Goal: Task Accomplishment & Management: Manage account settings

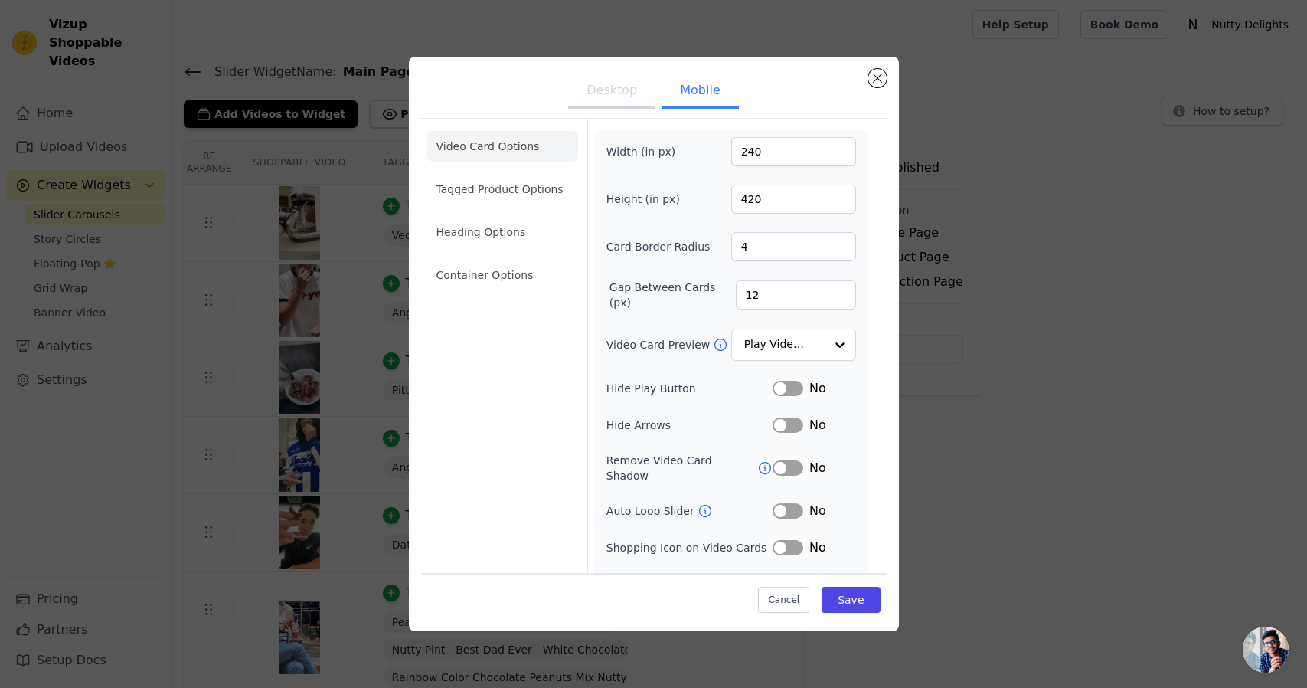
click at [329, 62] on div "Desktop Mobile Video Card Options Tagged Product Options Heading Options Contai…" at bounding box center [654, 343] width 1258 height 623
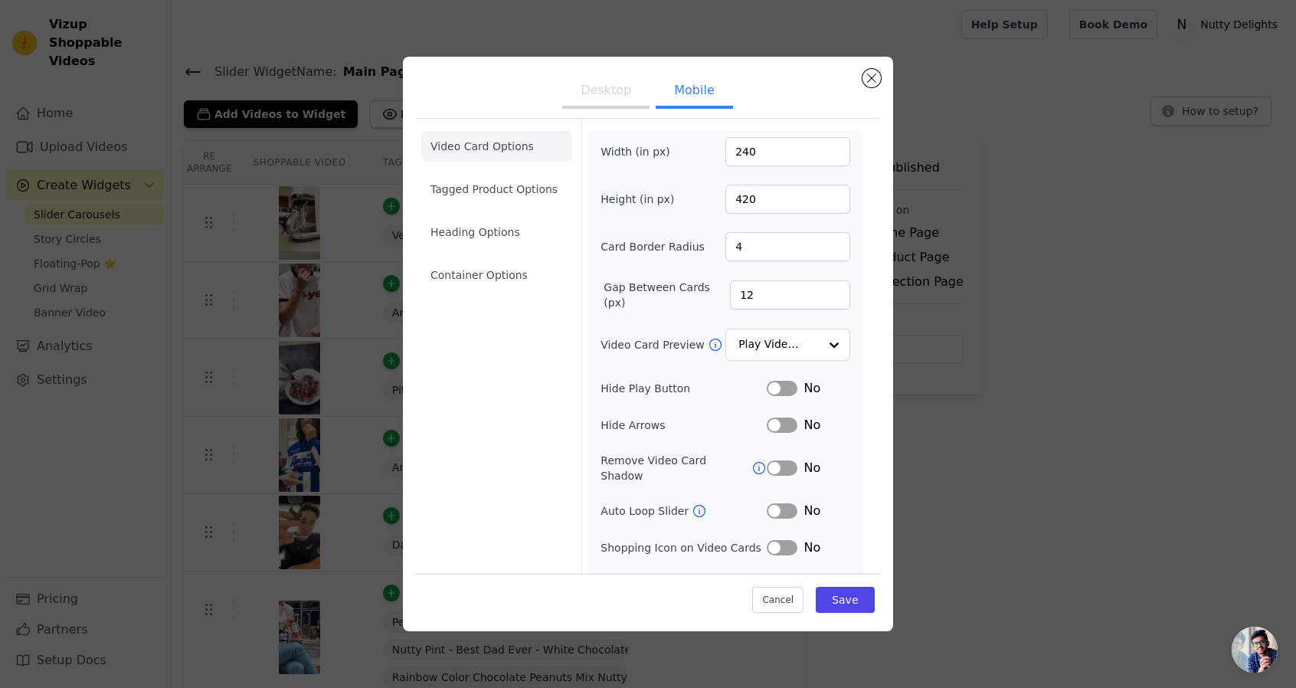
scroll to position [52, 0]
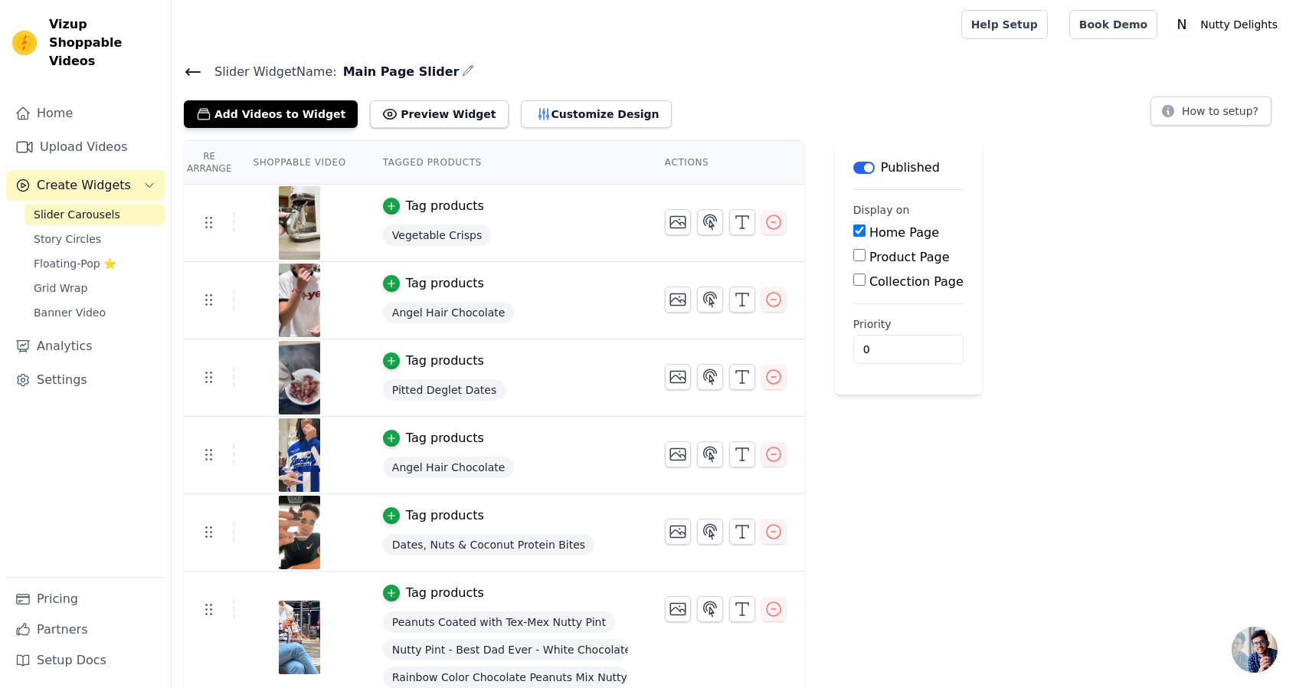
click at [196, 65] on icon at bounding box center [193, 72] width 18 height 18
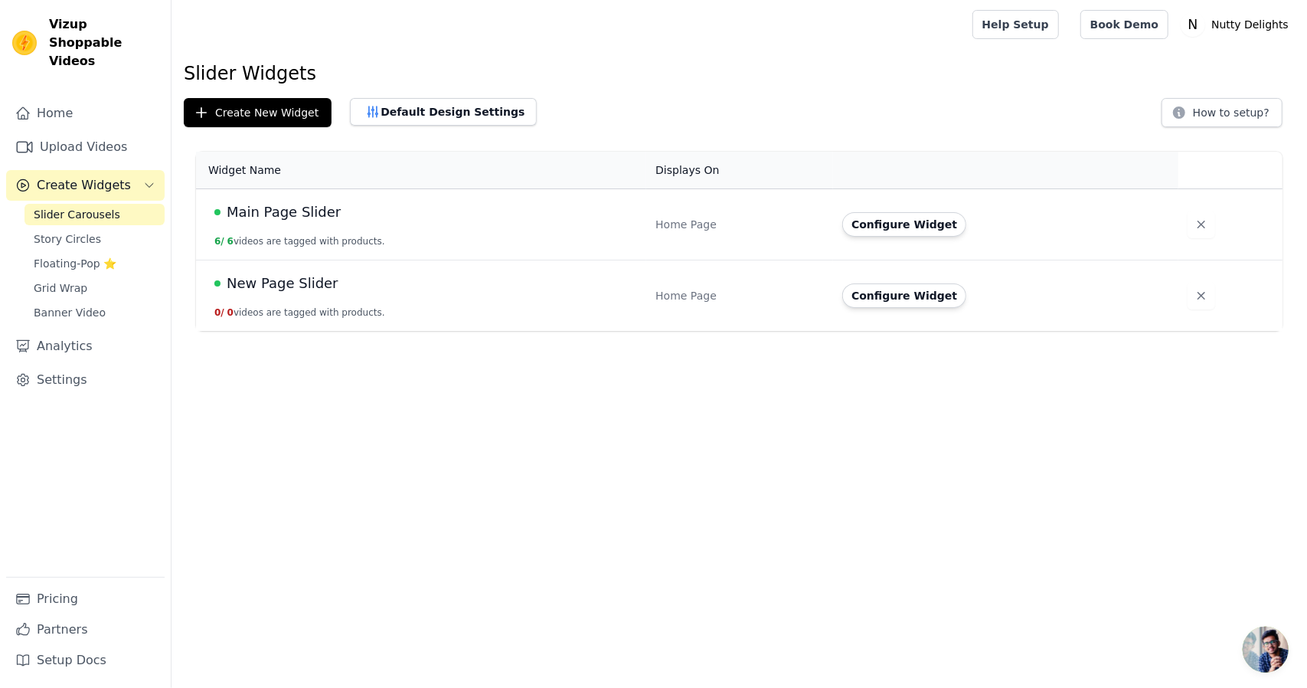
click at [268, 223] on td "Main Page Slider 6 / 6 videos are tagged with products." at bounding box center [421, 224] width 450 height 71
click at [909, 224] on button "Configure Widget" at bounding box center [904, 224] width 124 height 25
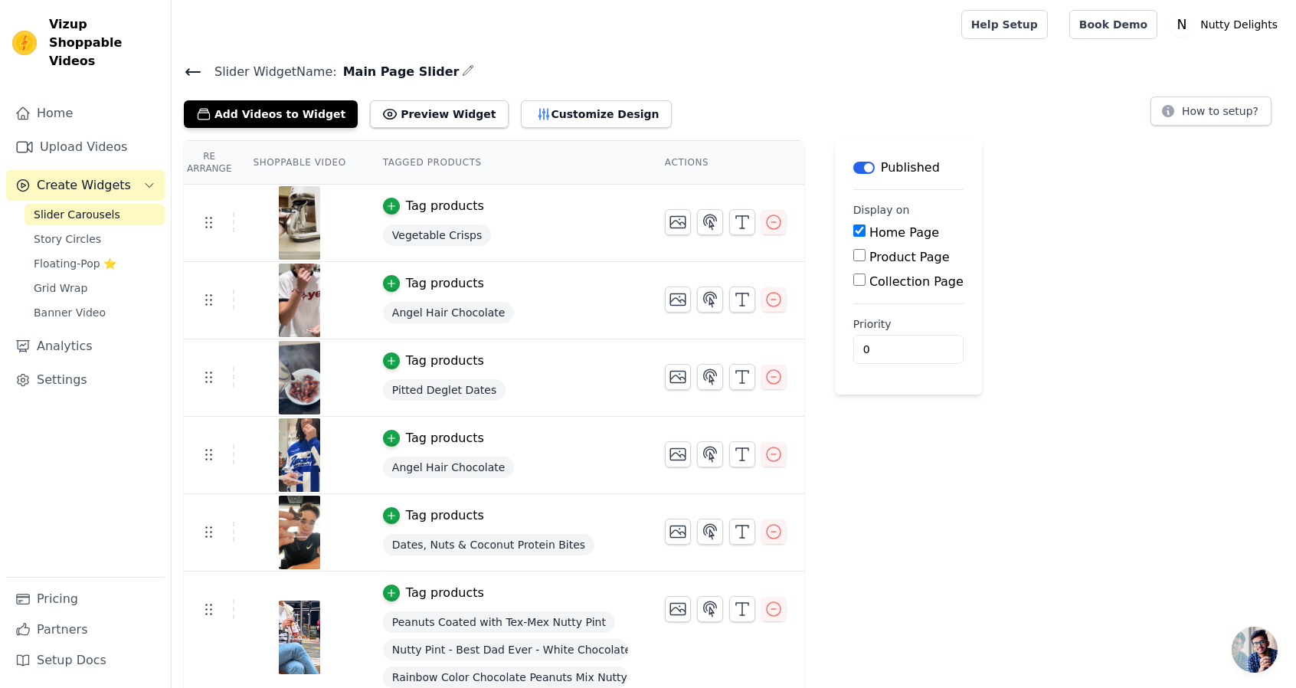
click at [442, 74] on h4 "Slider Widget Name: Main Page Slider" at bounding box center [734, 71] width 1100 height 21
click at [462, 70] on icon "button" at bounding box center [468, 70] width 12 height 12
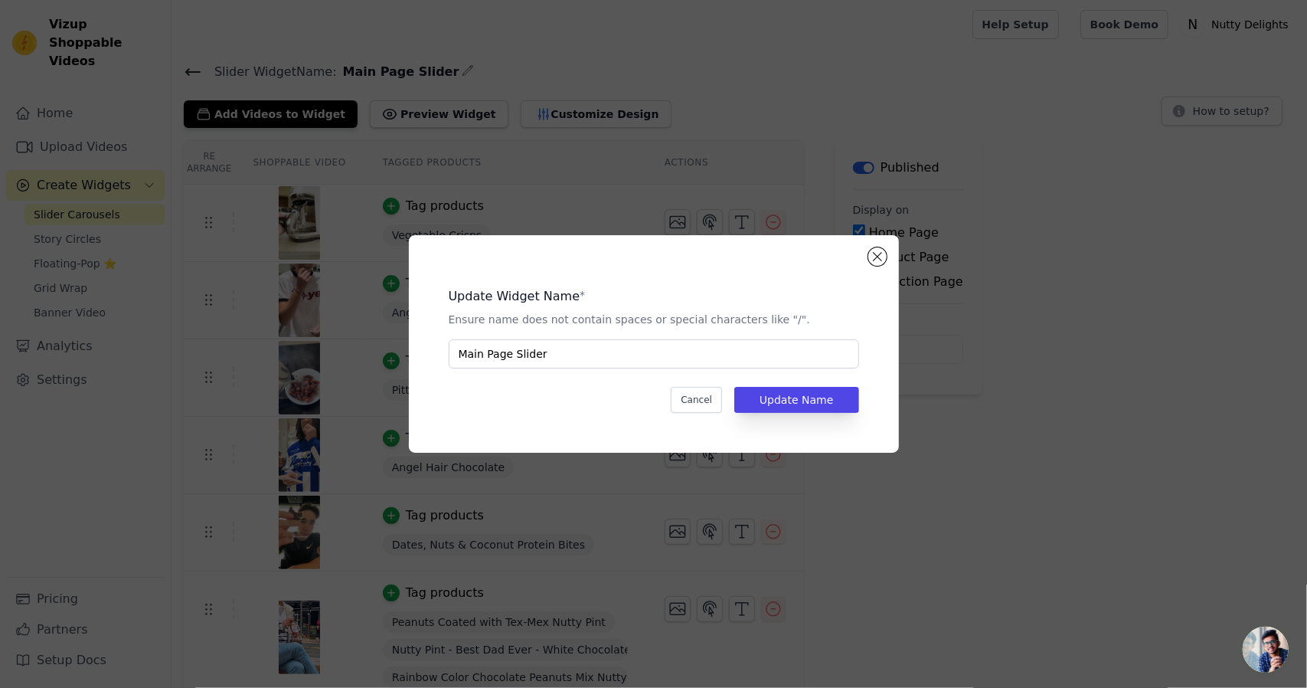
click at [992, 104] on div "Update Widget Name * Ensure name does not contain spaces or special characters …" at bounding box center [653, 344] width 1307 height 688
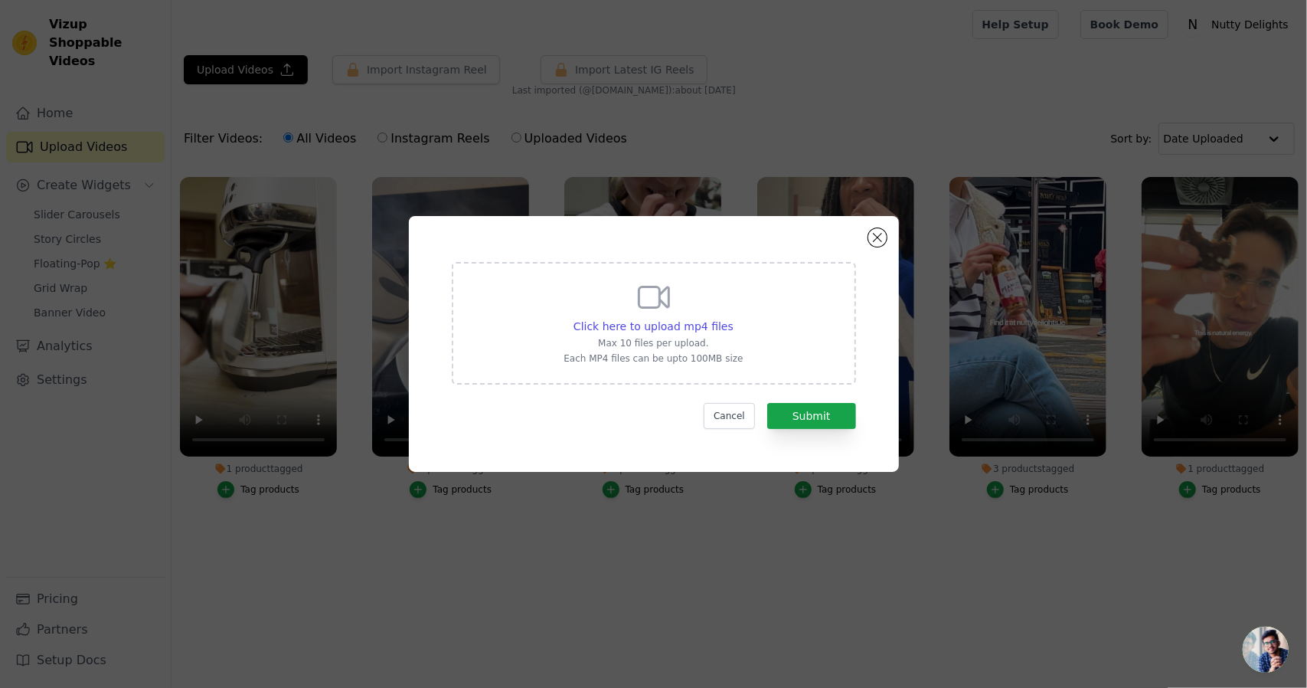
click at [700, 134] on div "Click here to upload mp4 files Max 10 files per upload. Each MP4 files can be u…" at bounding box center [653, 344] width 1307 height 688
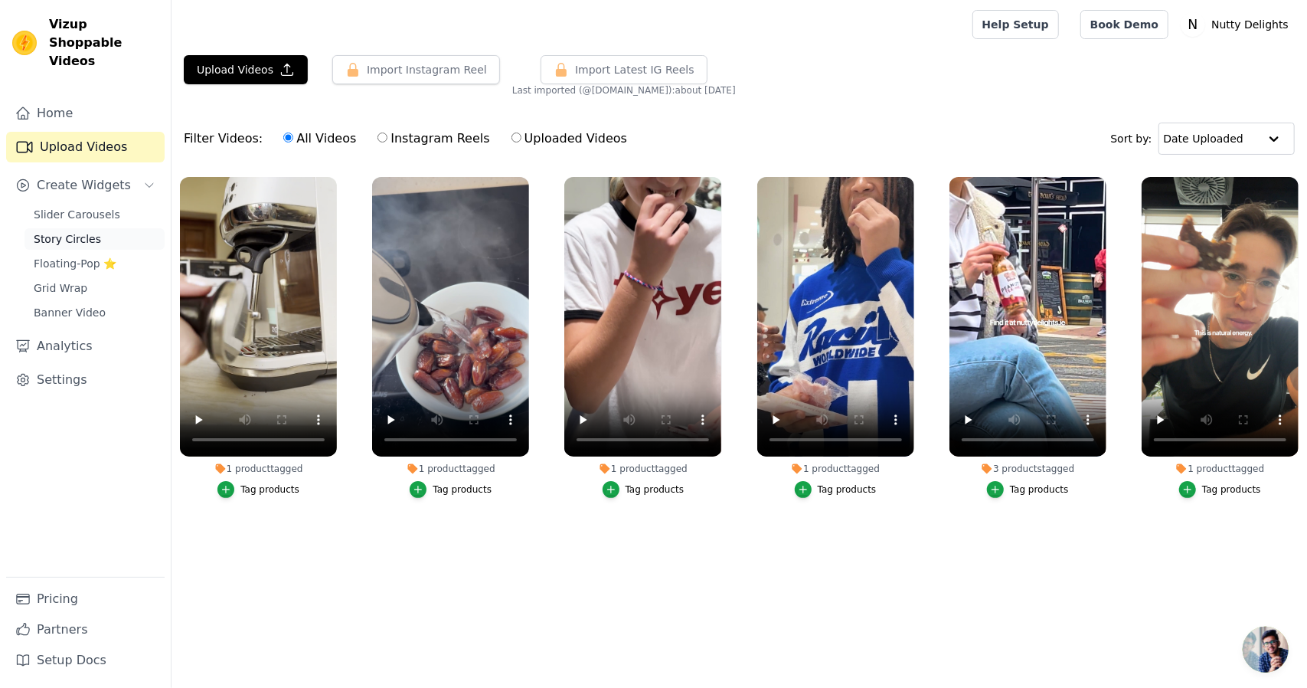
click at [91, 228] on link "Story Circles" at bounding box center [95, 238] width 140 height 21
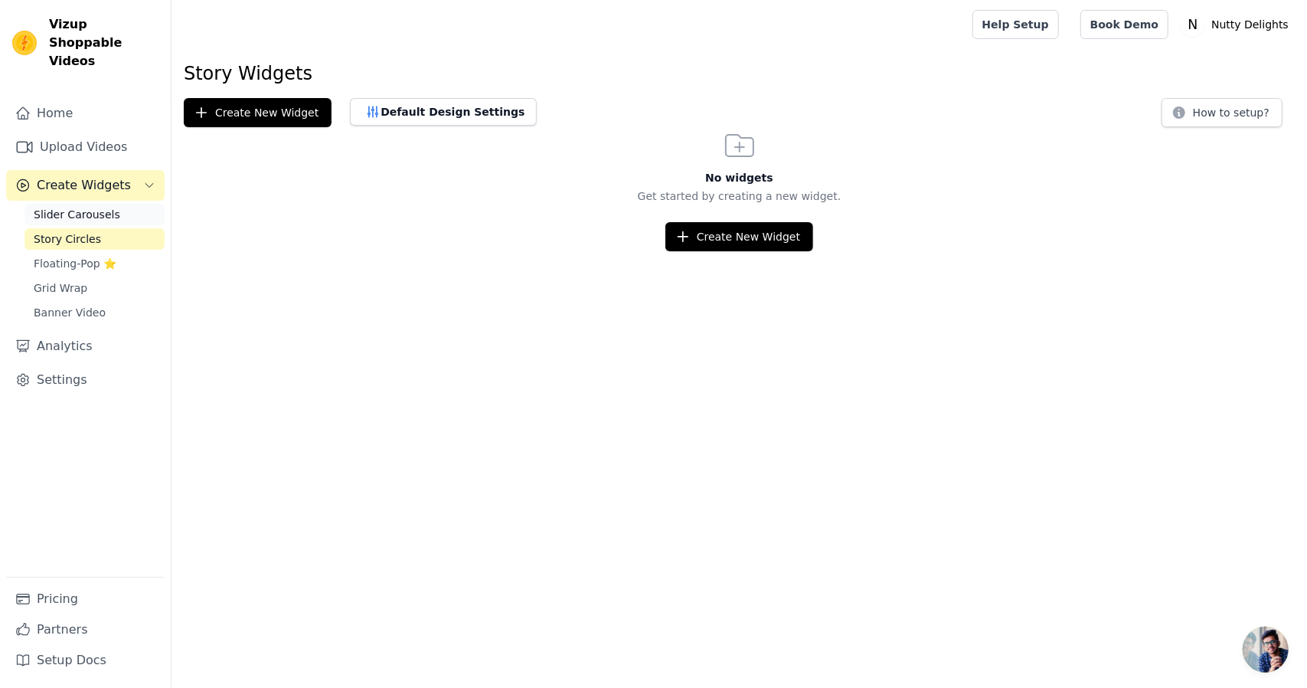
click at [83, 207] on span "Slider Carousels" at bounding box center [77, 214] width 87 height 15
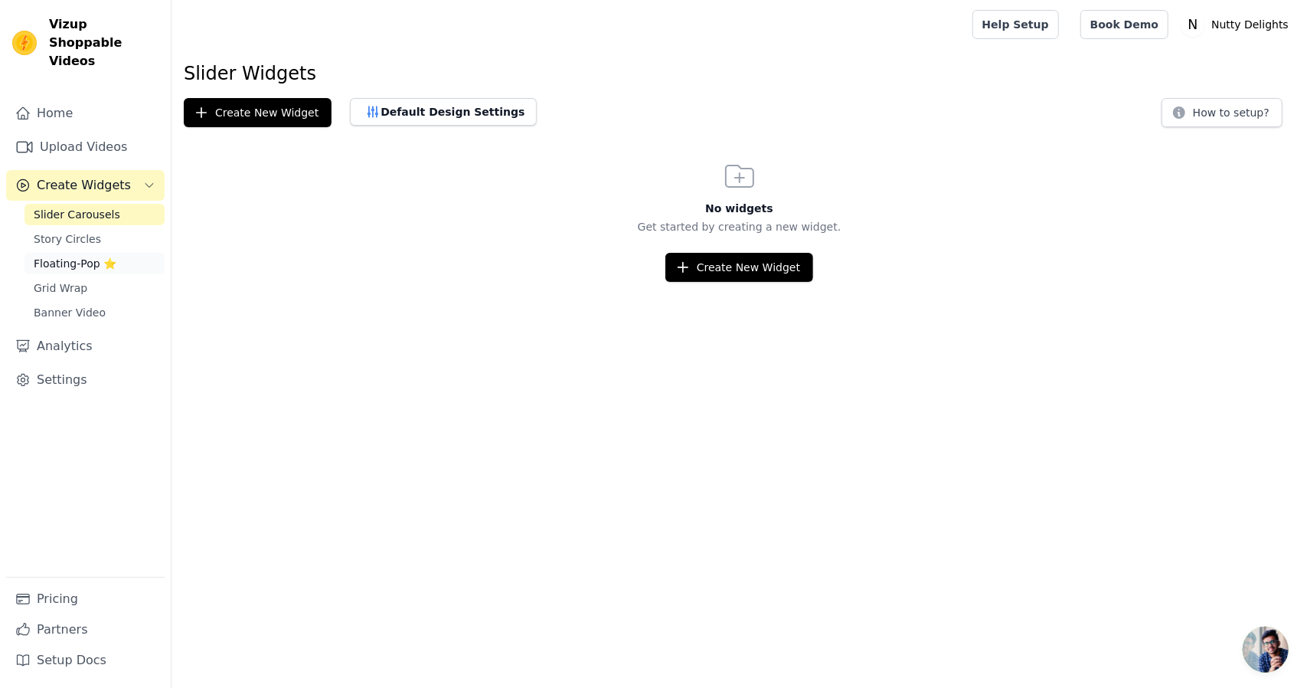
click at [108, 256] on span "Floating-Pop ⭐" at bounding box center [75, 263] width 83 height 15
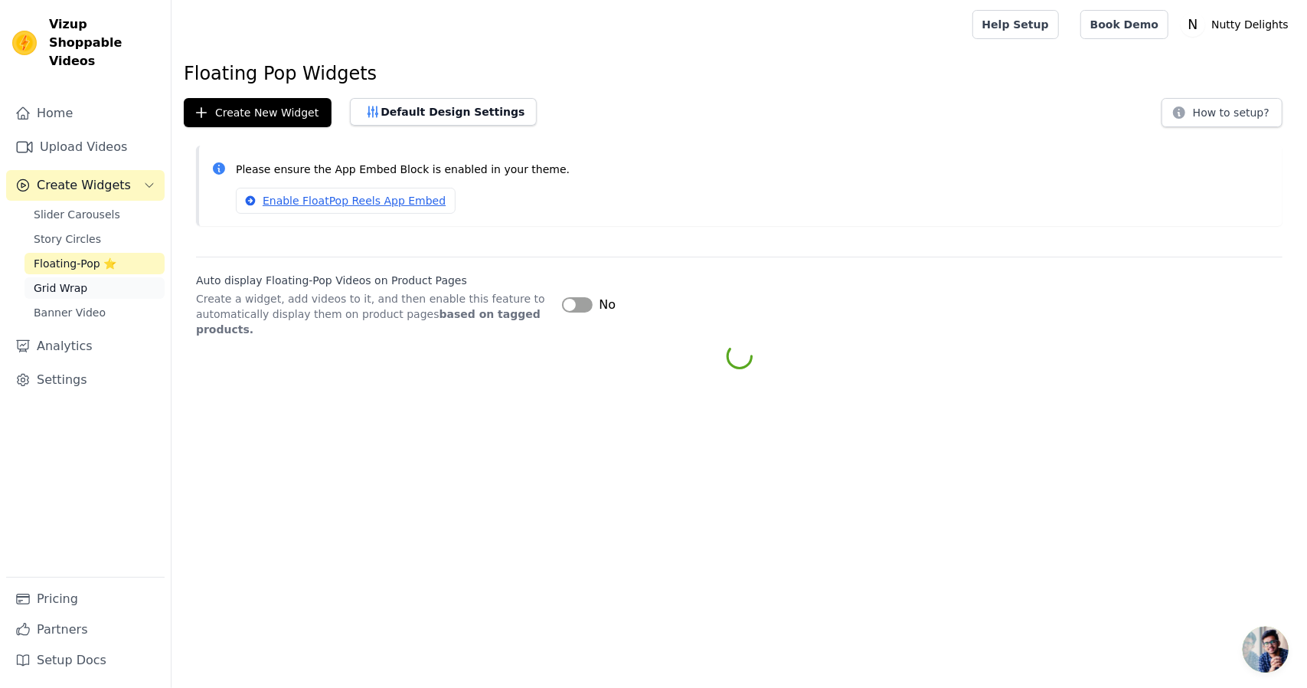
click at [103, 277] on link "Grid Wrap" at bounding box center [95, 287] width 140 height 21
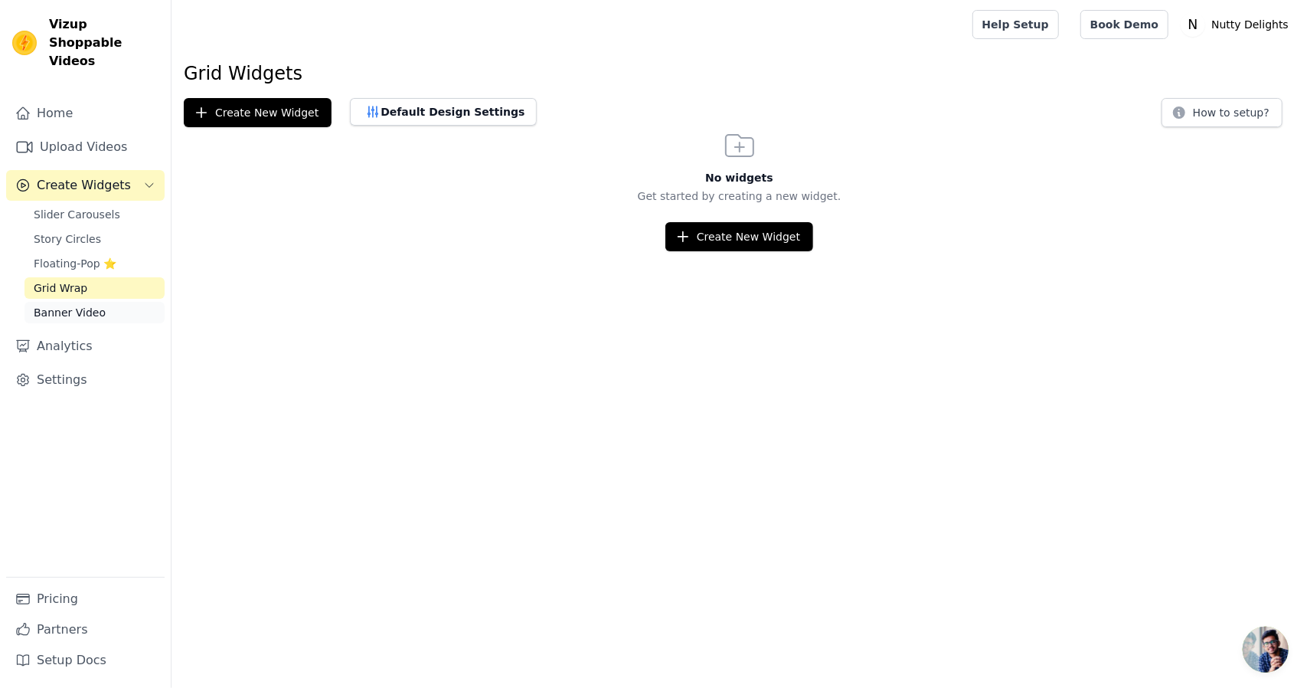
click at [98, 302] on link "Banner Video" at bounding box center [95, 312] width 140 height 21
click at [87, 228] on link "Story Circles" at bounding box center [95, 238] width 140 height 21
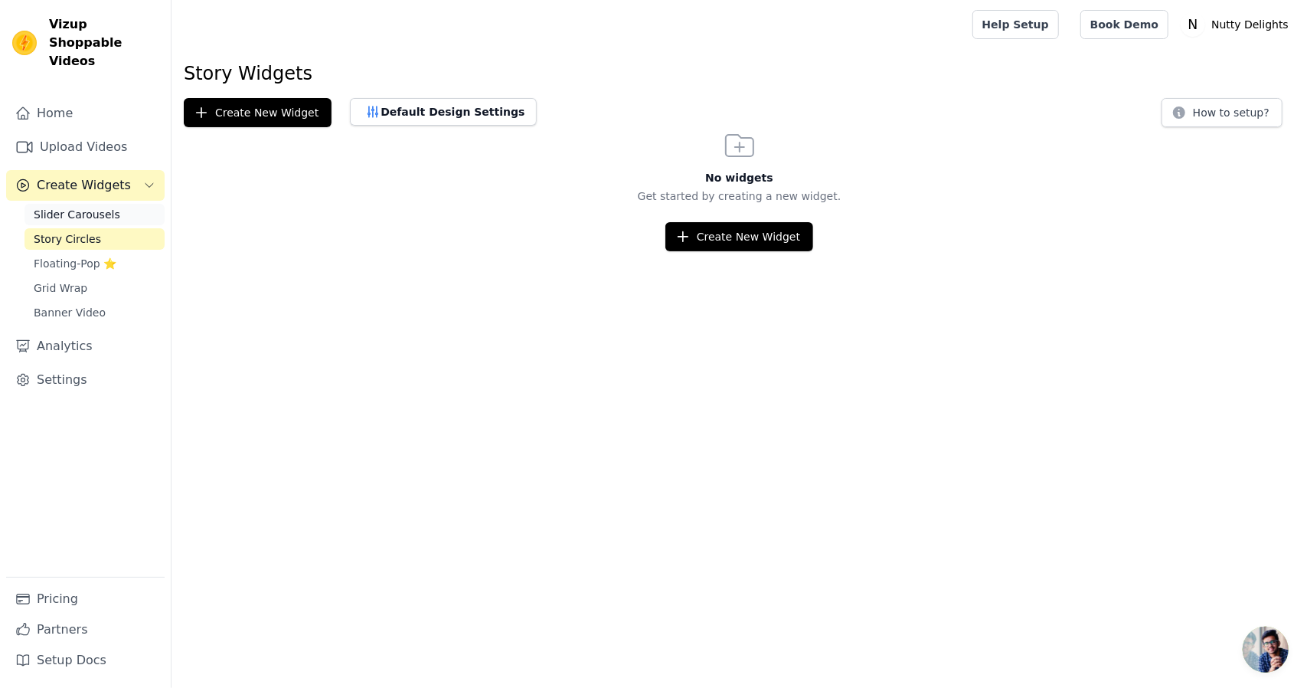
click at [84, 207] on span "Slider Carousels" at bounding box center [77, 214] width 87 height 15
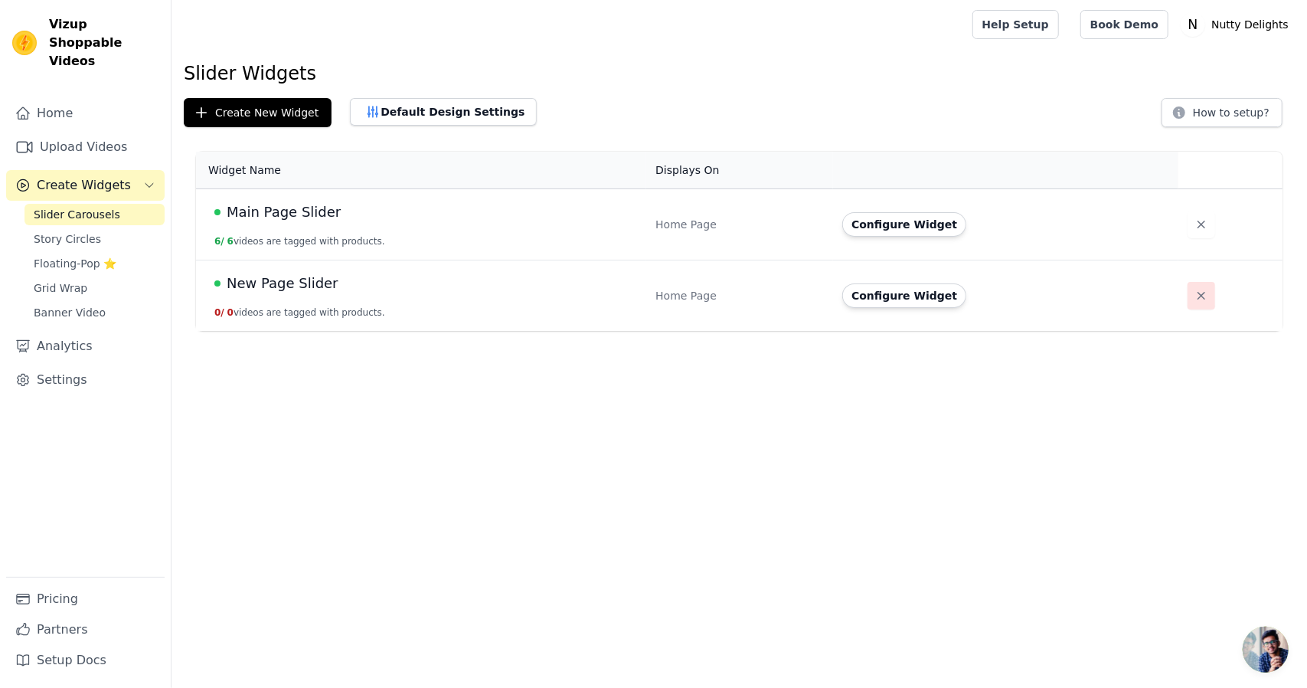
click at [1196, 304] on button "button" at bounding box center [1202, 296] width 28 height 28
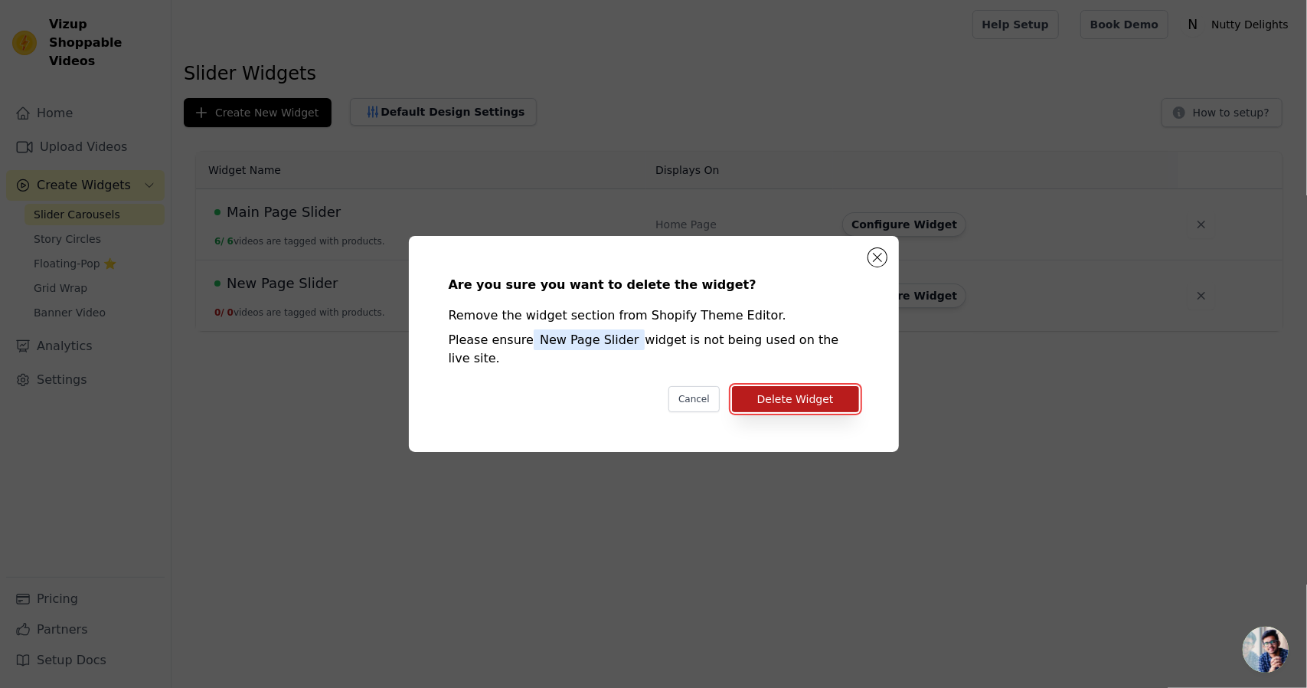
click at [776, 391] on button "Delete Widget" at bounding box center [795, 399] width 127 height 26
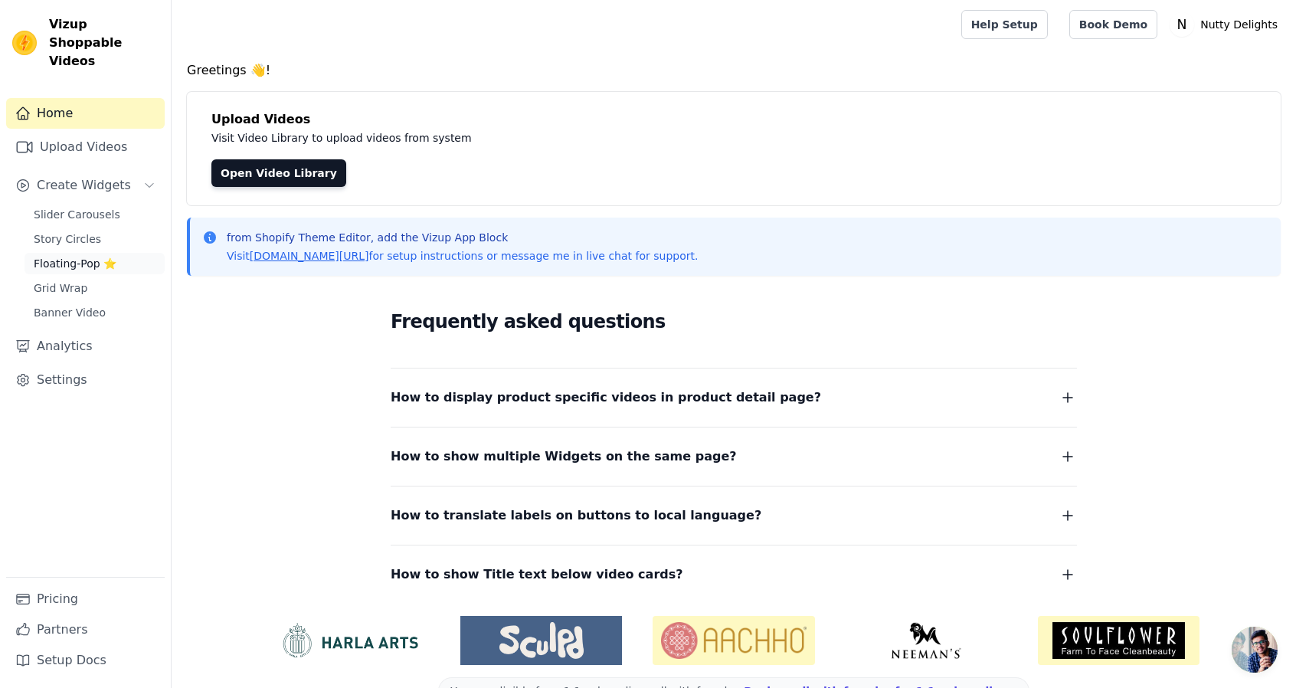
drag, startPoint x: 113, startPoint y: 247, endPoint x: 107, endPoint y: 235, distance: 13.7
click at [113, 253] on link "Floating-Pop ⭐" at bounding box center [95, 263] width 140 height 21
click at [107, 228] on link "Story Circles" at bounding box center [95, 238] width 140 height 21
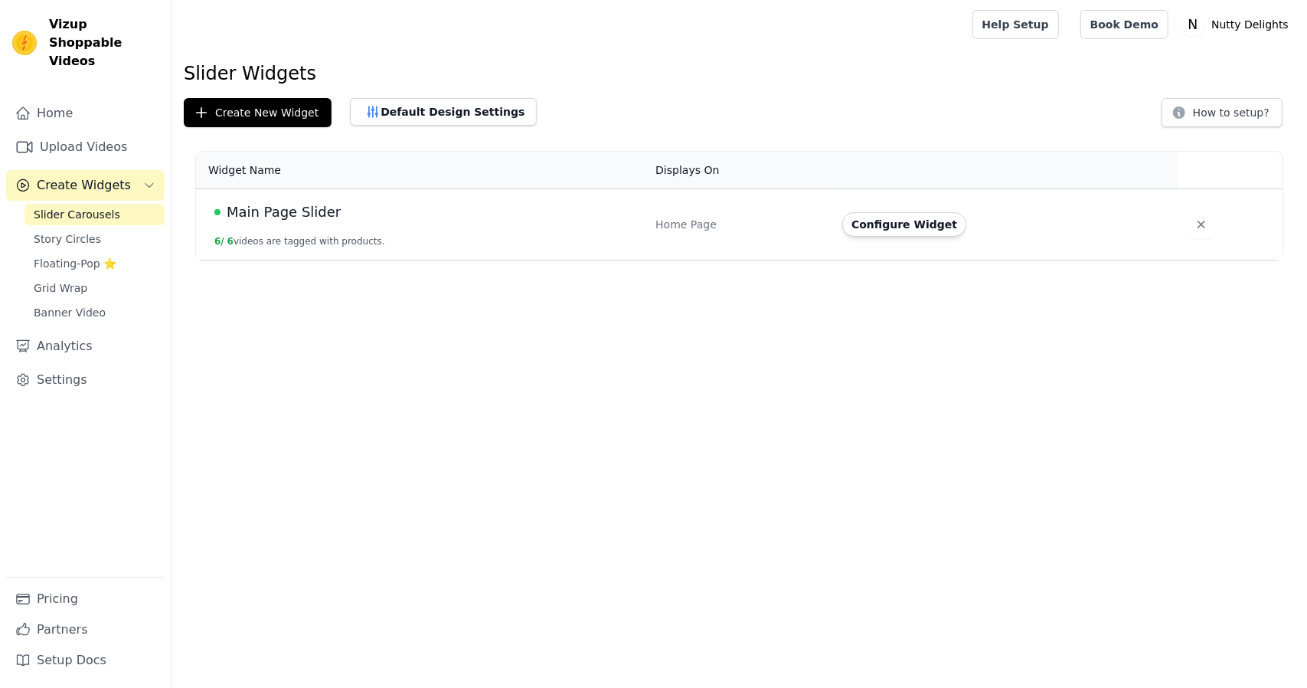
click at [903, 227] on button "Configure Widget" at bounding box center [904, 224] width 124 height 25
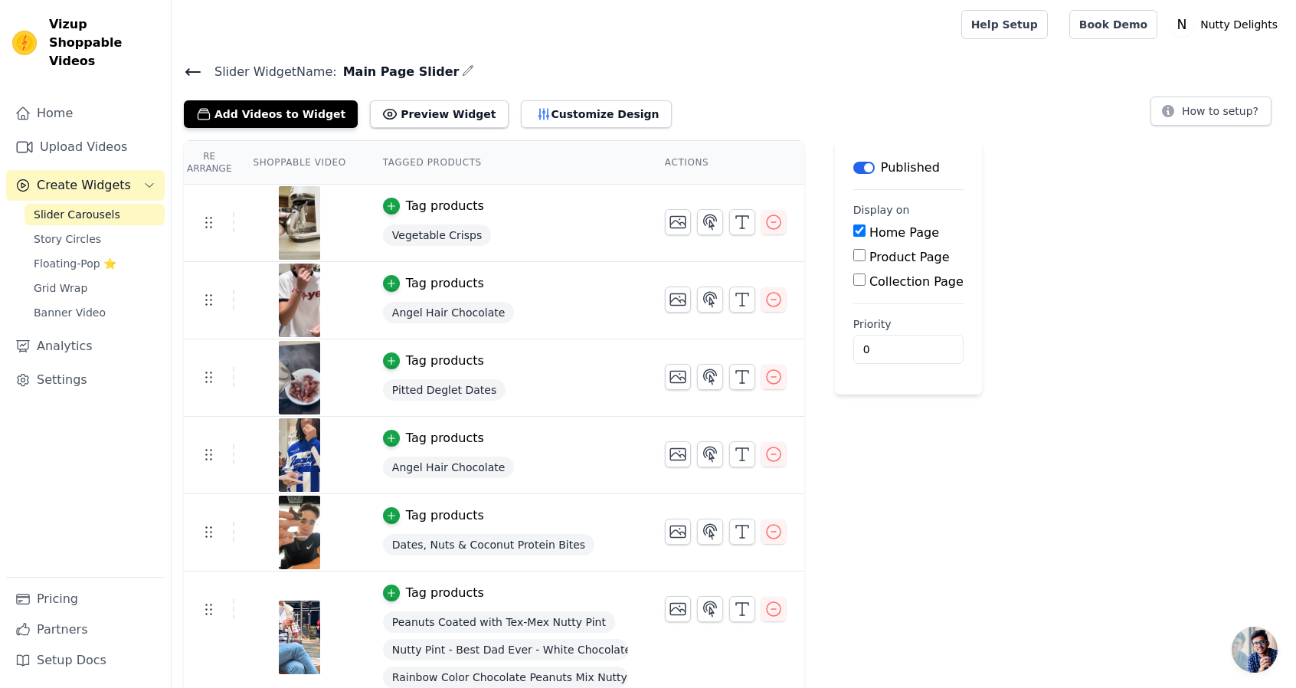
click at [462, 76] on icon "button" at bounding box center [468, 70] width 12 height 12
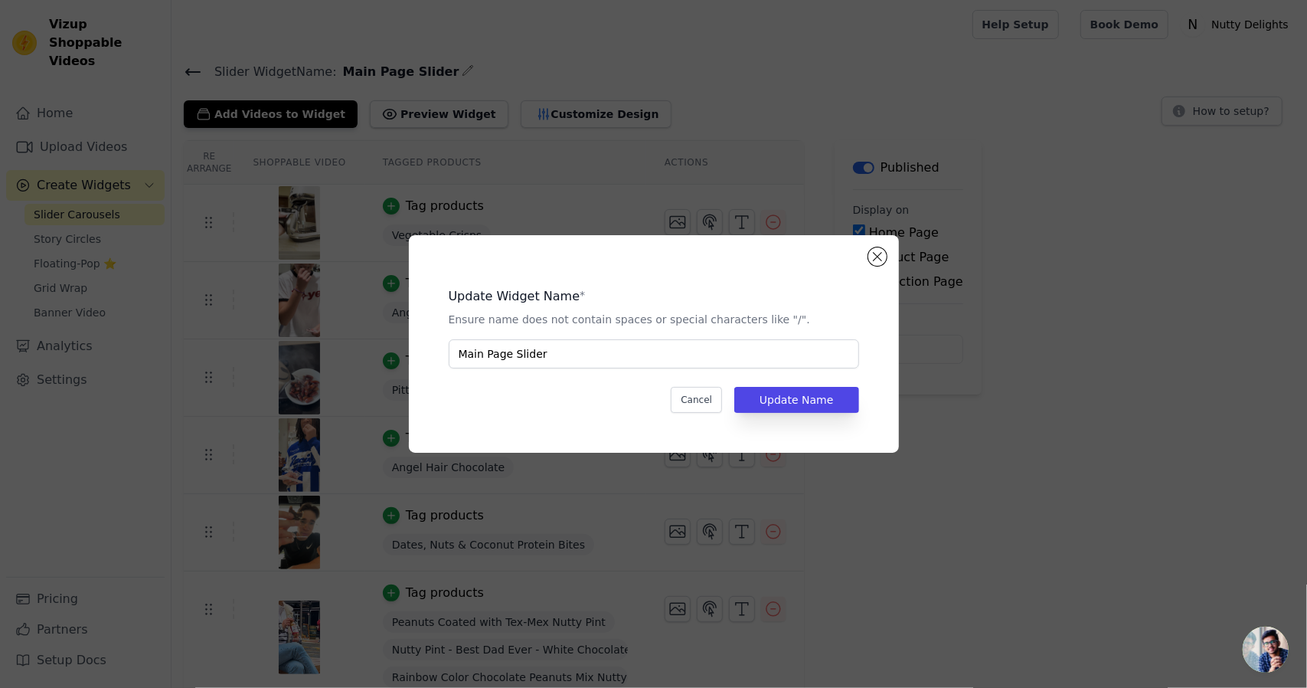
click at [692, 87] on div "Update Widget Name * Ensure name does not contain spaces or special characters …" at bounding box center [653, 344] width 1307 height 688
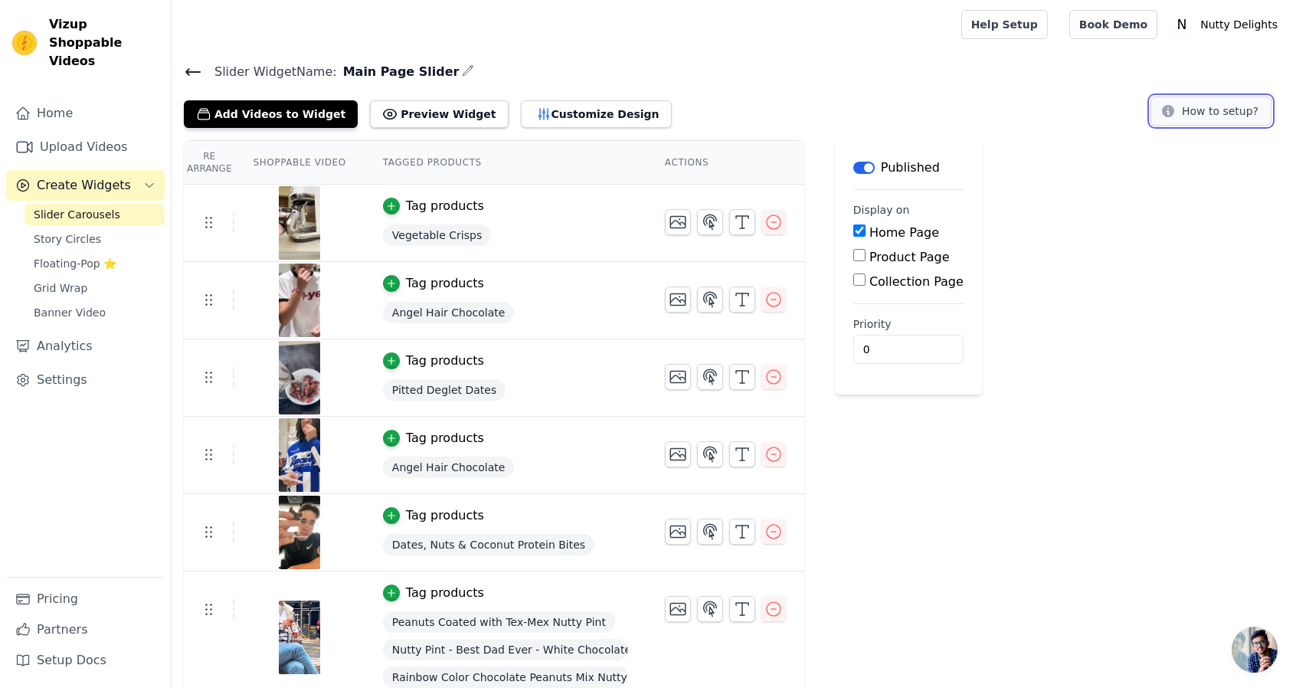
click at [1236, 121] on button "How to setup?" at bounding box center [1210, 110] width 121 height 29
click at [70, 366] on link "Settings" at bounding box center [85, 379] width 159 height 31
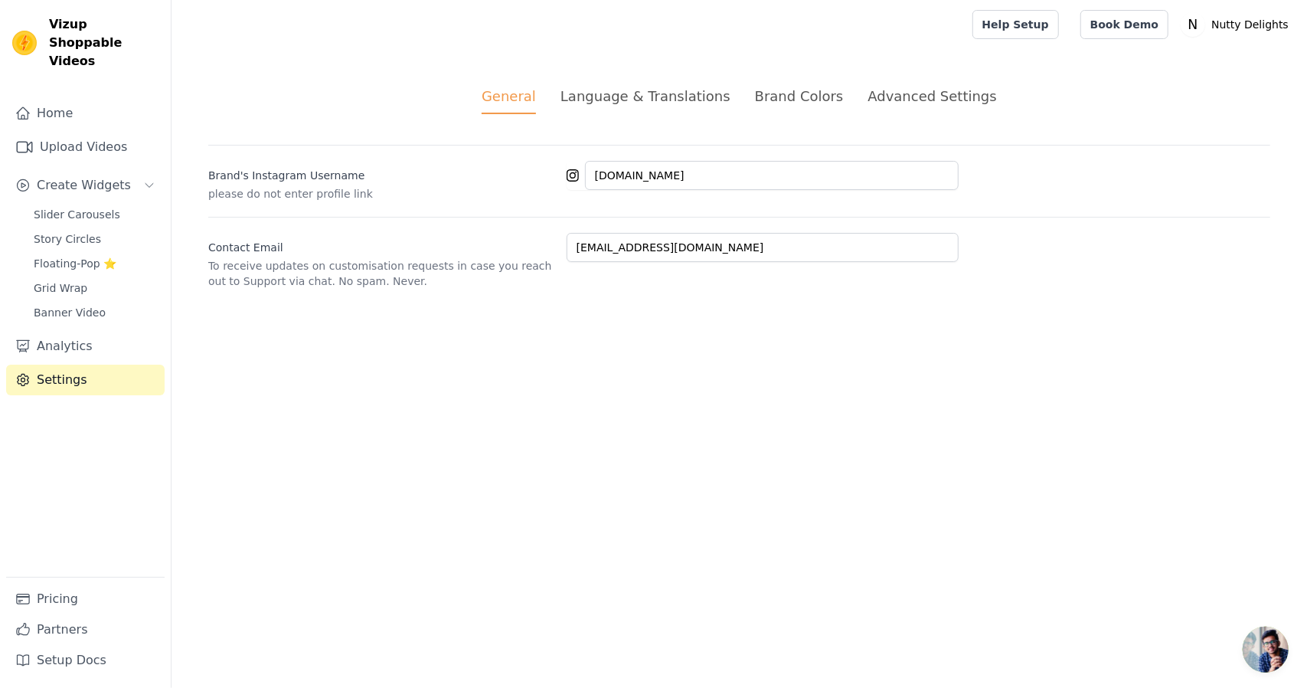
click at [793, 88] on div "Brand Colors" at bounding box center [799, 96] width 89 height 21
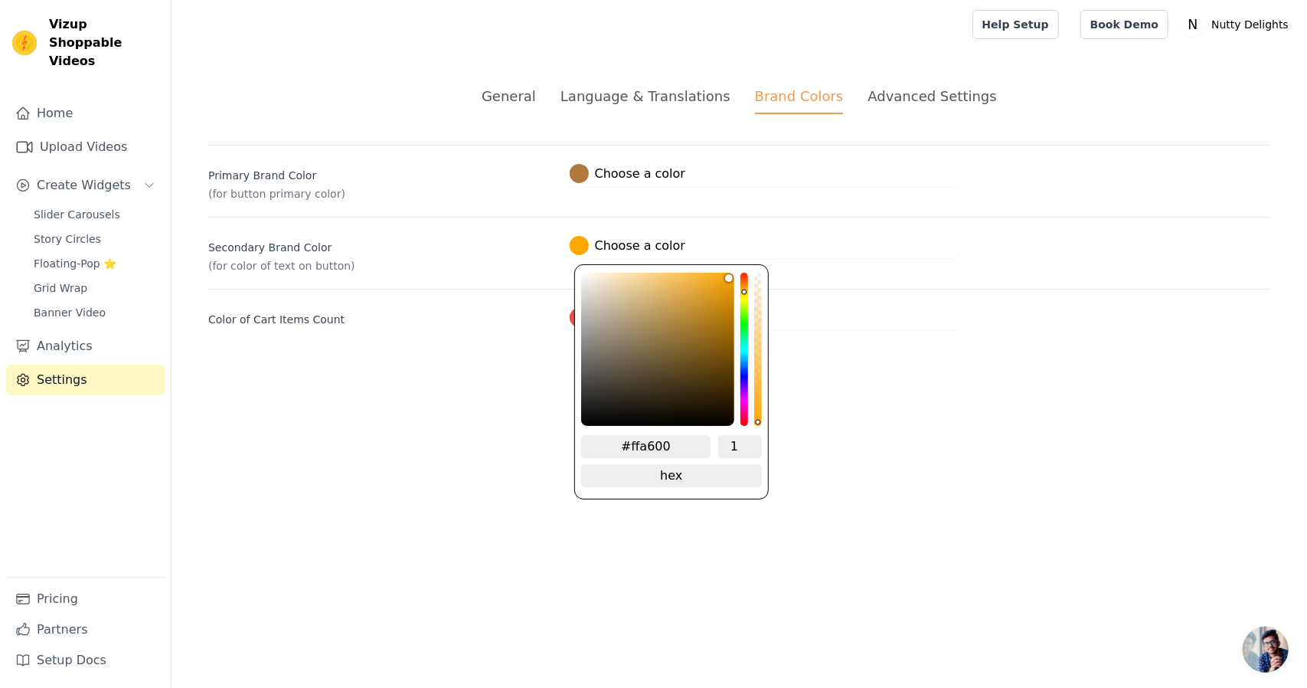
click at [620, 243] on label "#ffa600 Choose a color" at bounding box center [628, 245] width 116 height 19
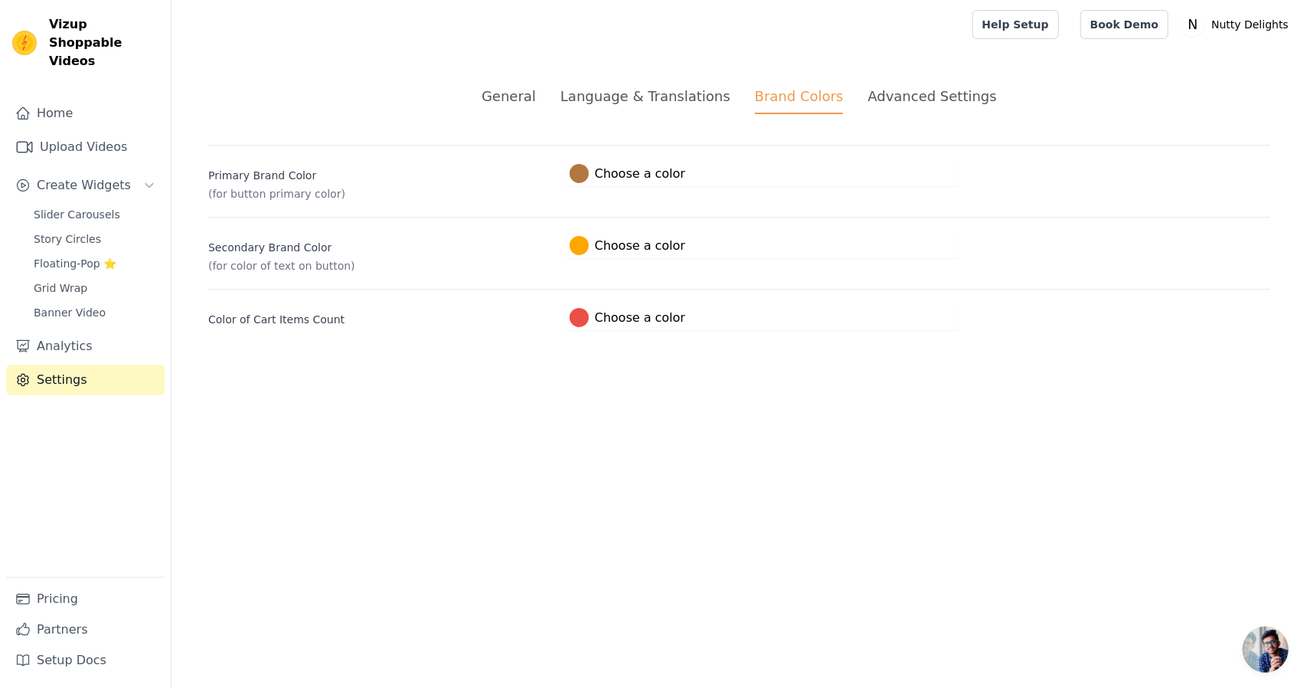
click at [858, 367] on html "Vizup Shoppable Videos Home Upload Videos Create Widgets Slider Carousels Story…" at bounding box center [653, 183] width 1307 height 367
click at [1280, 659] on span "Open chat" at bounding box center [1266, 649] width 46 height 46
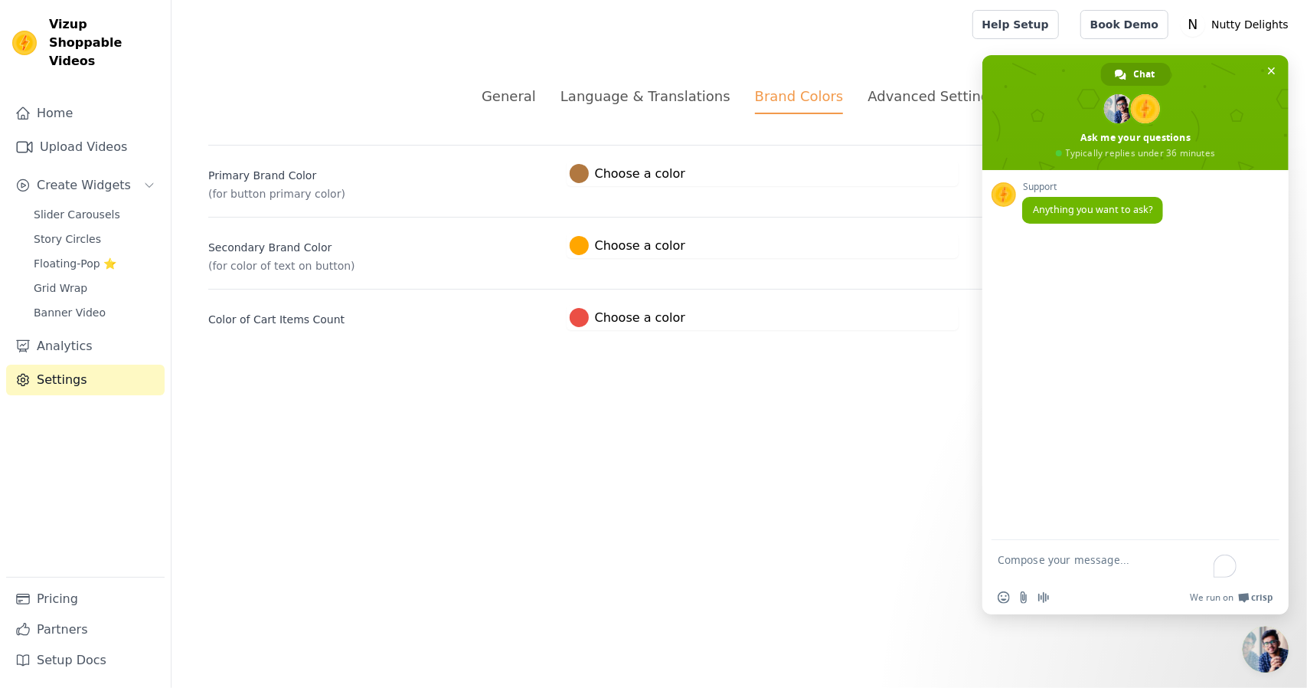
click at [1270, 659] on span "Close chat" at bounding box center [1266, 649] width 46 height 46
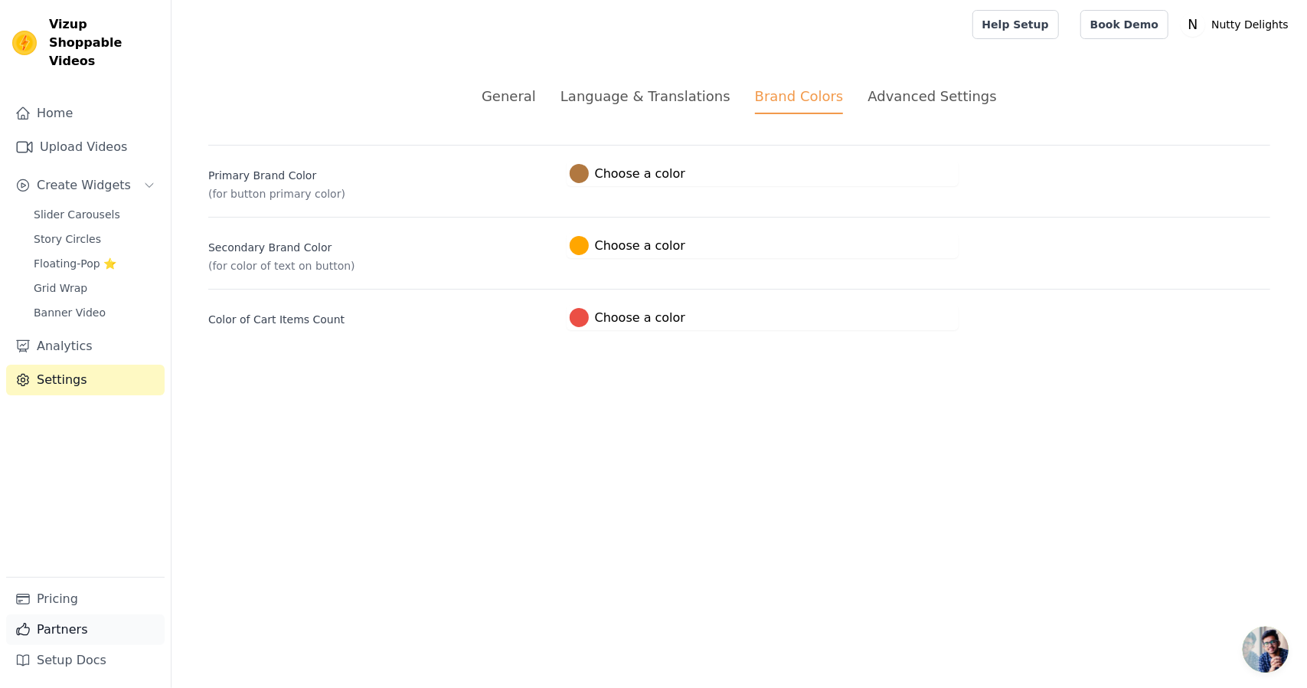
click at [55, 615] on link "Partners" at bounding box center [85, 629] width 159 height 31
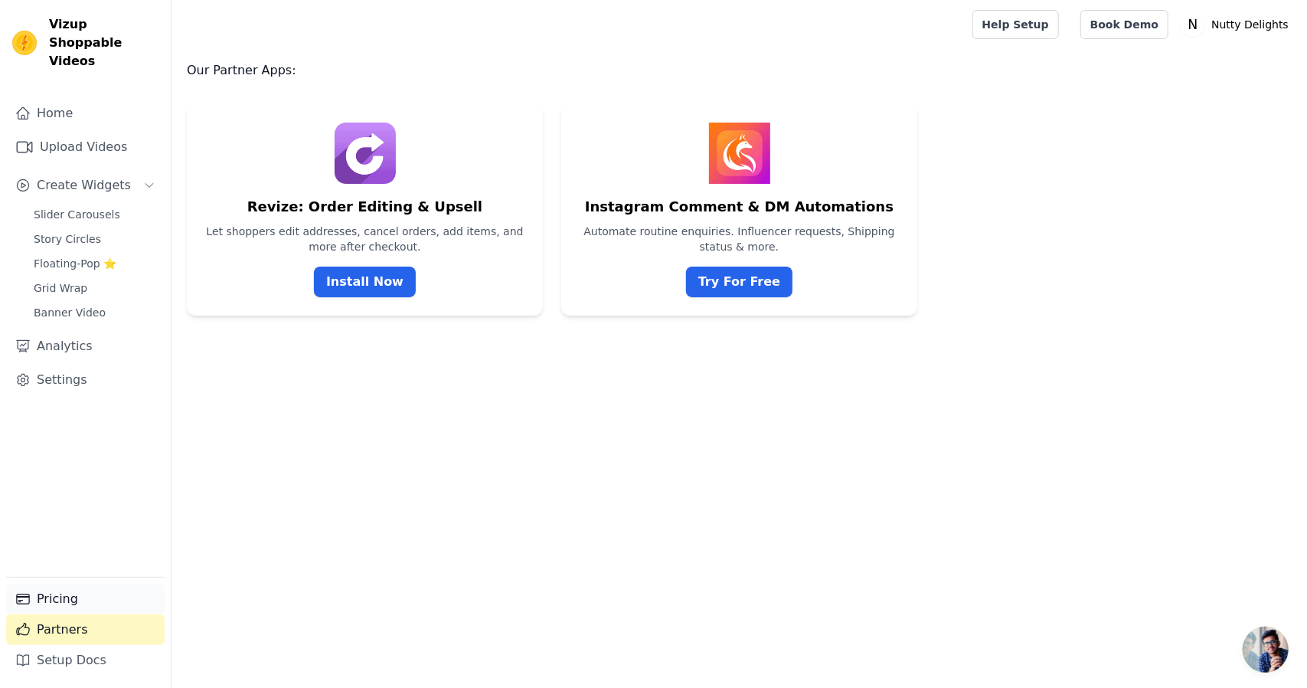
click at [63, 597] on link "Pricing" at bounding box center [85, 598] width 159 height 31
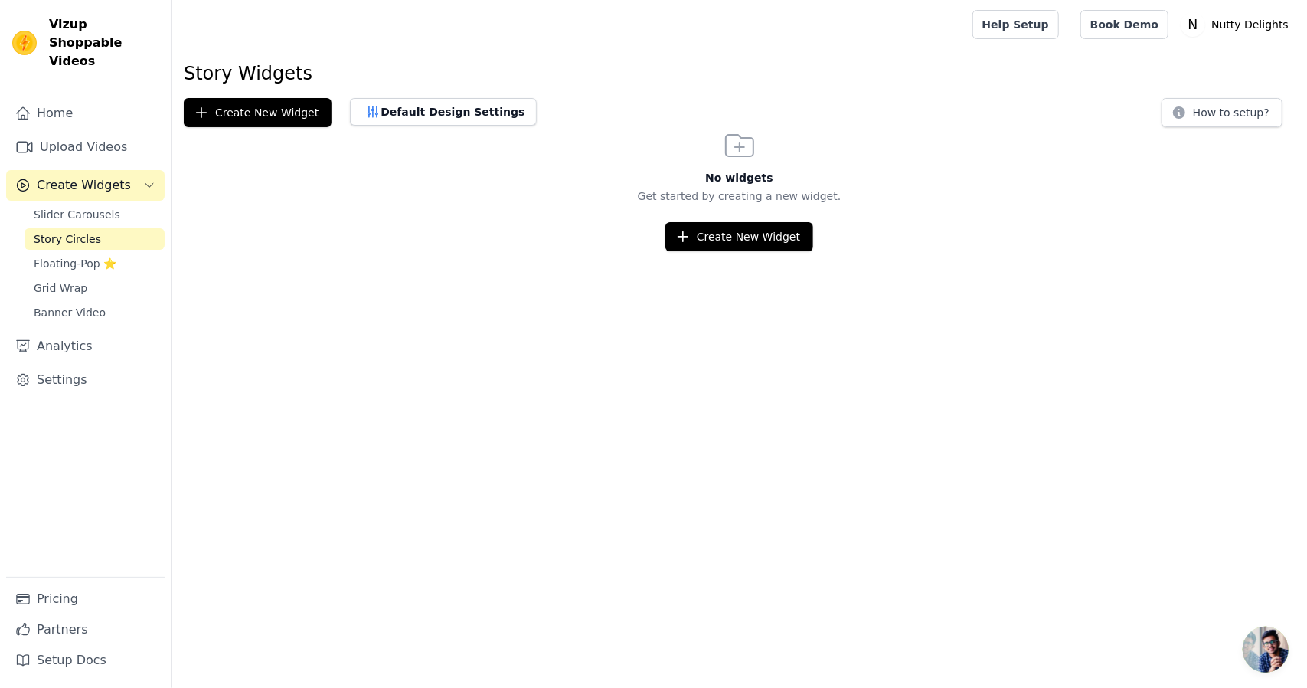
click at [70, 207] on span "Slider Carousels" at bounding box center [77, 214] width 87 height 15
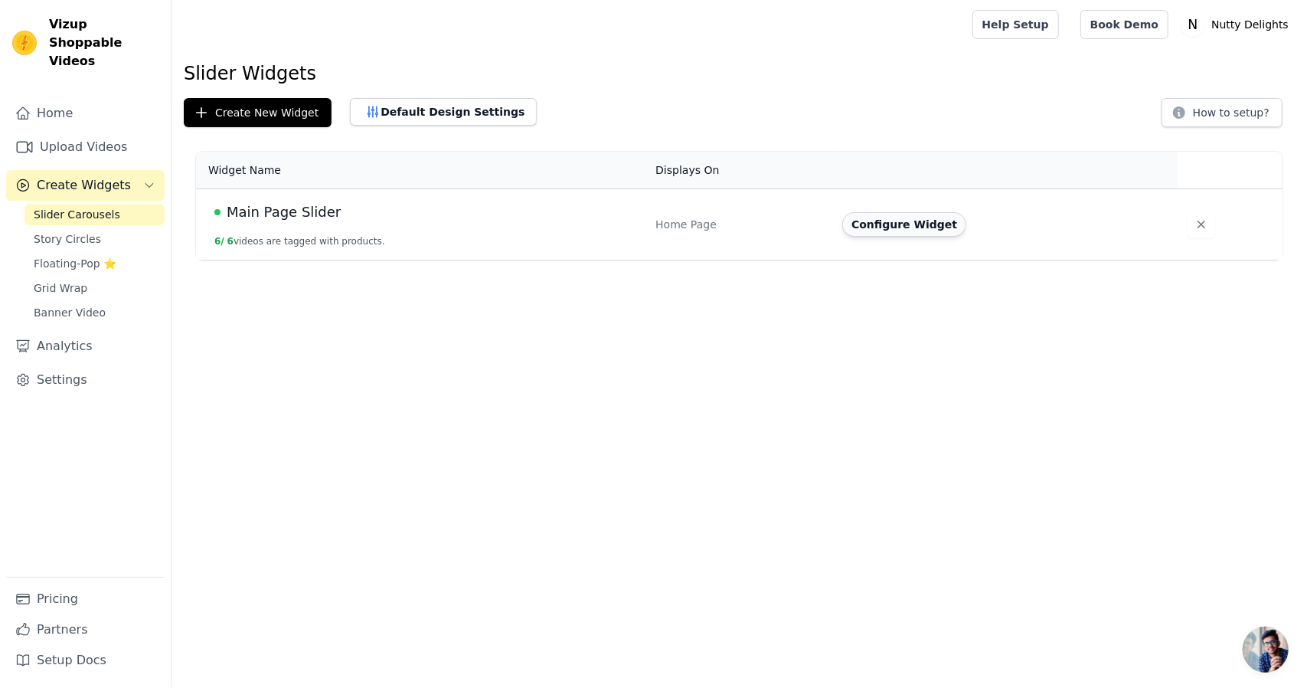
click at [906, 227] on button "Configure Widget" at bounding box center [904, 224] width 124 height 25
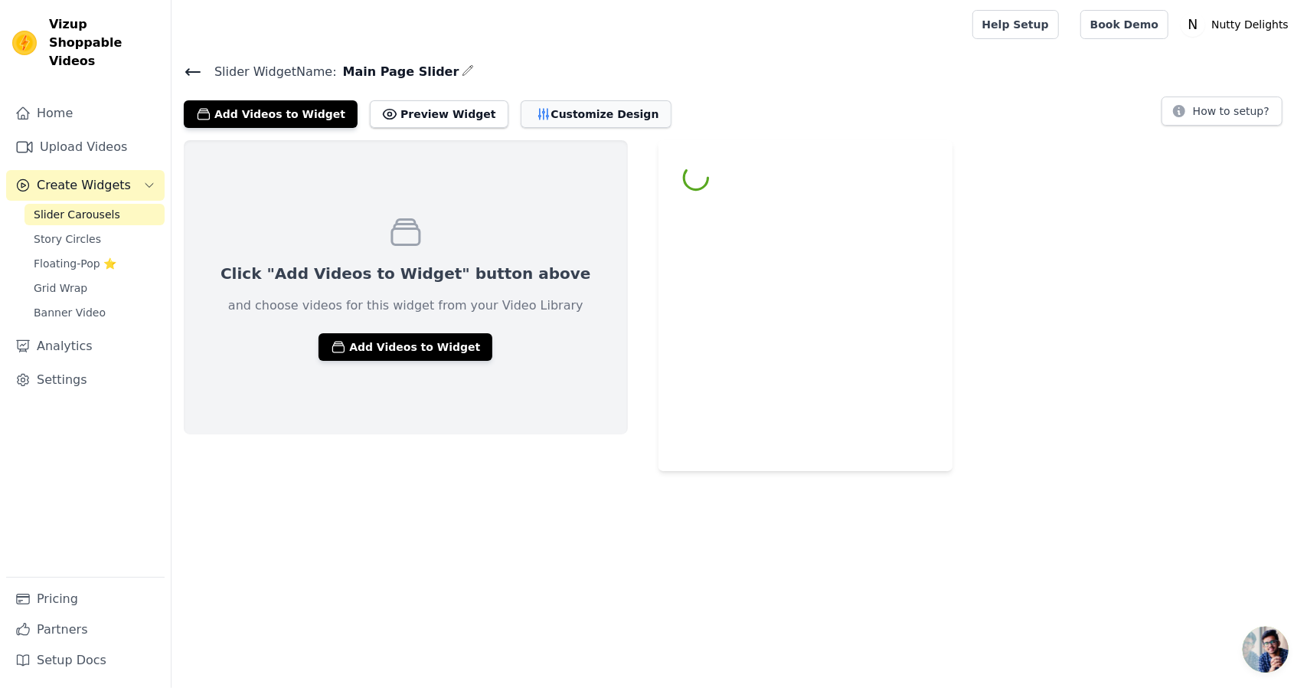
click at [521, 109] on button "Customize Design" at bounding box center [596, 114] width 151 height 28
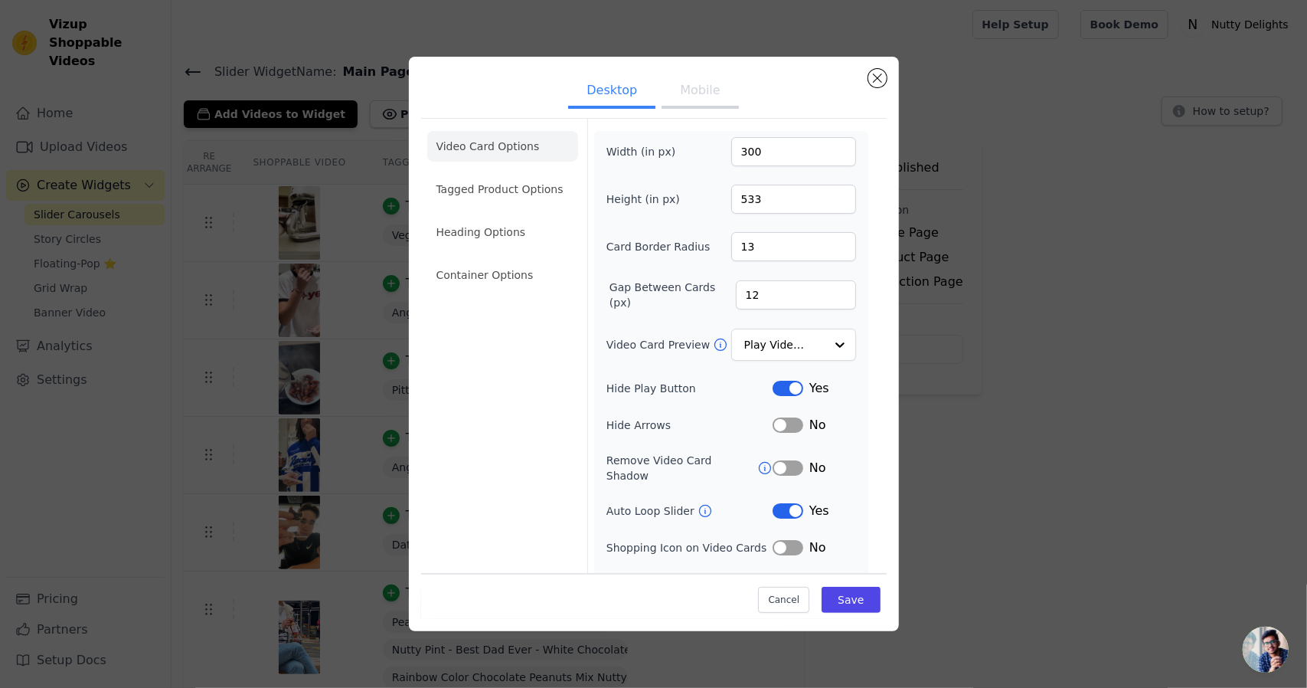
click at [676, 108] on button "Mobile" at bounding box center [700, 92] width 77 height 34
click at [629, 90] on button "Desktop" at bounding box center [611, 92] width 87 height 34
click at [882, 73] on button "Close modal" at bounding box center [877, 78] width 18 height 18
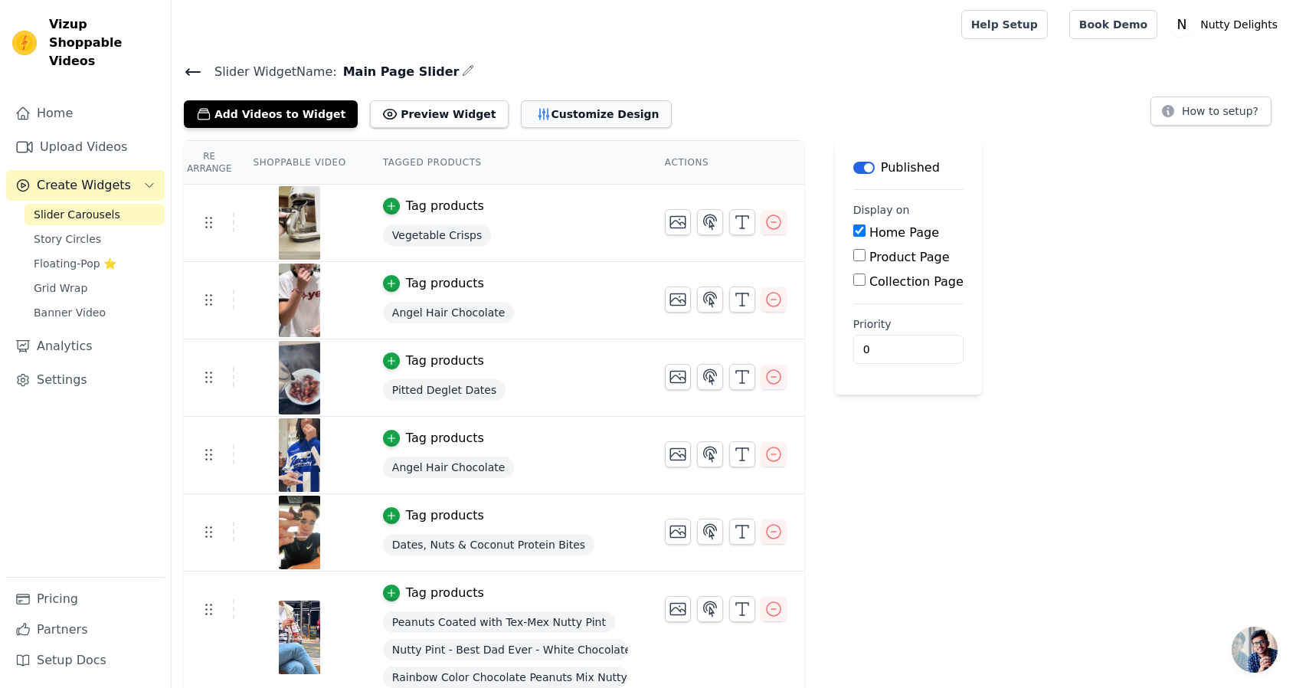
click at [562, 106] on button "Customize Design" at bounding box center [596, 114] width 151 height 28
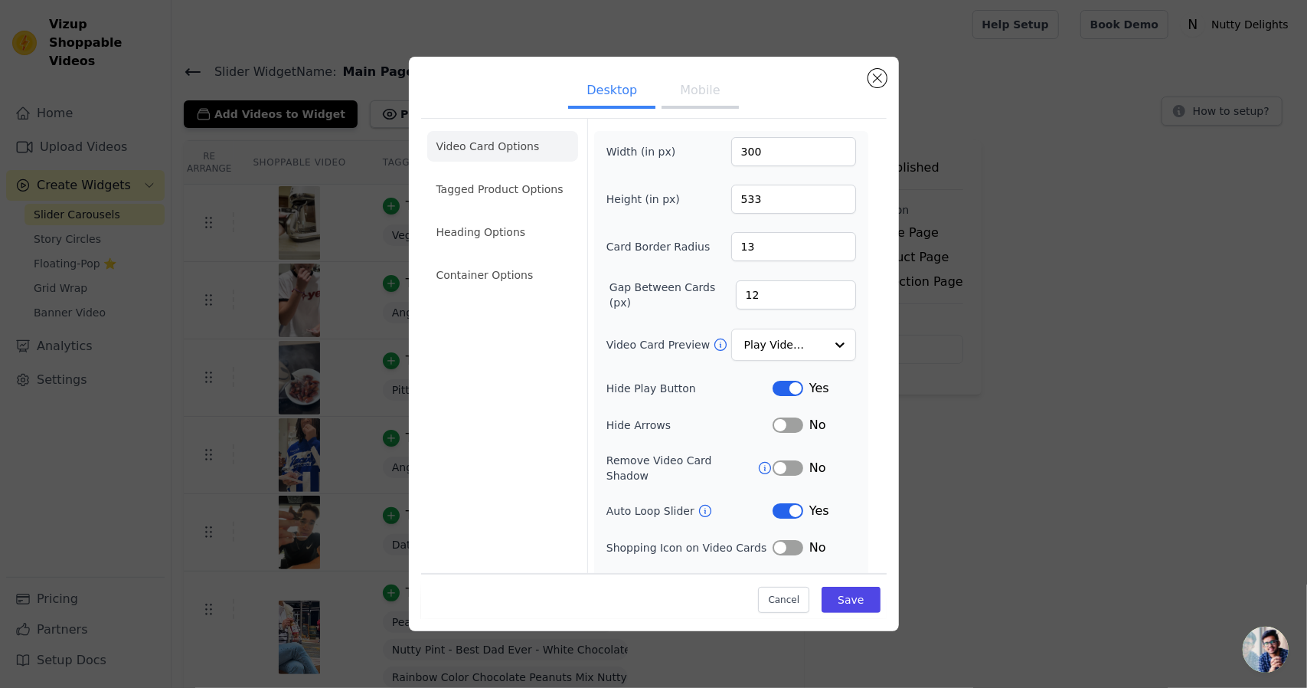
click at [1121, 248] on div "Desktop Mobile Video Card Options Tagged Product Options Heading Options Contai…" at bounding box center [654, 343] width 1258 height 623
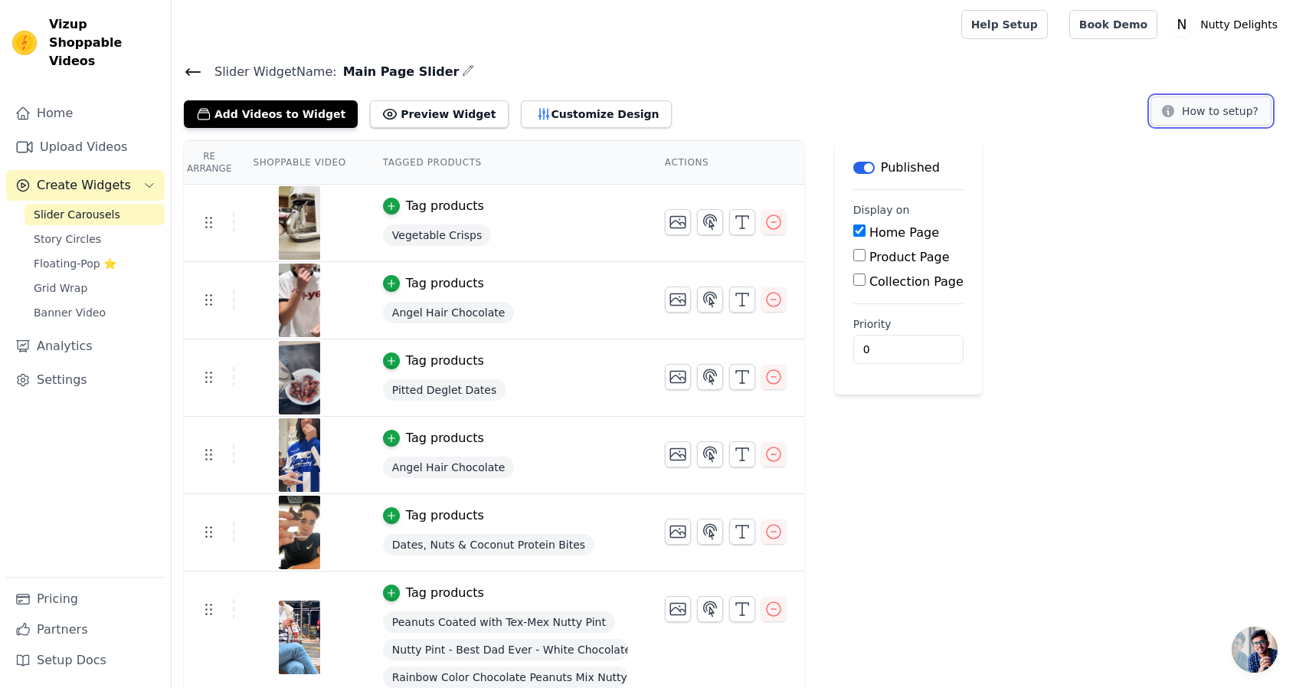
click at [1231, 106] on button "How to setup?" at bounding box center [1210, 110] width 121 height 29
click at [462, 64] on button "button" at bounding box center [468, 70] width 12 height 18
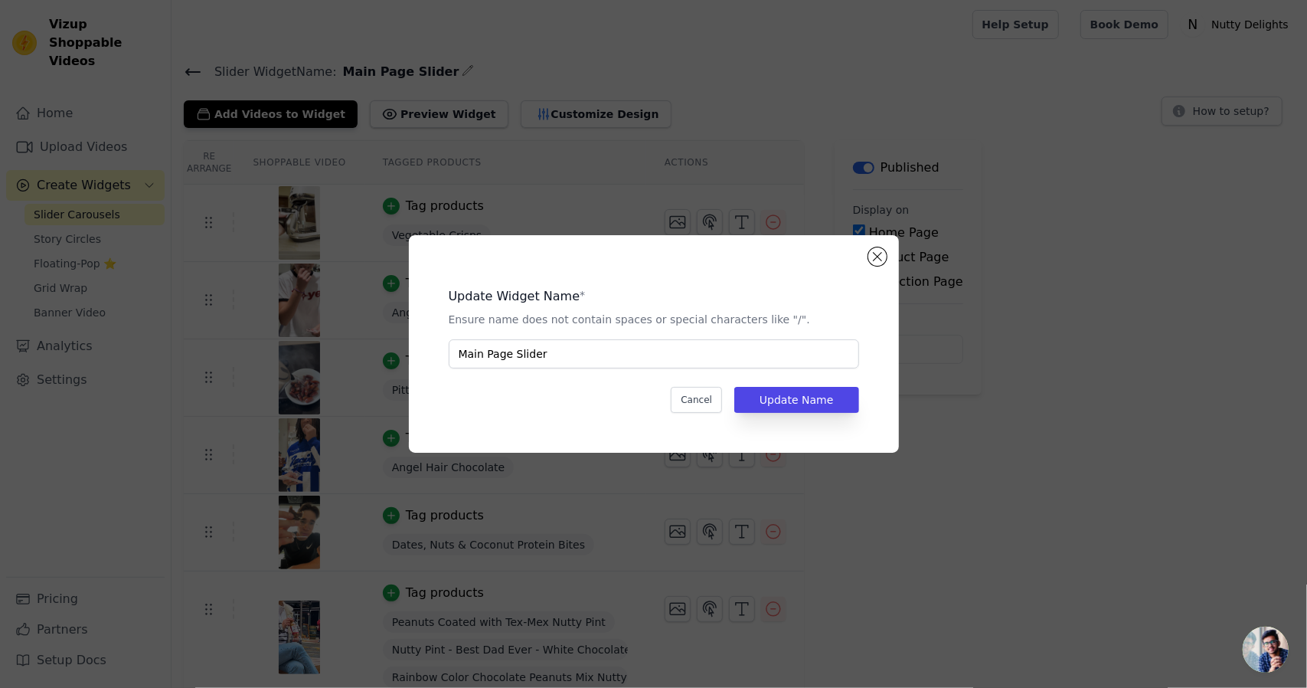
click at [502, 78] on div "Update Widget Name * Ensure name does not contain spaces or special characters …" at bounding box center [653, 344] width 1307 height 688
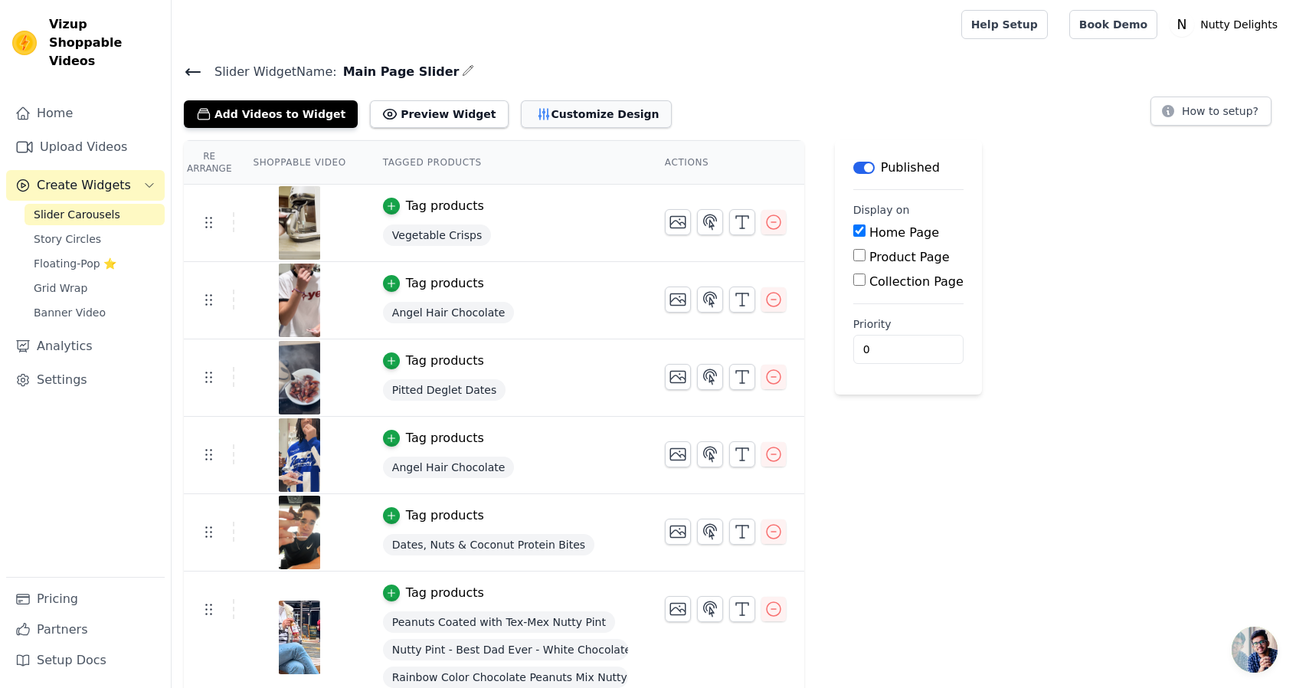
click at [527, 101] on button "Customize Design" at bounding box center [596, 114] width 151 height 28
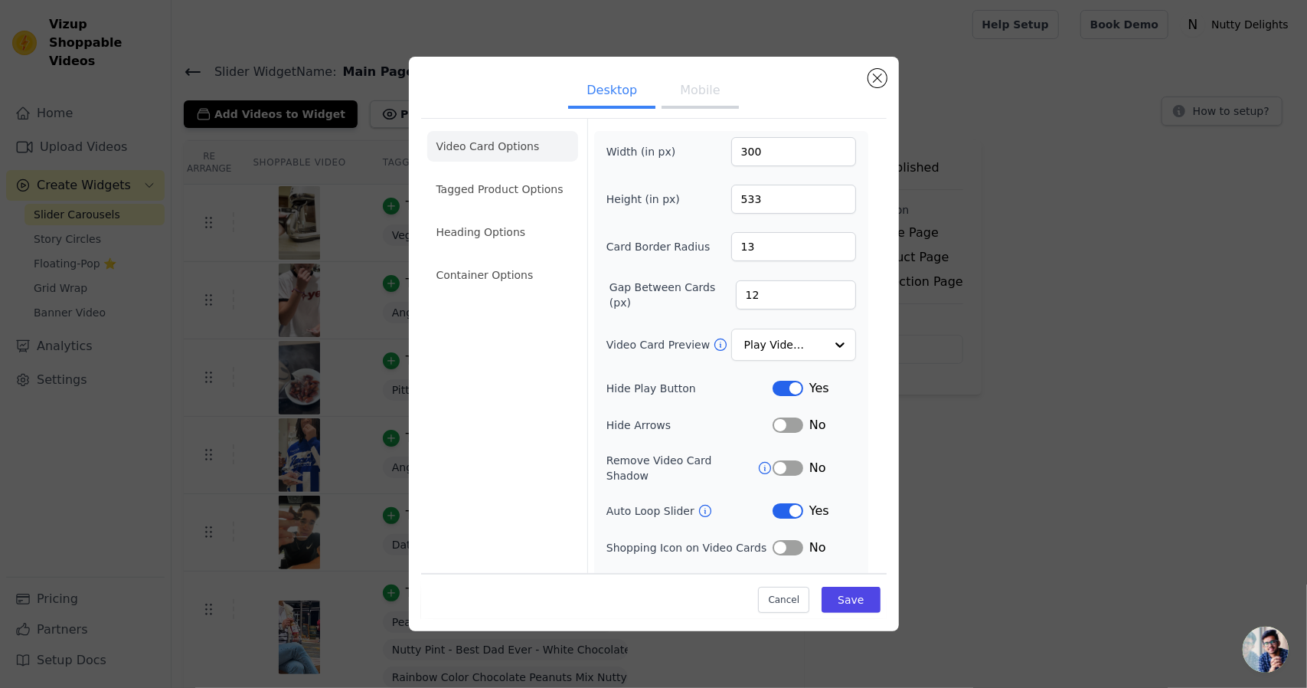
click at [543, 206] on ul "Video Card Options Tagged Product Options Heading Options Container Options" at bounding box center [502, 211] width 151 height 172
click at [531, 200] on li "Tagged Product Options" at bounding box center [502, 189] width 151 height 31
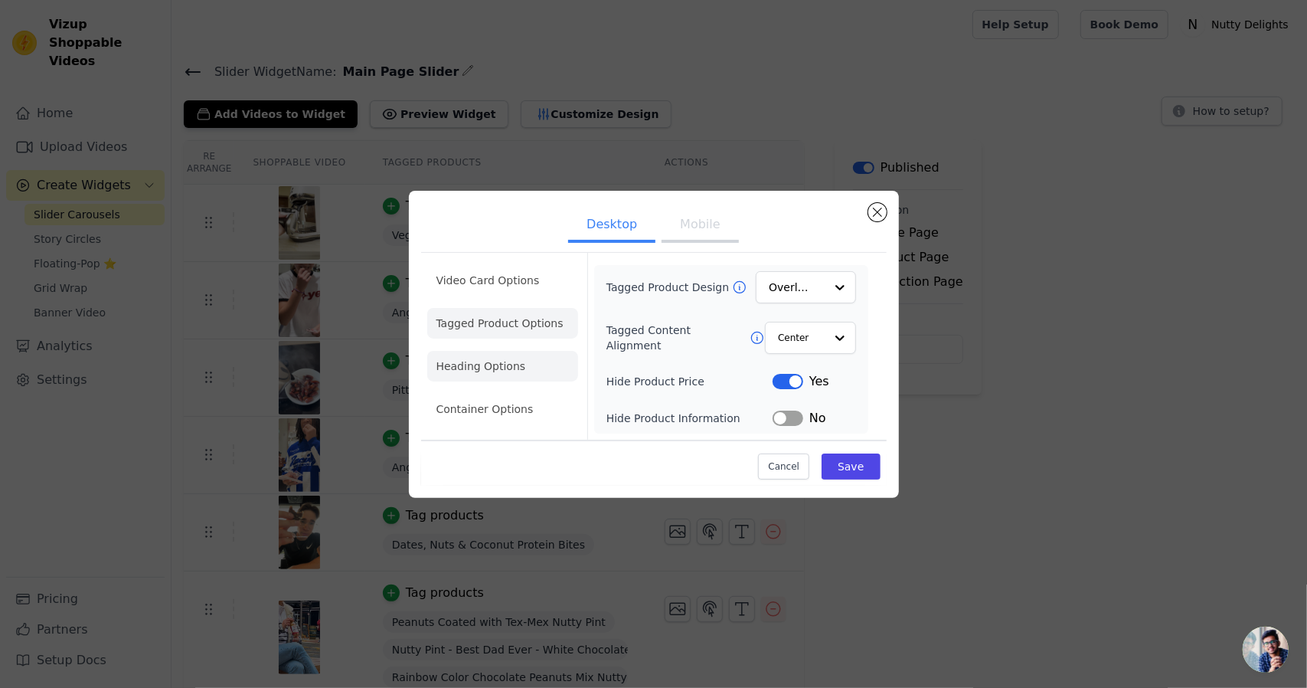
click at [548, 367] on li "Heading Options" at bounding box center [502, 366] width 151 height 31
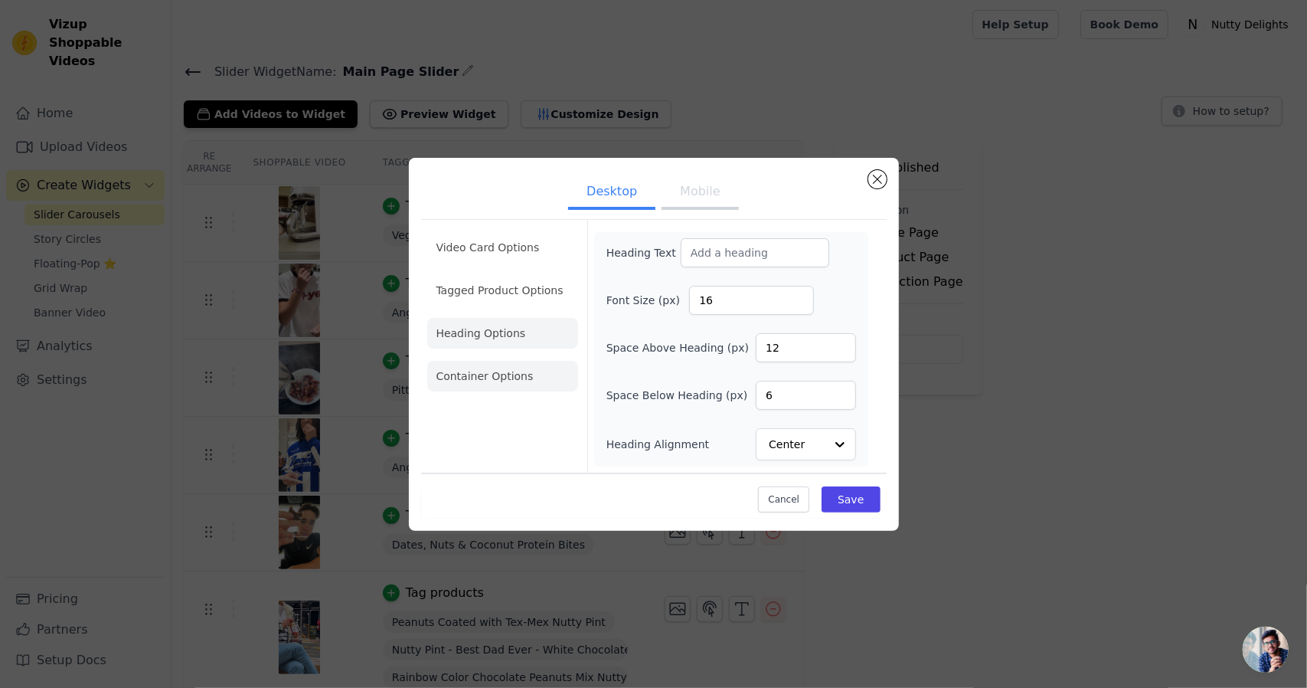
click at [467, 371] on li "Container Options" at bounding box center [502, 376] width 151 height 31
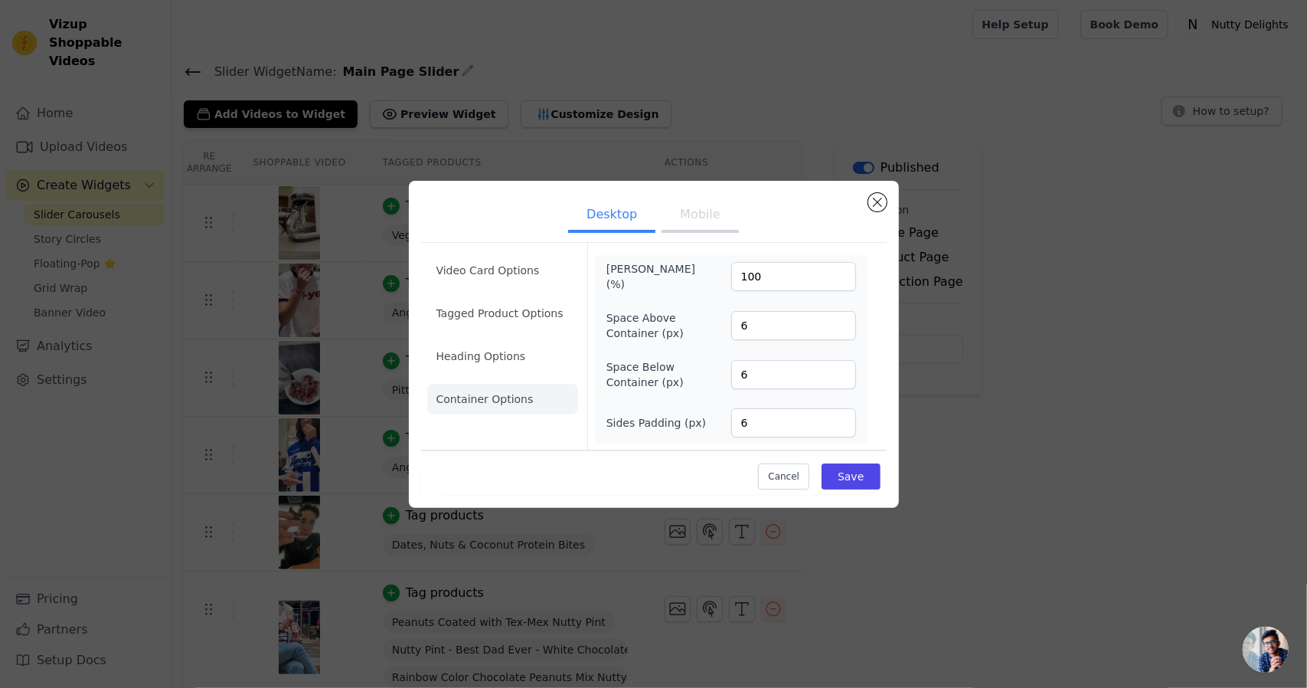
click at [694, 220] on button "Mobile" at bounding box center [700, 216] width 77 height 34
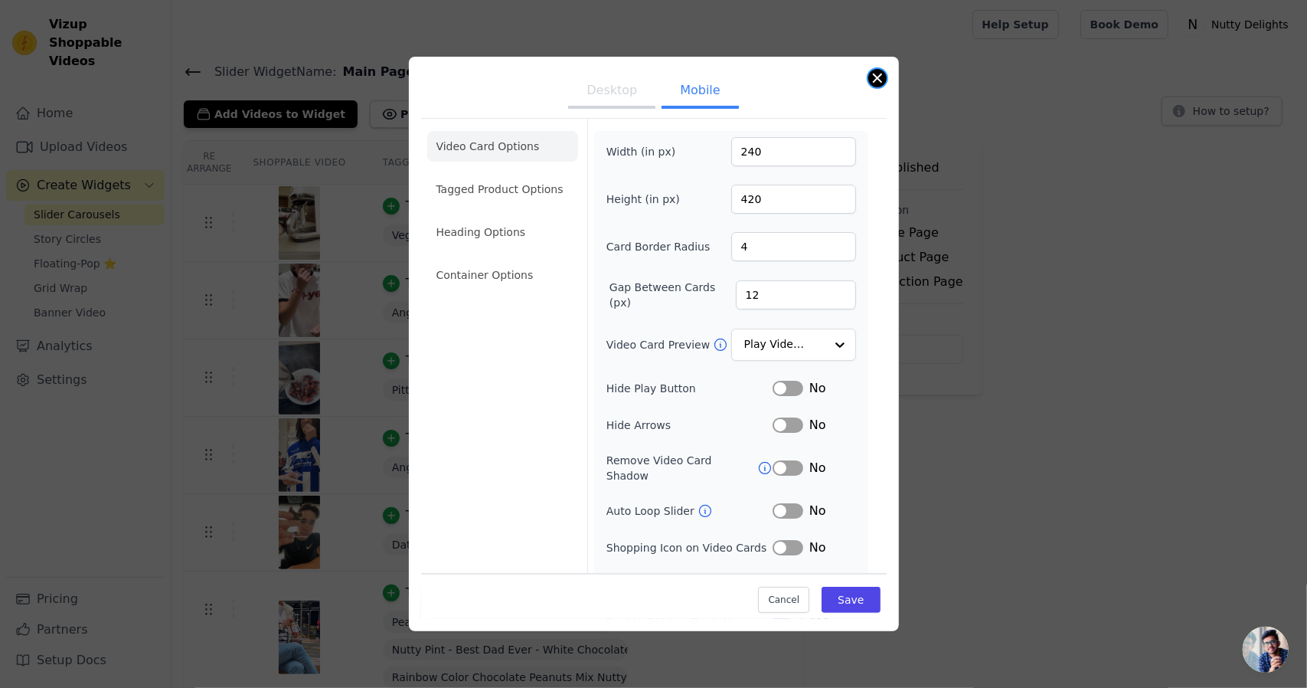
click at [873, 76] on button "Close modal" at bounding box center [877, 78] width 18 height 18
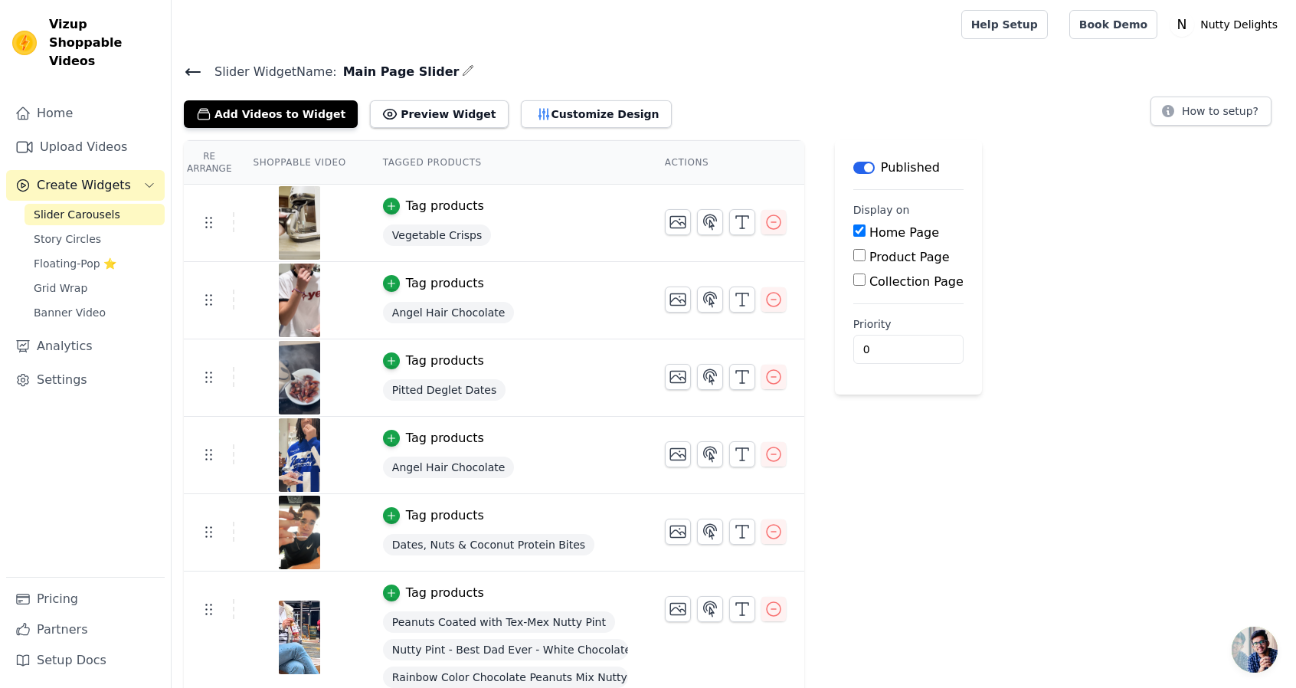
click at [190, 76] on icon at bounding box center [193, 72] width 18 height 18
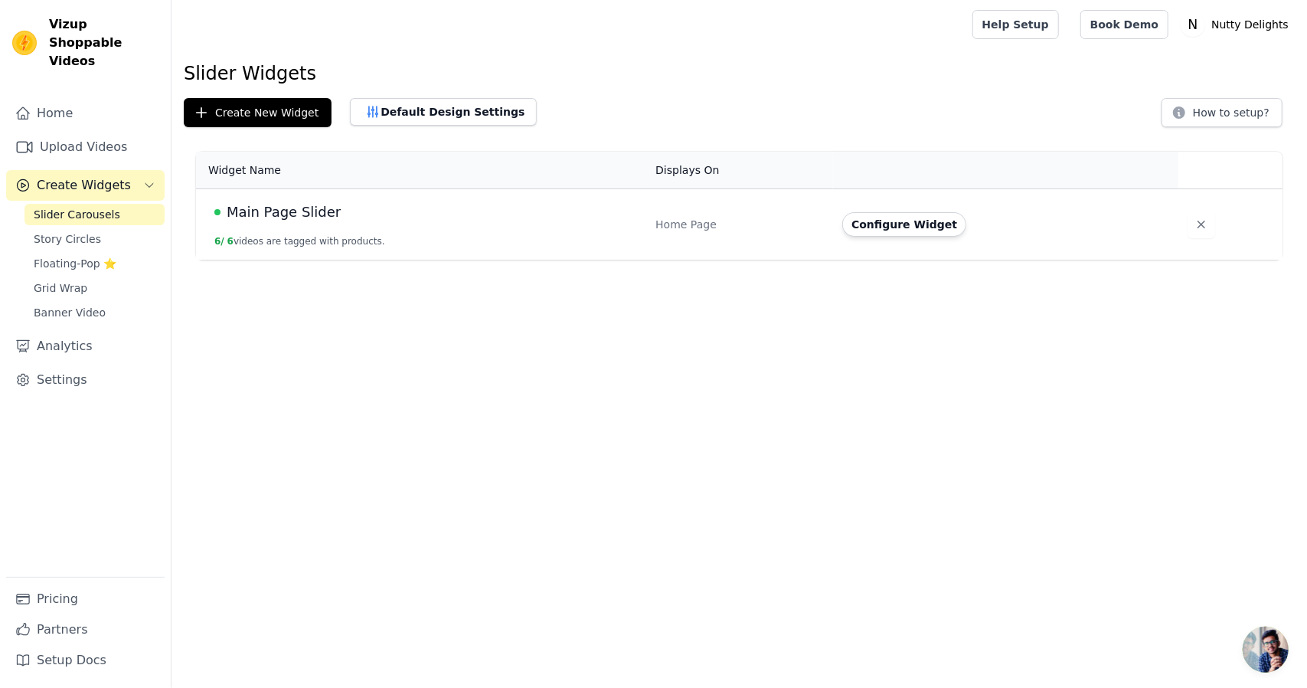
click at [277, 217] on span "Main Page Slider" at bounding box center [284, 211] width 114 height 21
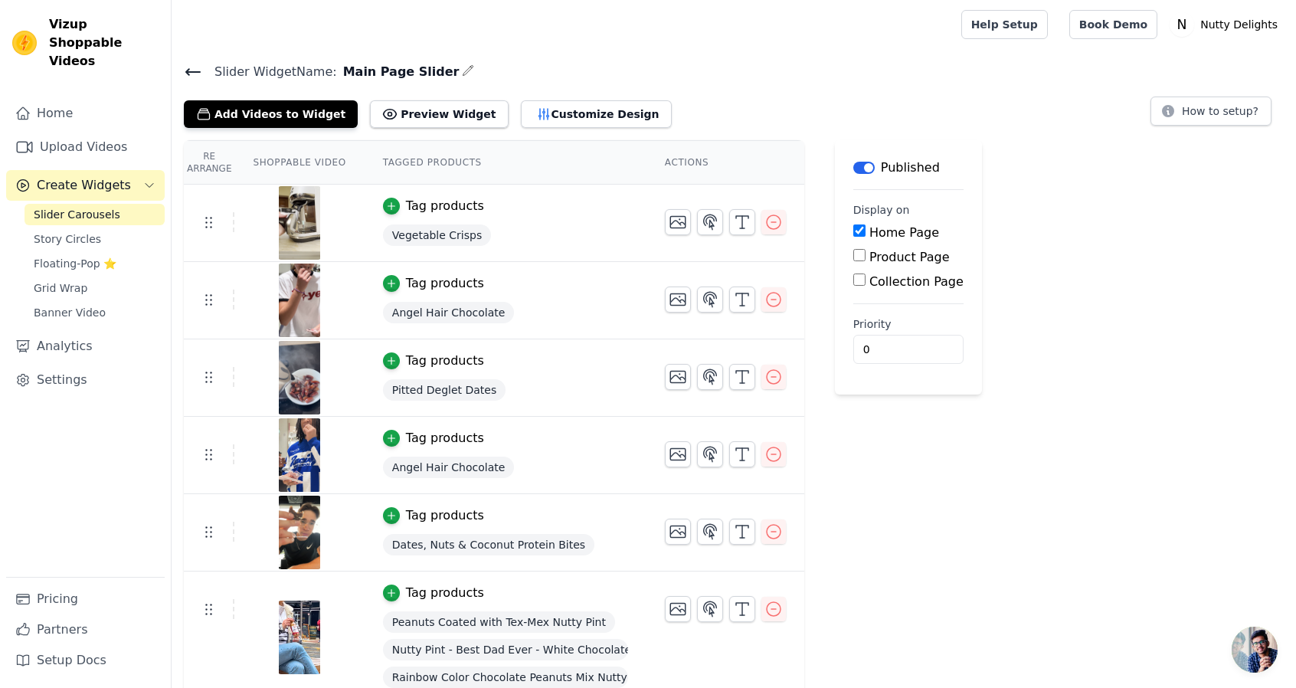
click at [435, 60] on main "Slider Widget Name: Main Page Slider Add Videos to Widget Preview Widget Custom…" at bounding box center [734, 376] width 1124 height 655
click at [462, 71] on icon "button" at bounding box center [468, 70] width 12 height 12
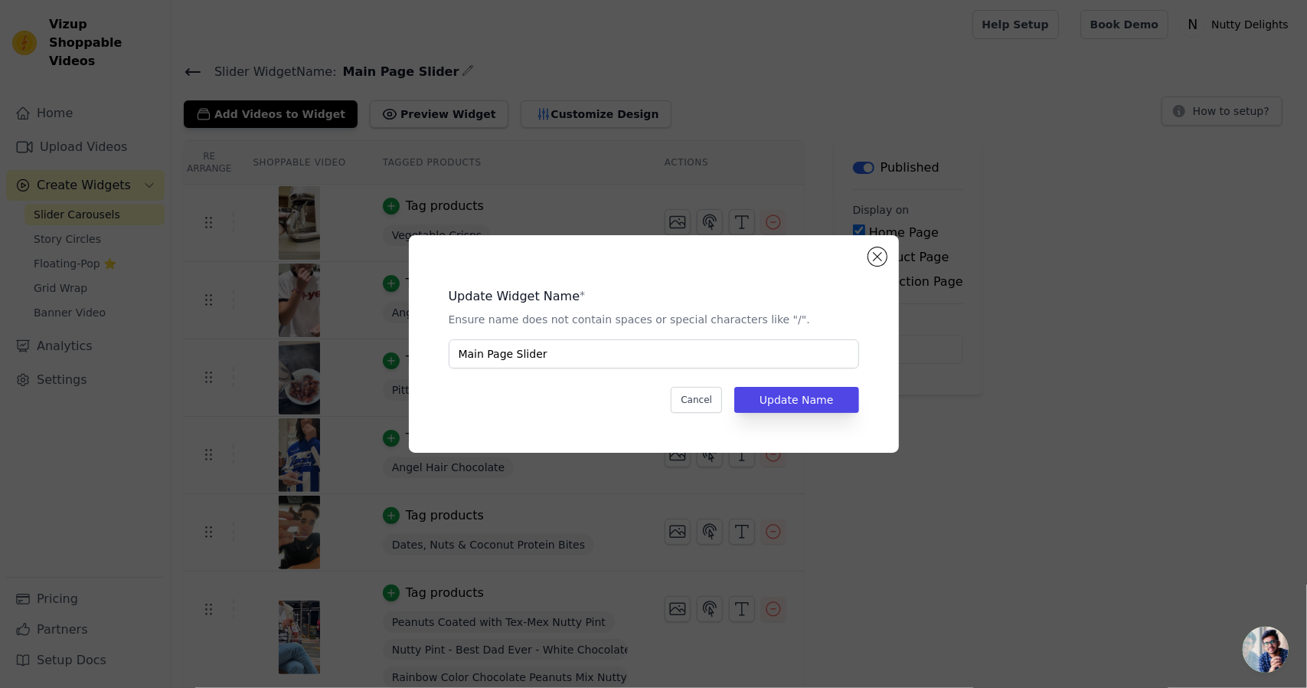
click at [875, 273] on div "Update Widget Name * Ensure name does not contain spaces or special characters …" at bounding box center [654, 343] width 490 height 217
drag, startPoint x: 876, startPoint y: 258, endPoint x: 836, endPoint y: 244, distance: 42.1
click at [876, 258] on button "Close modal" at bounding box center [877, 256] width 18 height 18
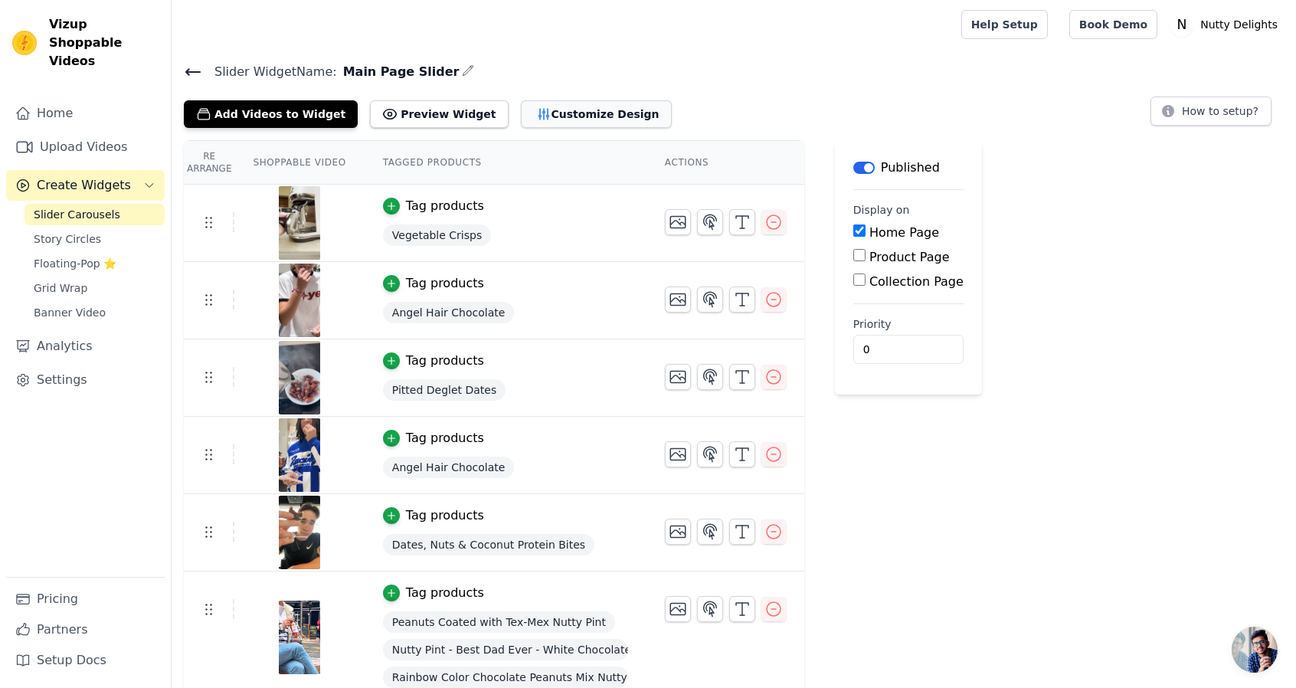
click at [604, 100] on button "Customize Design" at bounding box center [596, 114] width 151 height 28
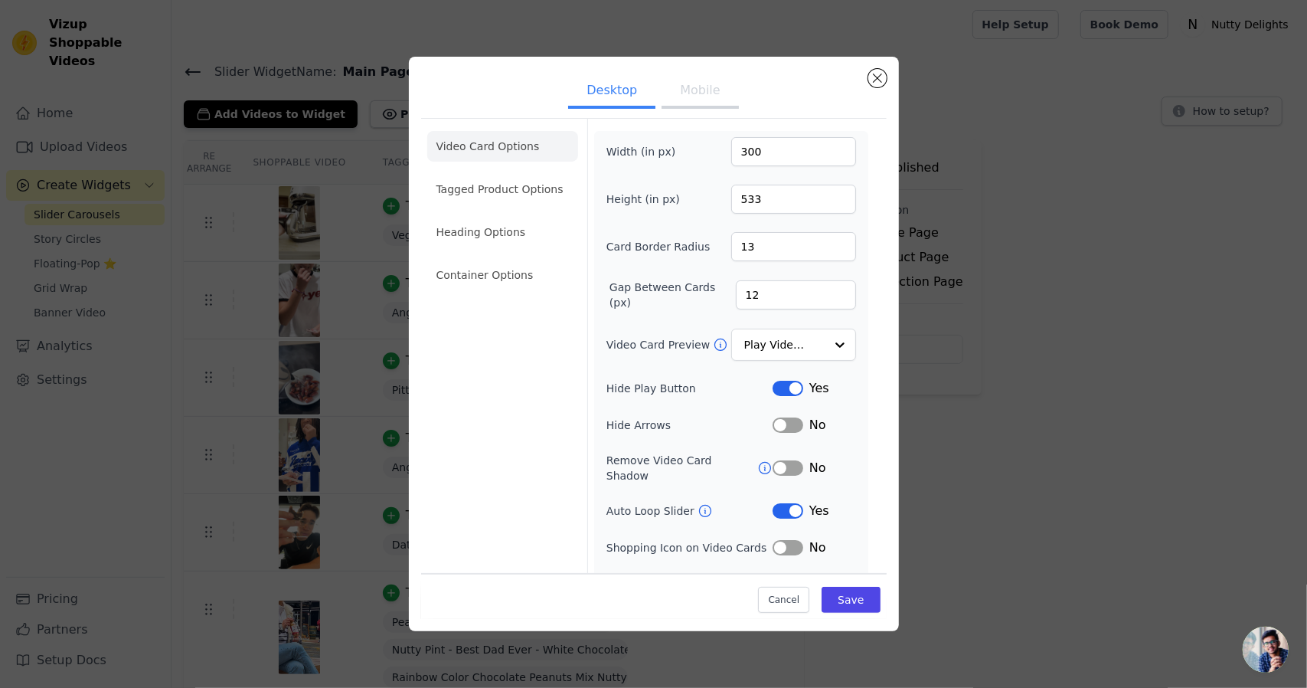
scroll to position [15, 0]
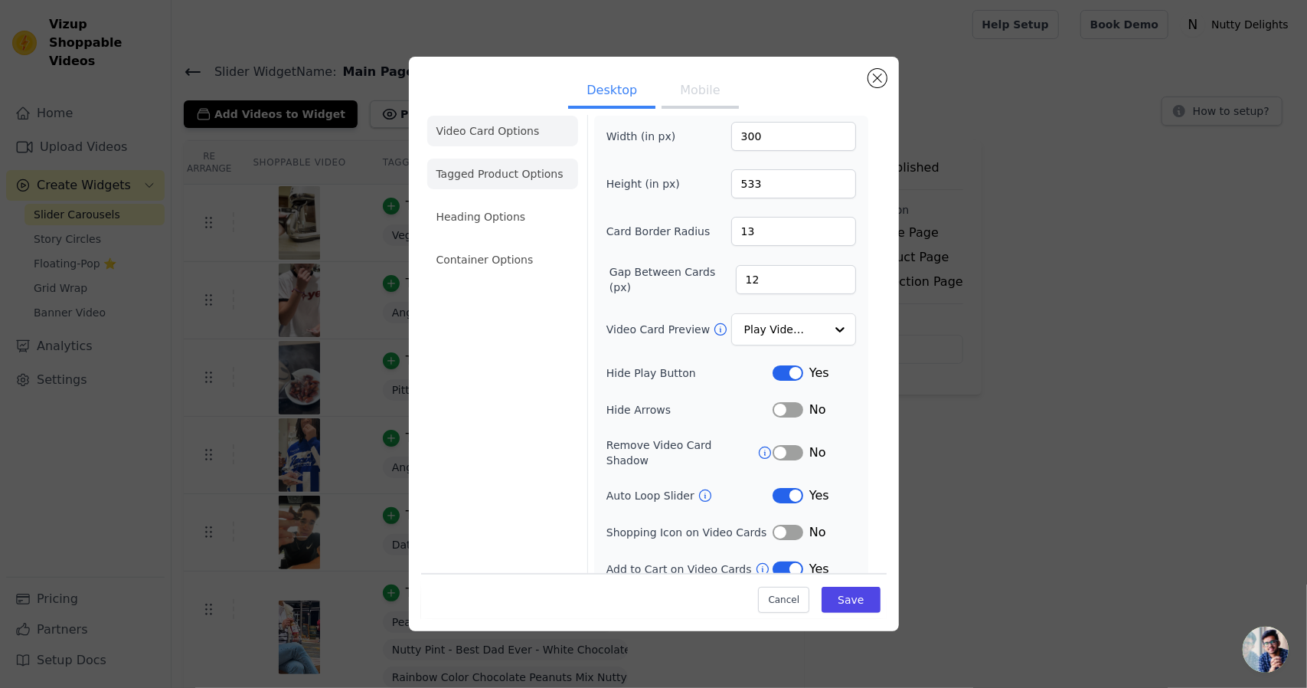
click at [475, 179] on li "Tagged Product Options" at bounding box center [502, 174] width 151 height 31
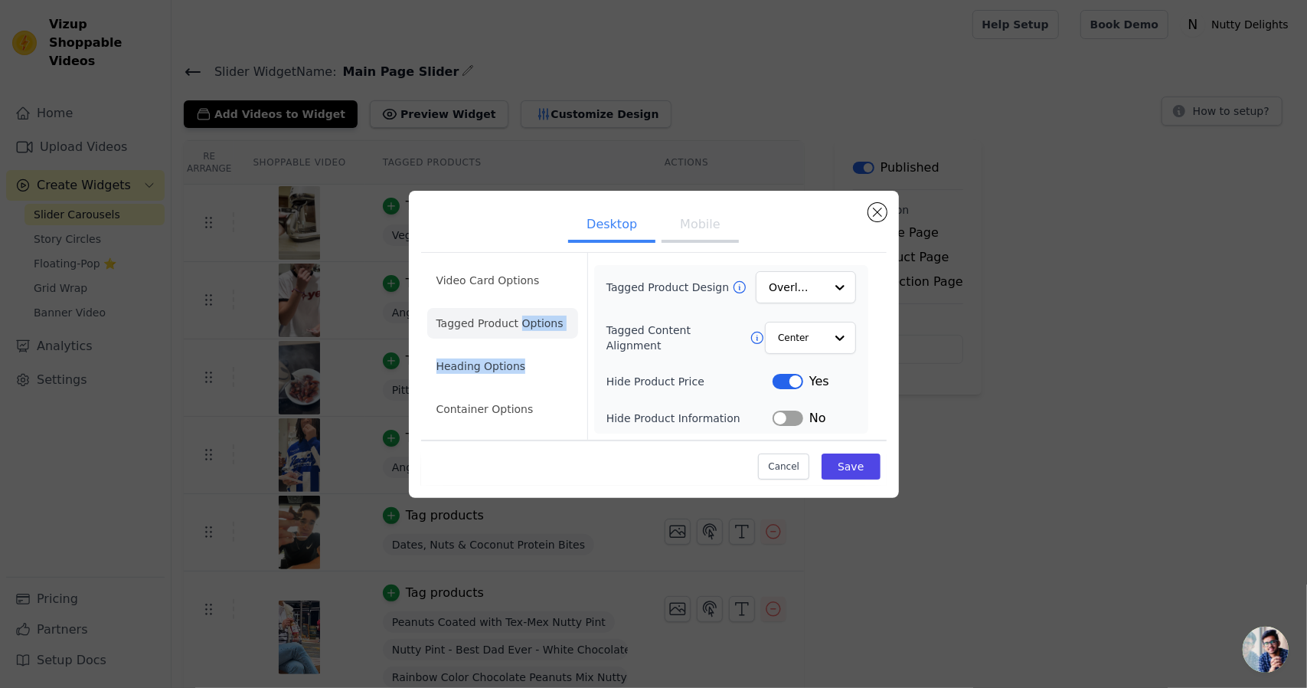
click at [519, 344] on ul "Video Card Options Tagged Product Options Heading Options Container Options" at bounding box center [502, 345] width 151 height 172
click at [499, 375] on li "Heading Options" at bounding box center [502, 366] width 151 height 31
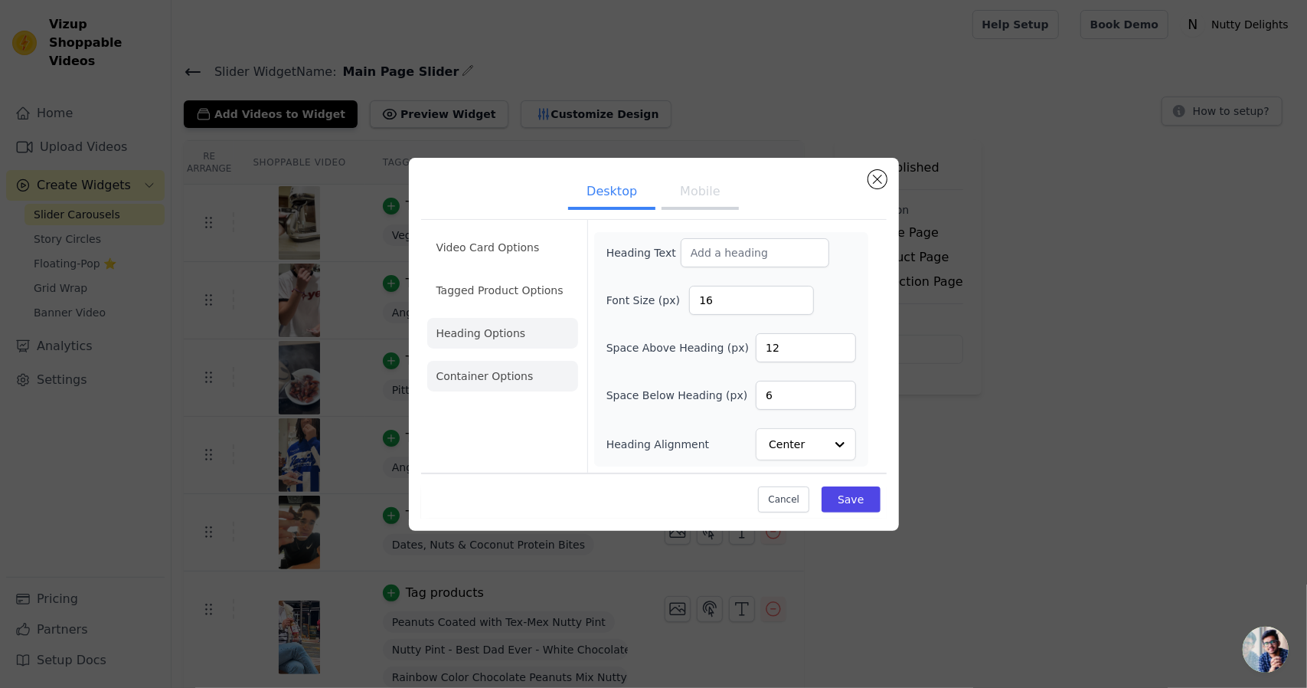
click at [482, 374] on li "Container Options" at bounding box center [502, 376] width 151 height 31
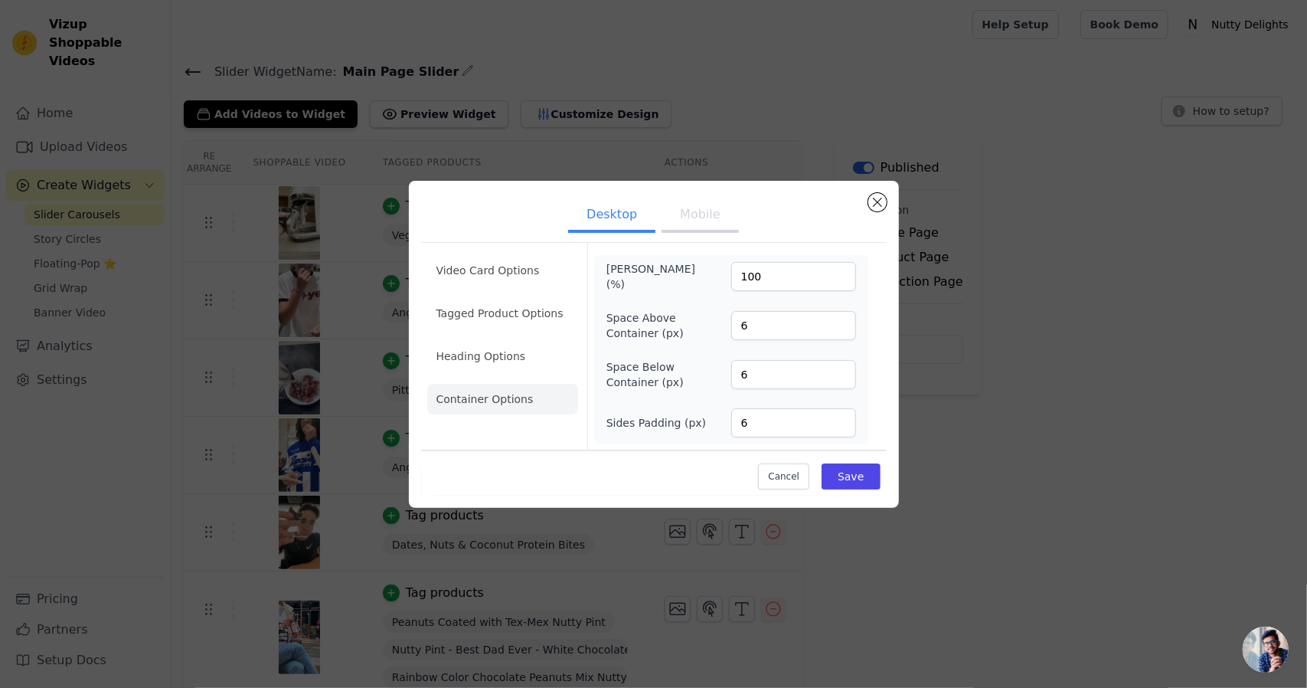
click at [467, 254] on ul "Video Card Options Tagged Product Options Heading Options Container Options" at bounding box center [502, 335] width 151 height 172
click at [487, 279] on li "Video Card Options" at bounding box center [502, 270] width 151 height 31
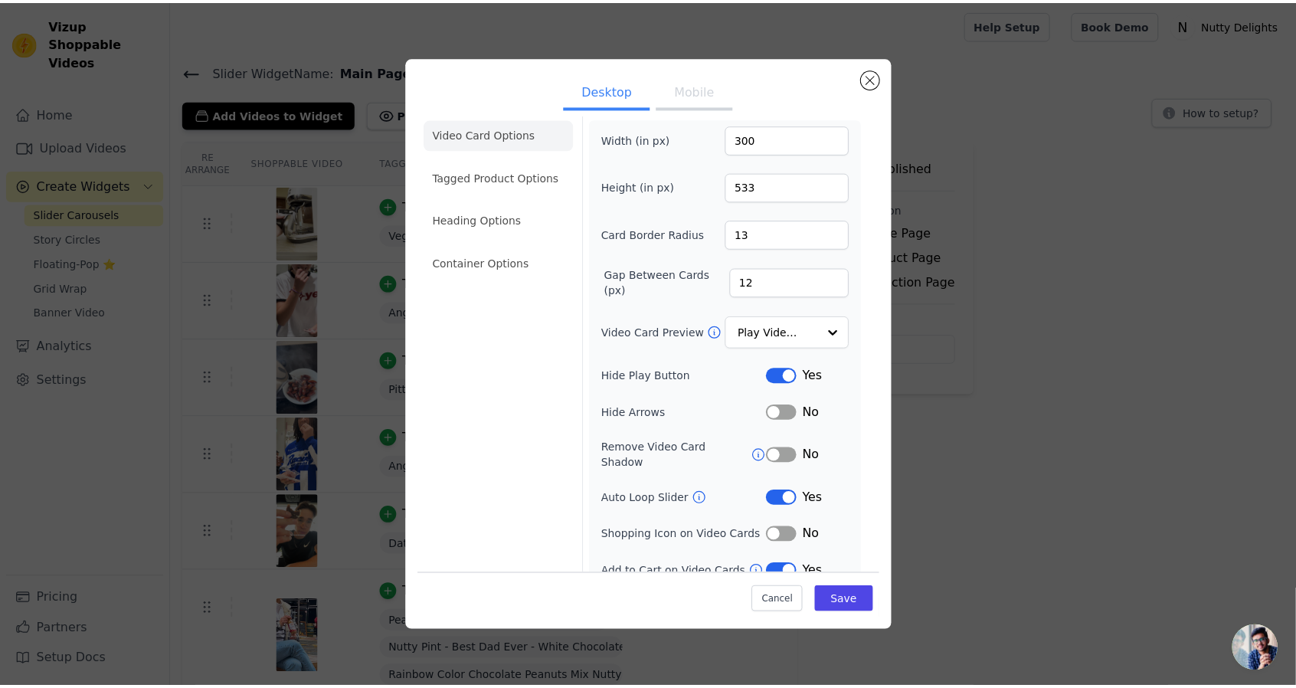
scroll to position [15, 0]
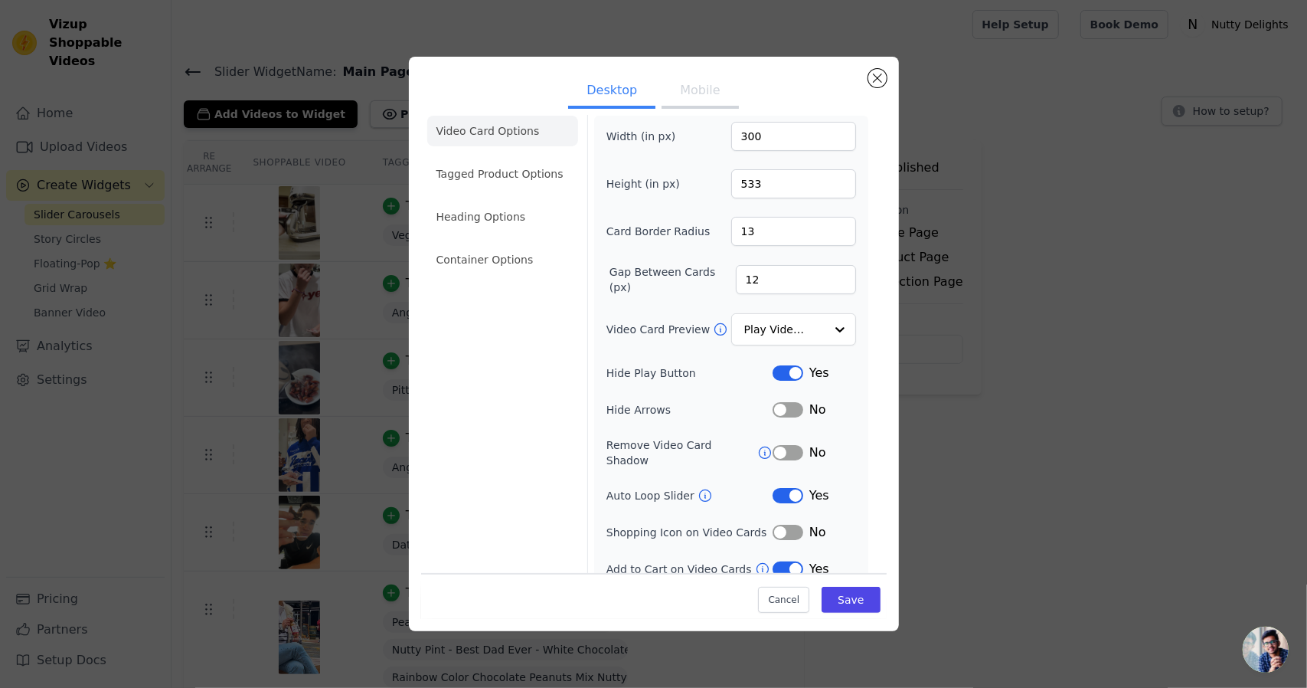
click at [871, 64] on div "Desktop Mobile Video Card Options Tagged Product Options Heading Options Contai…" at bounding box center [654, 344] width 490 height 574
click at [877, 80] on button "Close modal" at bounding box center [877, 78] width 18 height 18
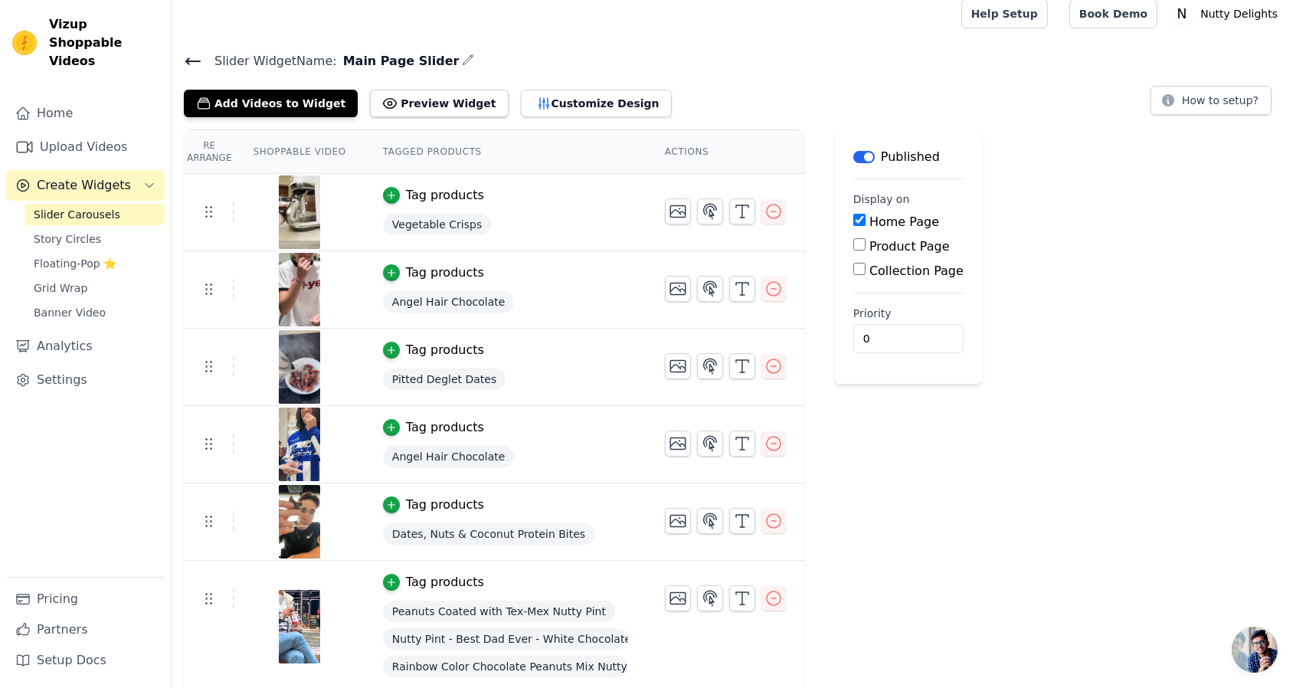
scroll to position [12, 0]
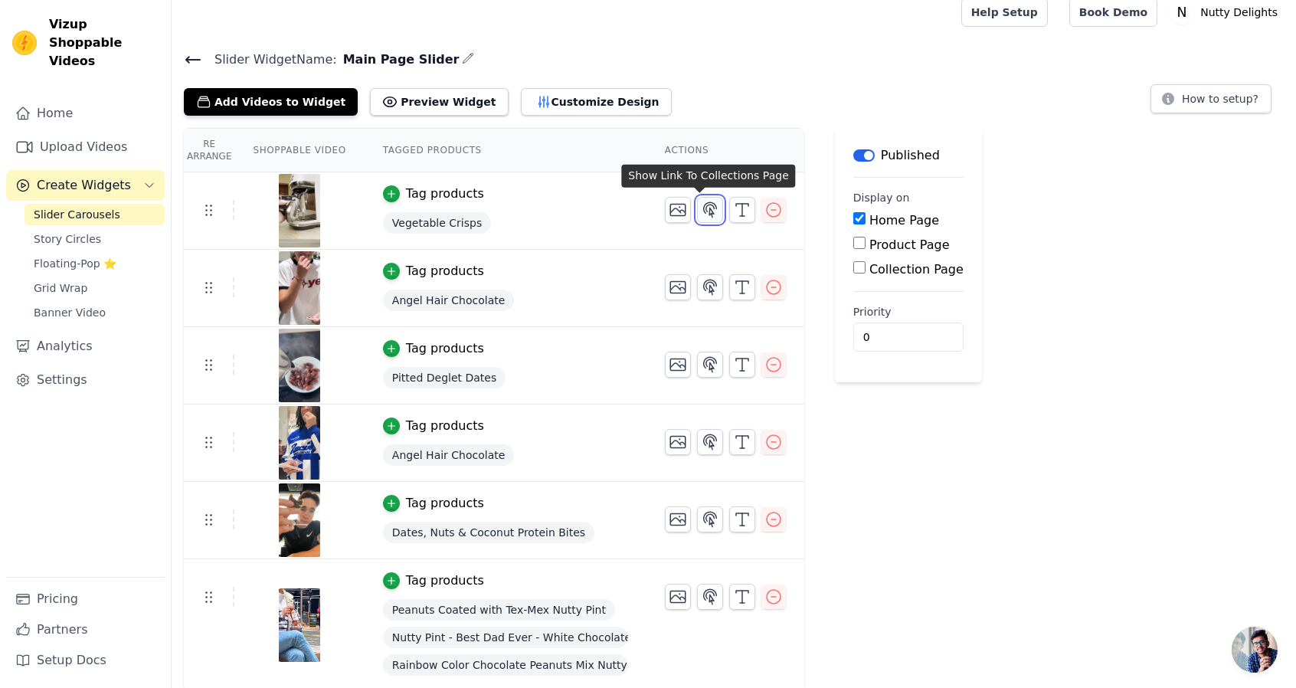
click at [704, 210] on icon "button" at bounding box center [710, 209] width 13 height 15
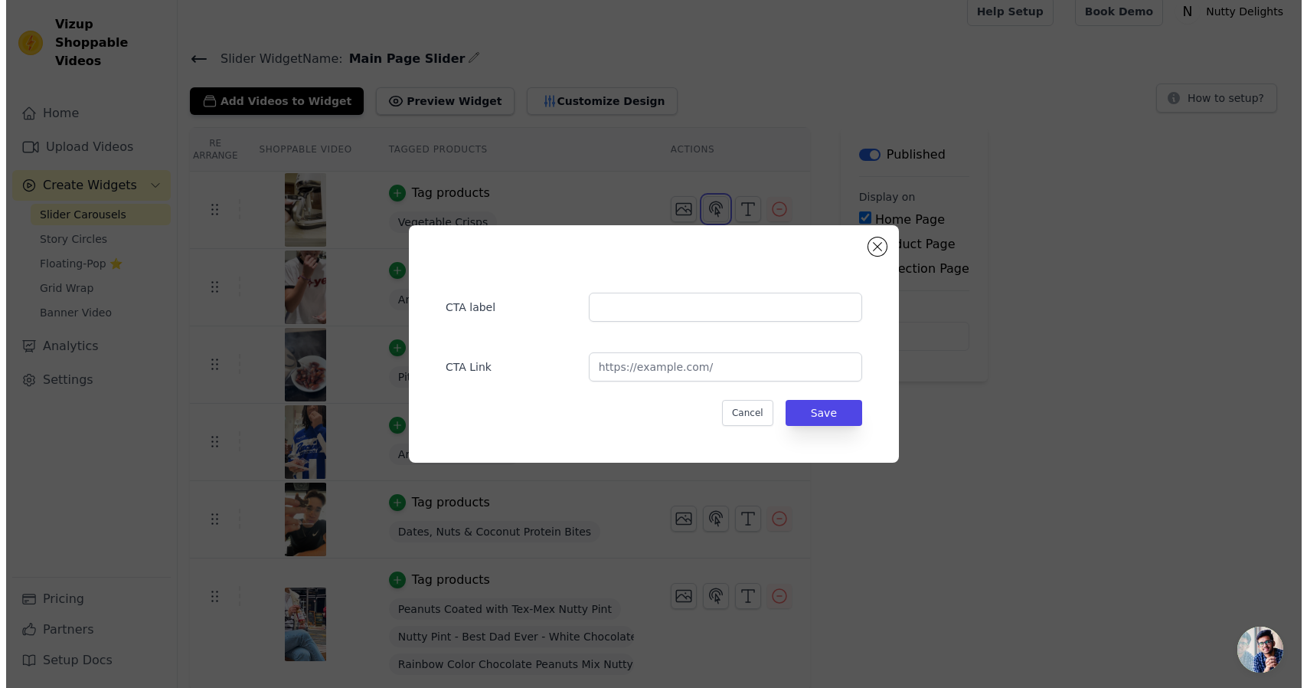
scroll to position [0, 0]
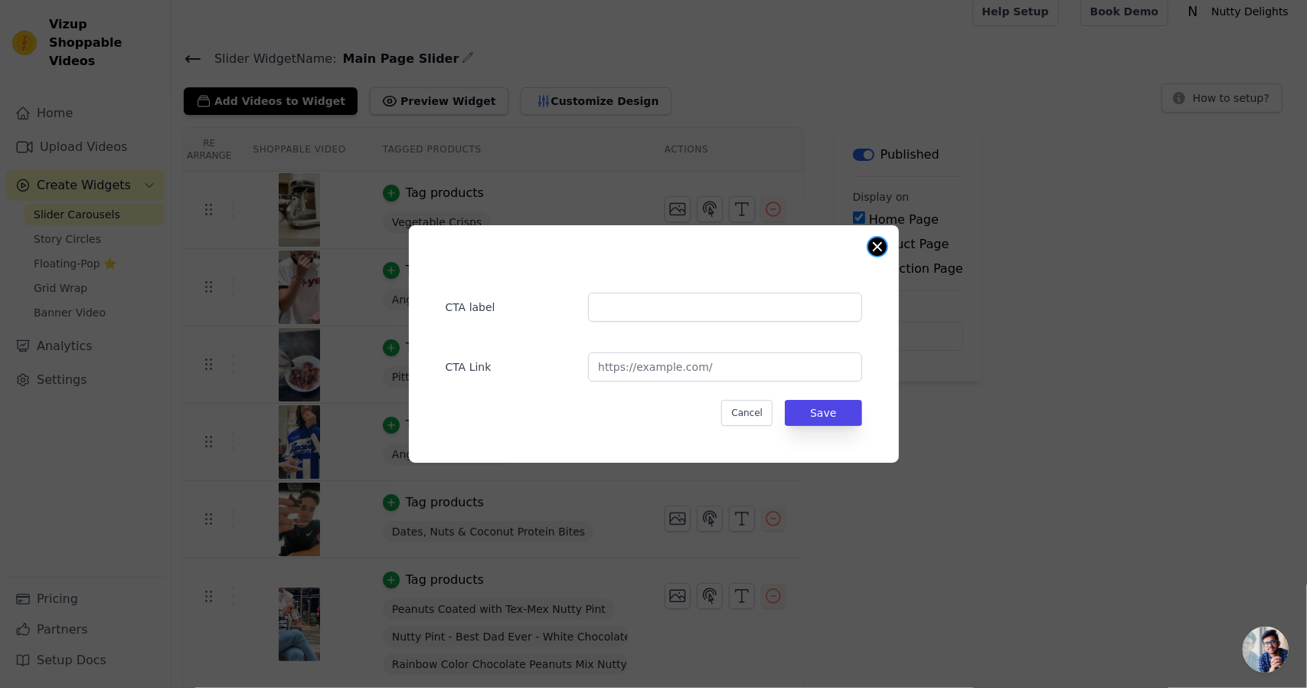
click at [884, 248] on button "Close modal" at bounding box center [877, 246] width 18 height 18
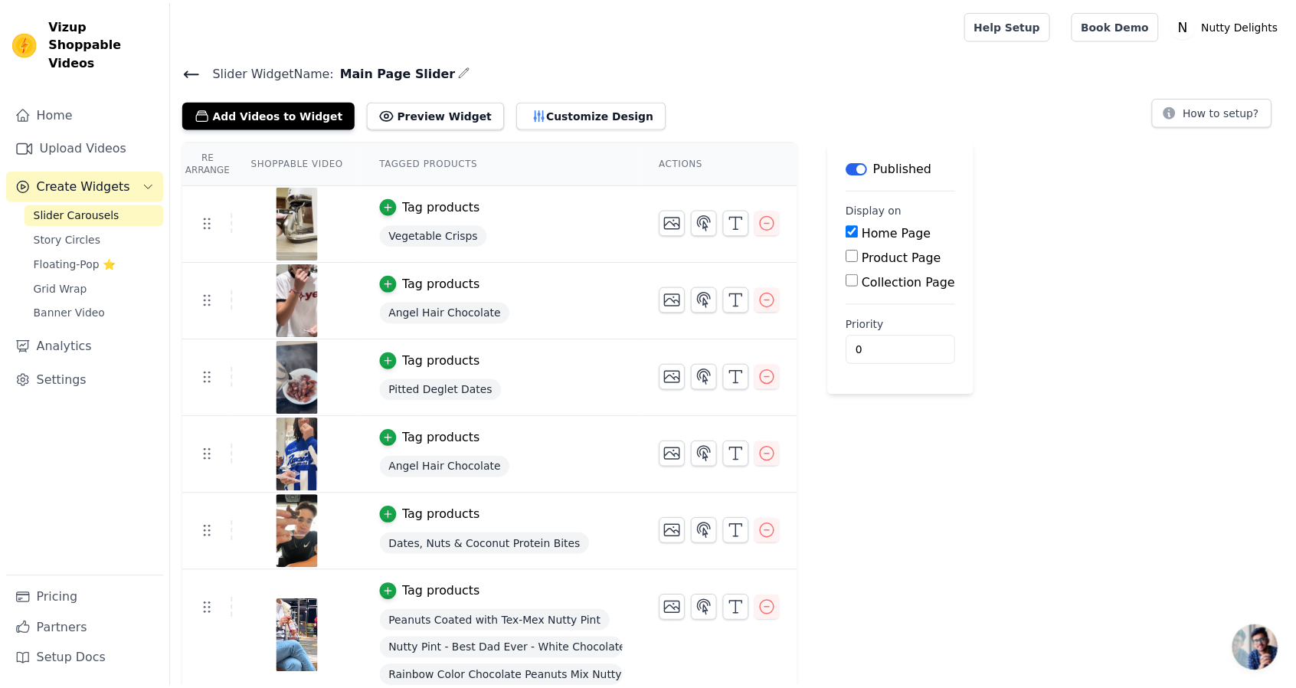
scroll to position [12, 0]
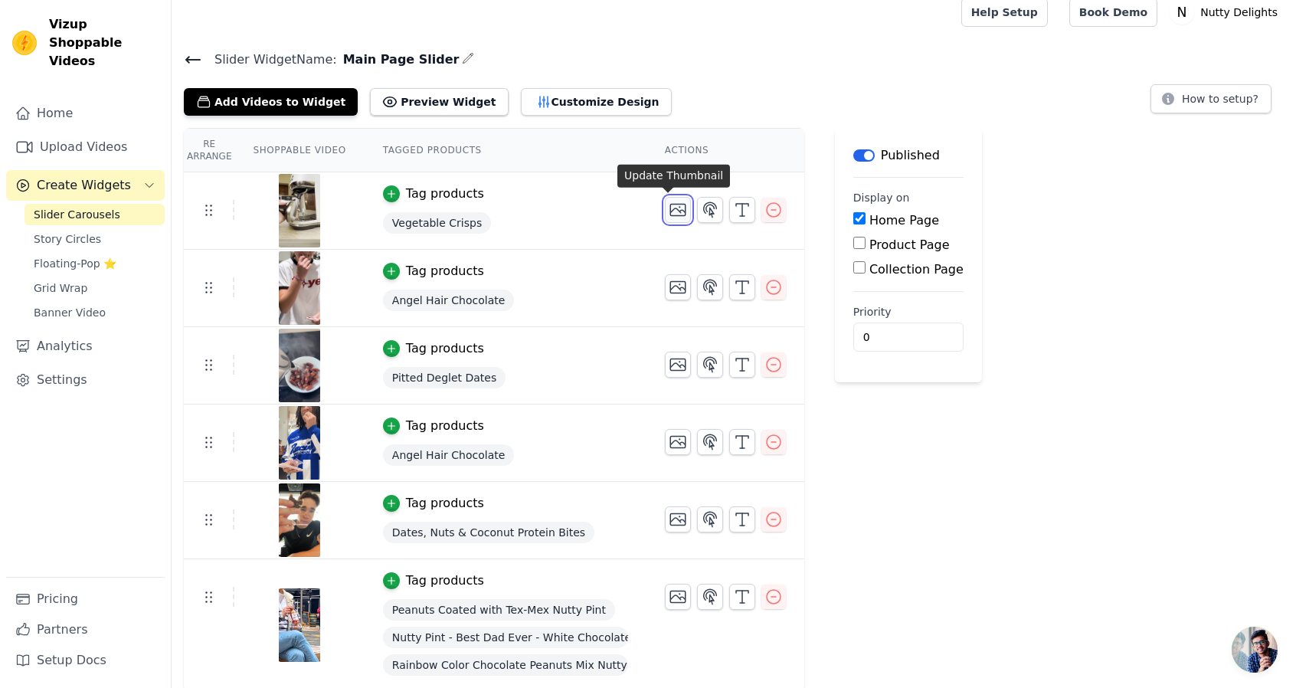
click at [668, 209] on icon "button" at bounding box center [677, 210] width 18 height 18
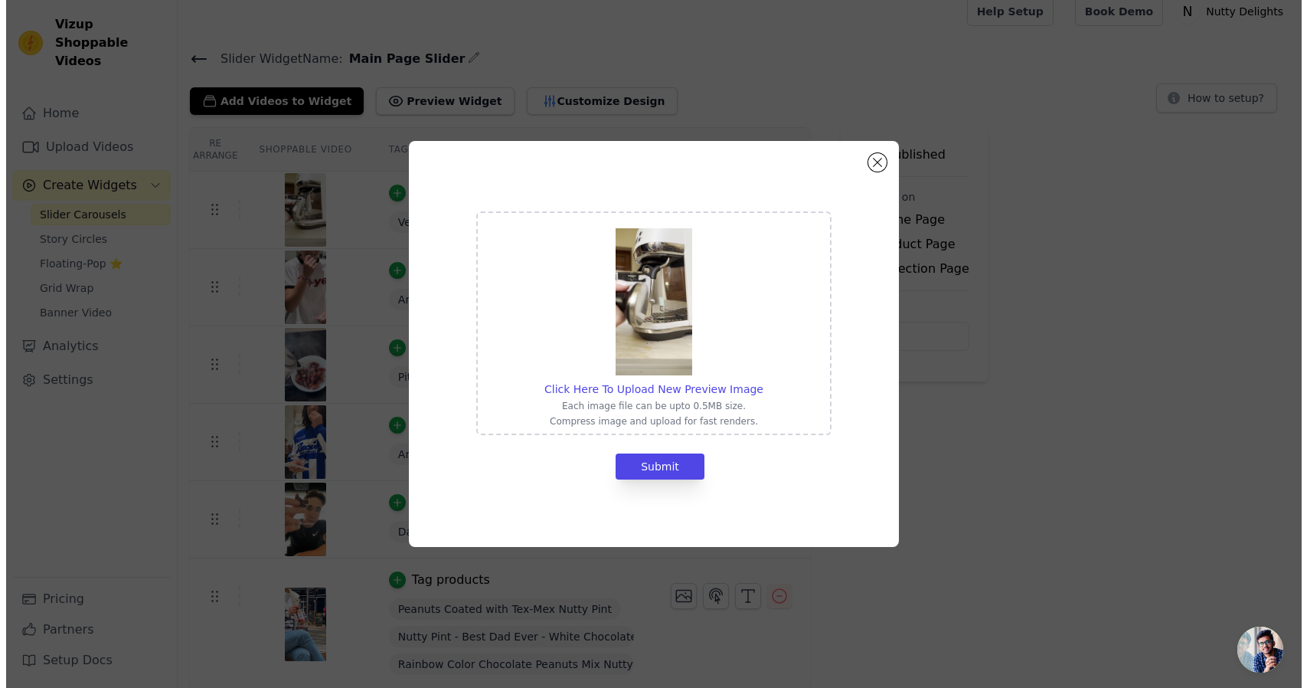
scroll to position [0, 0]
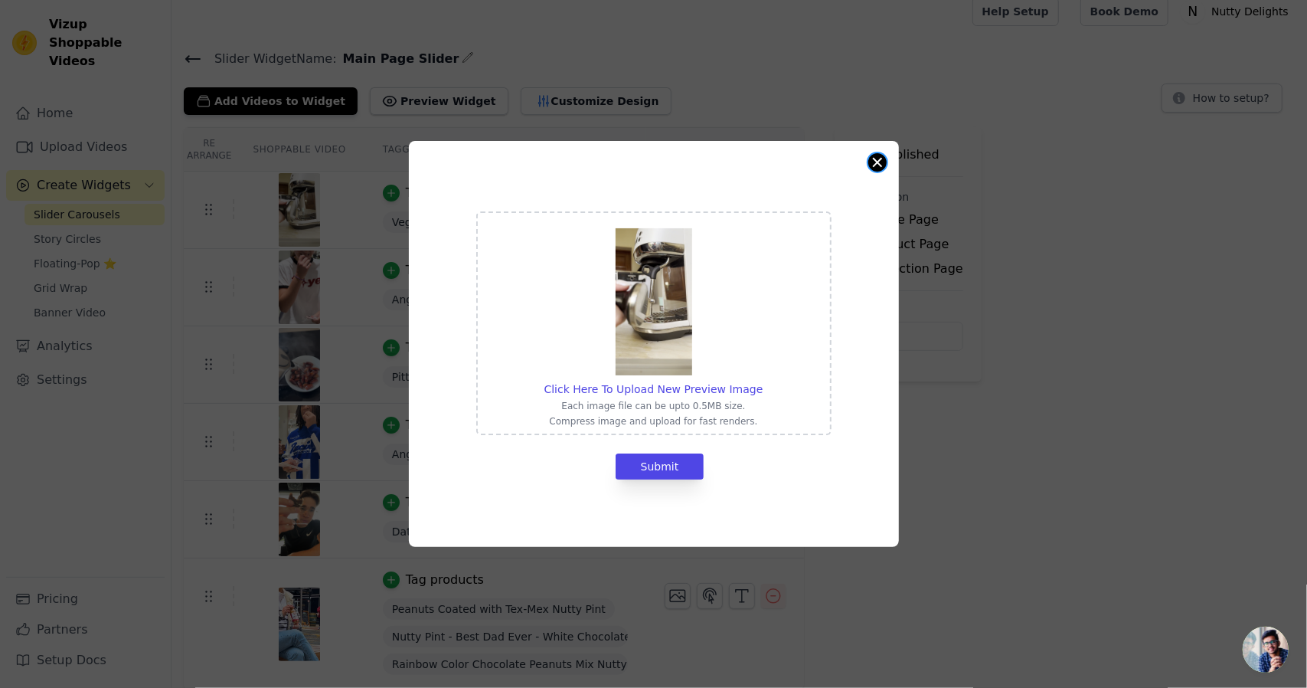
click at [873, 165] on button "Close modal" at bounding box center [877, 162] width 18 height 18
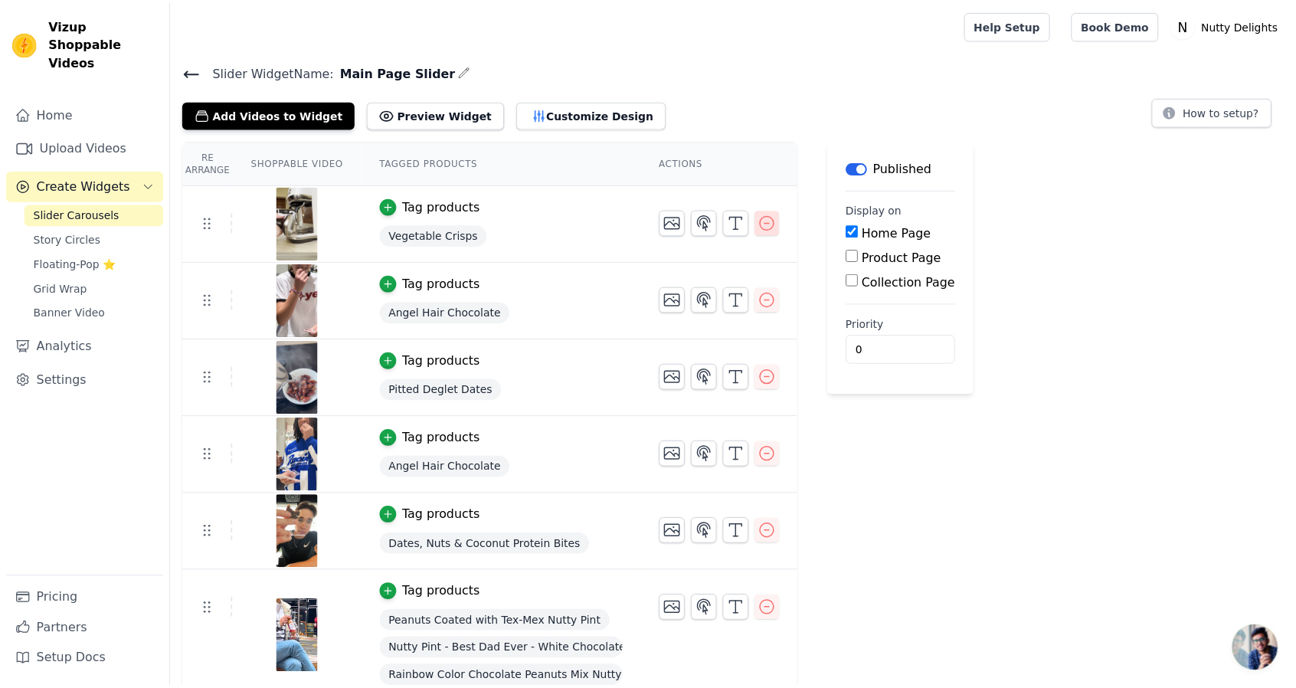
scroll to position [12, 0]
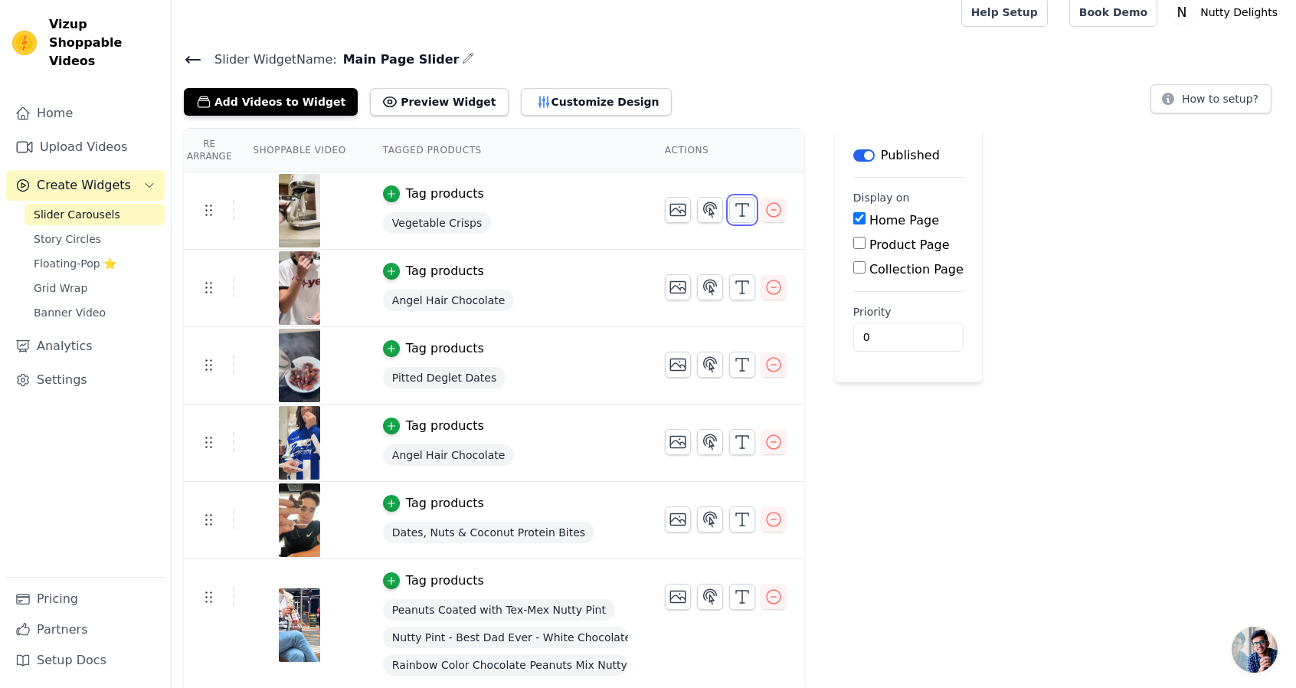
click at [740, 200] on button "button" at bounding box center [742, 210] width 26 height 26
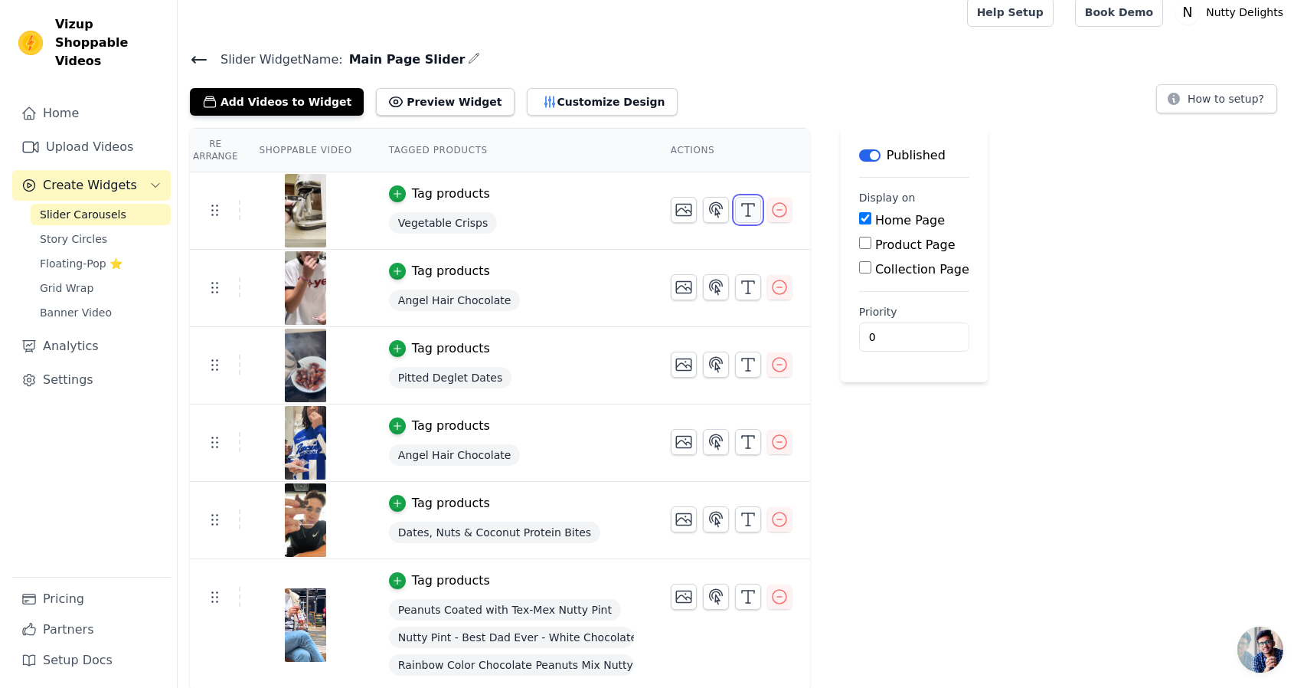
scroll to position [0, 0]
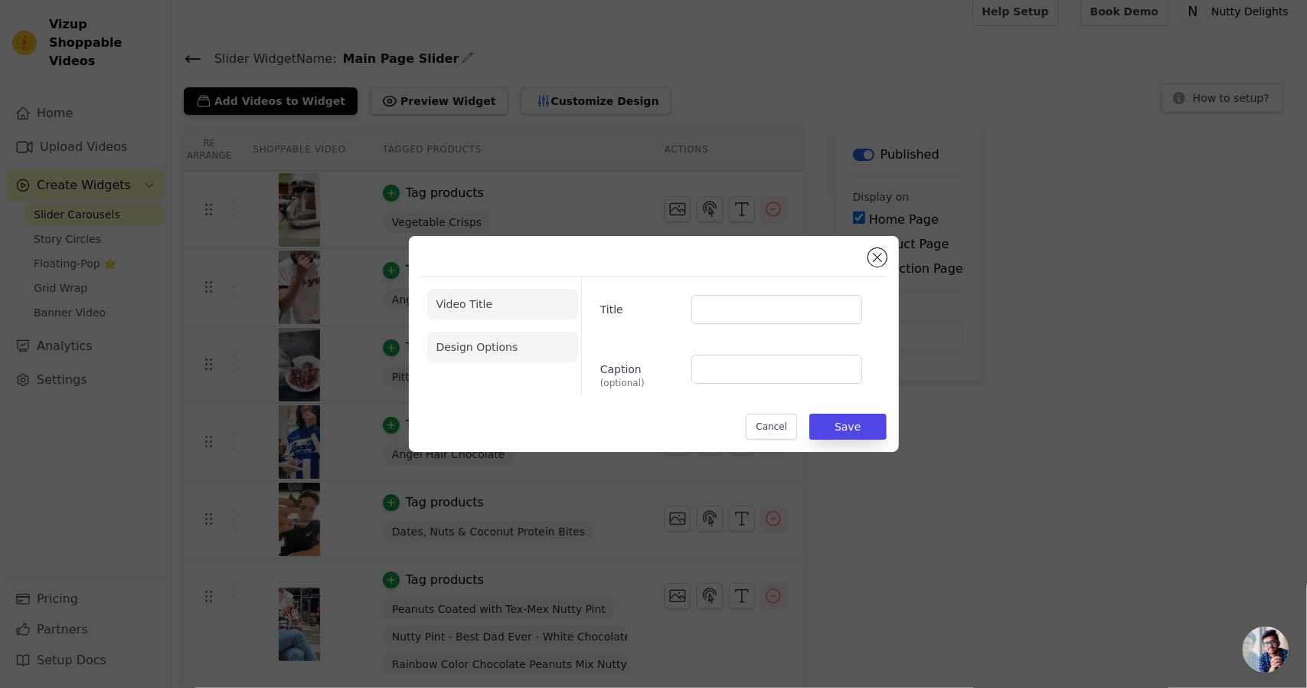
click at [490, 338] on li "Design Options" at bounding box center [502, 347] width 151 height 31
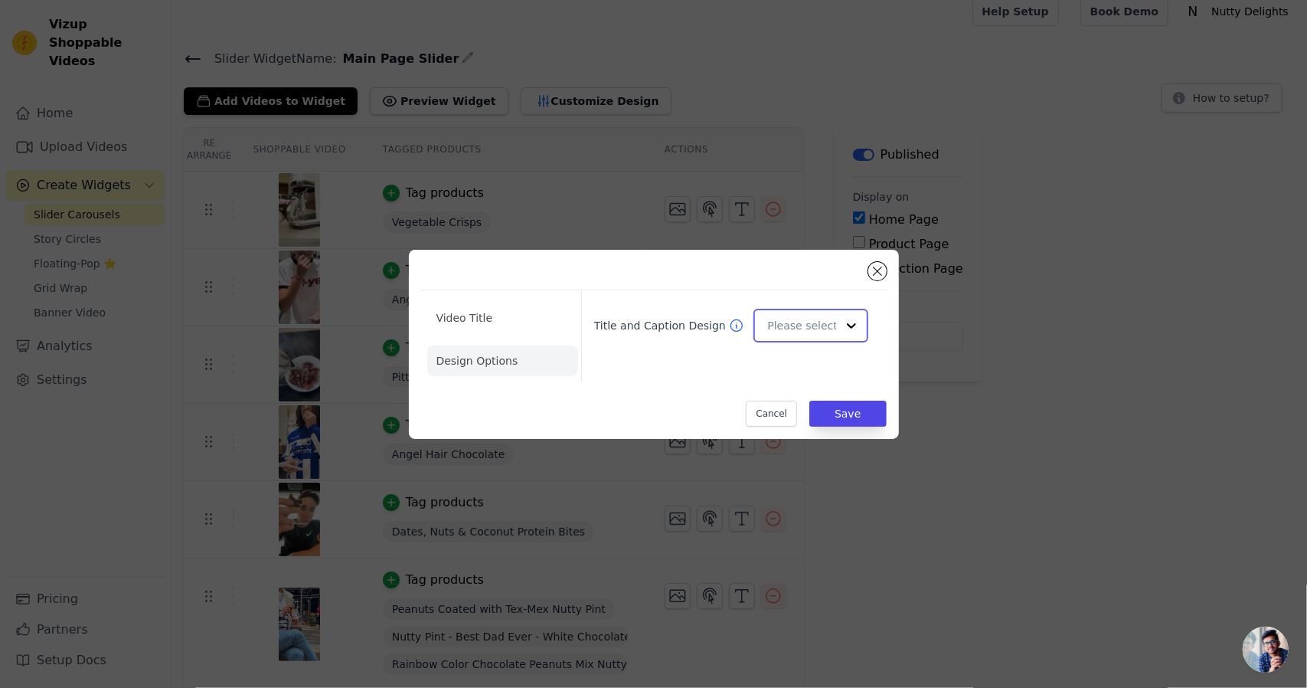
click at [786, 315] on input "Title and Caption Design" at bounding box center [801, 325] width 68 height 31
click at [1012, 373] on div "Video Title Design Options Title and Caption Design Cancel Save" at bounding box center [654, 344] width 1258 height 238
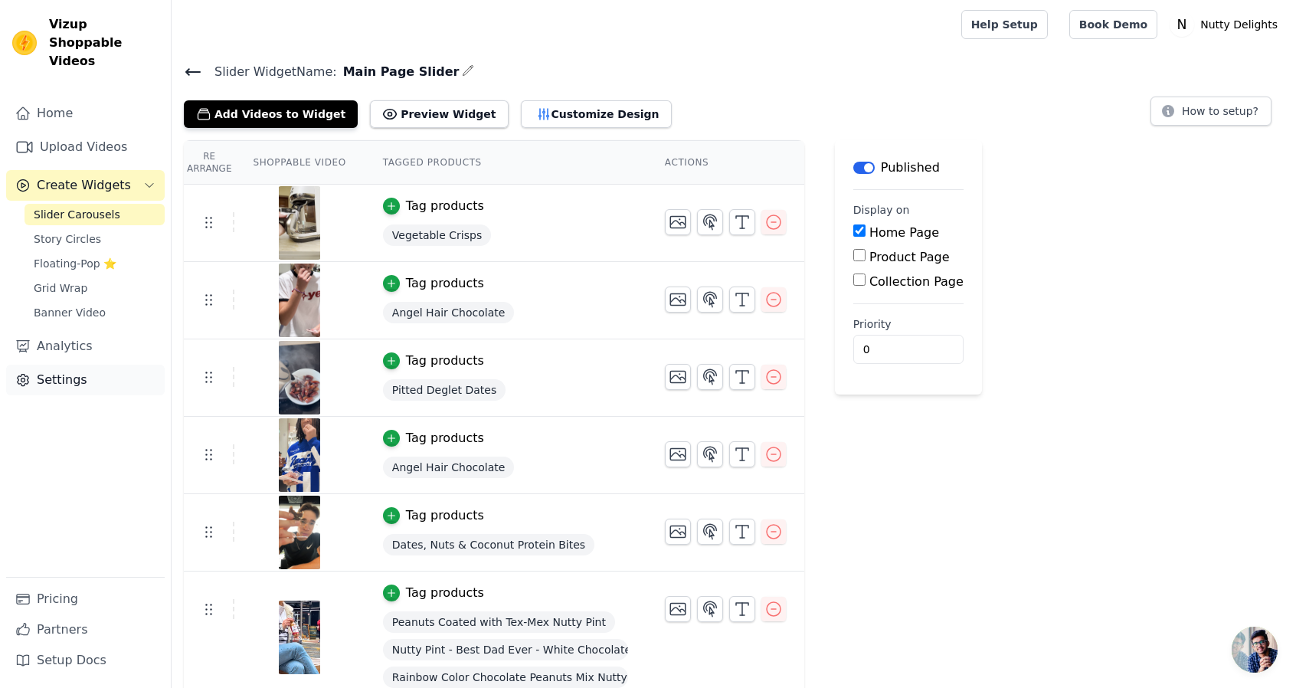
click at [96, 367] on link "Settings" at bounding box center [85, 379] width 159 height 31
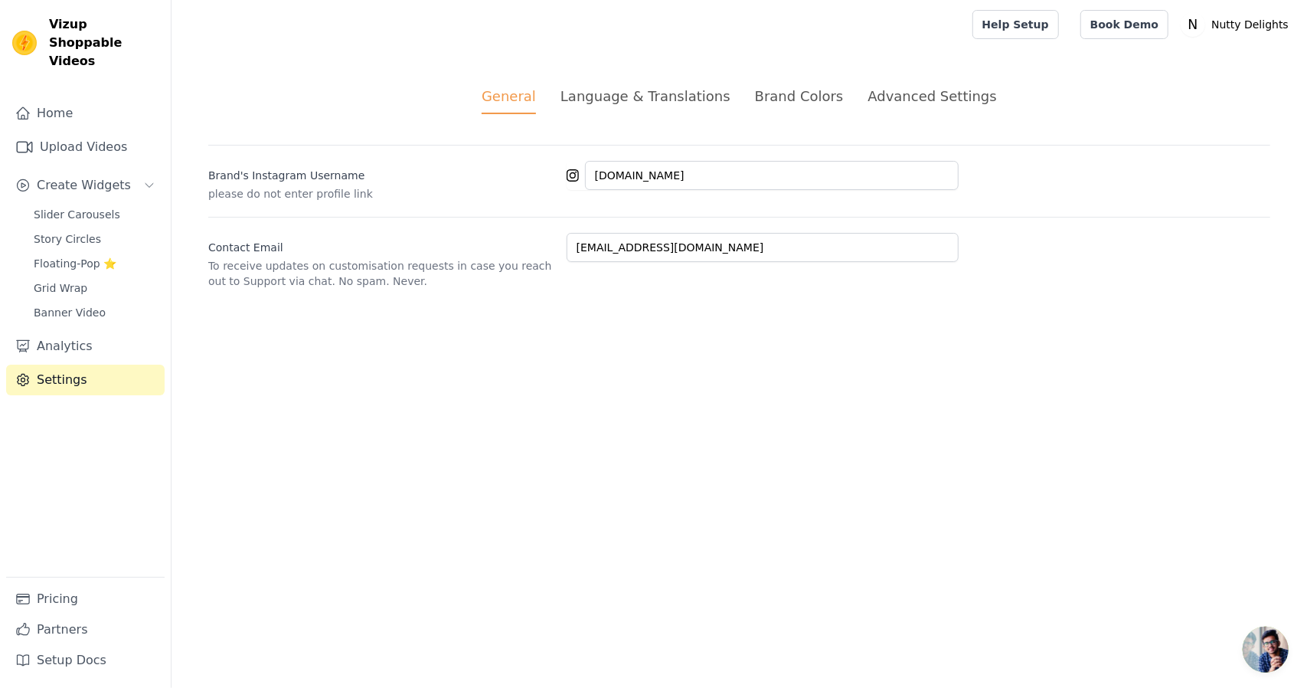
click at [808, 88] on div "Brand Colors" at bounding box center [799, 96] width 89 height 21
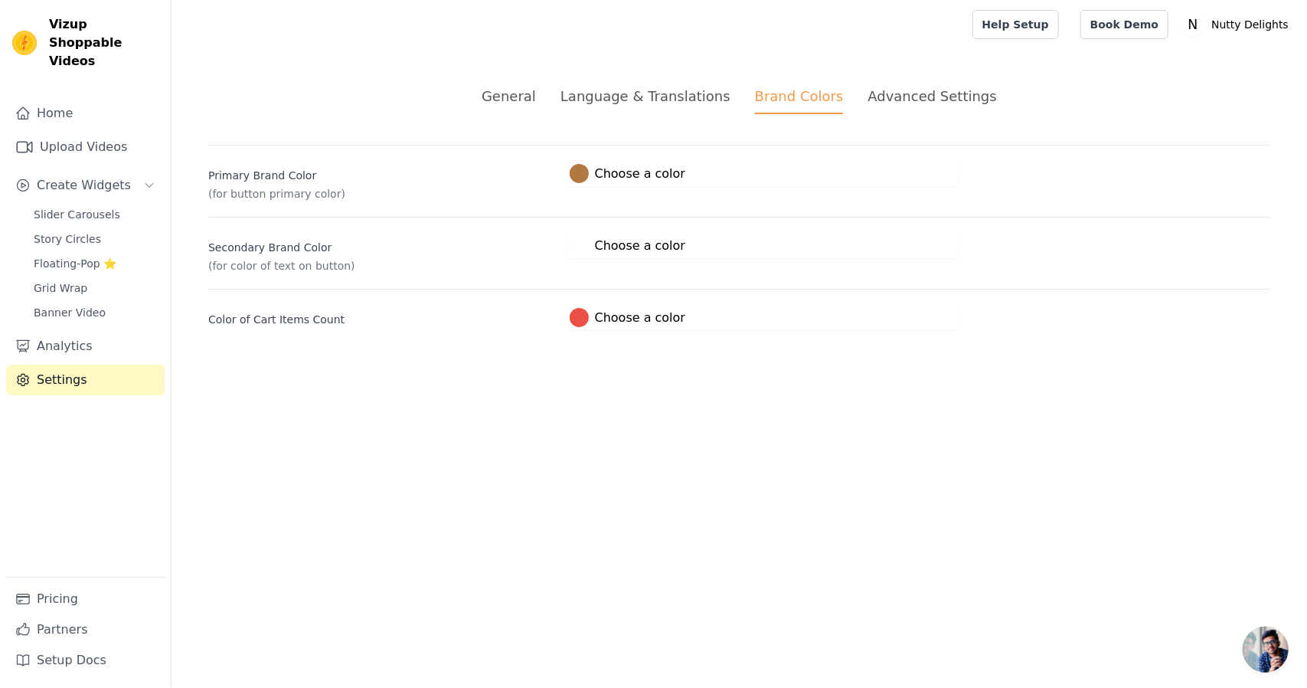
click at [627, 164] on span "#b17840 Choose a color #B17840 1 hex change to rgb" at bounding box center [628, 171] width 122 height 15
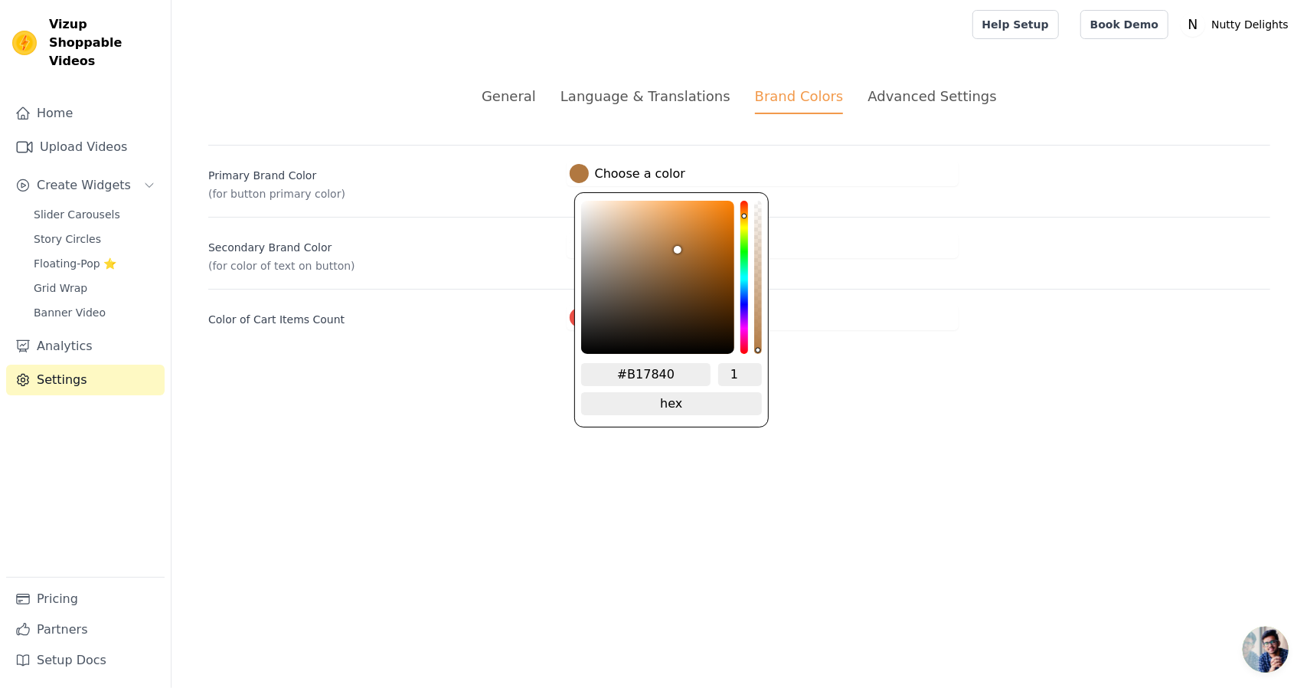
click at [580, 171] on div at bounding box center [579, 173] width 19 height 19
click at [677, 377] on input "#B17840" at bounding box center [646, 374] width 130 height 23
click at [812, 367] on html "Vizup Shoppable Videos Home Upload Videos Create Widgets Slider Carousels Story…" at bounding box center [653, 183] width 1307 height 367
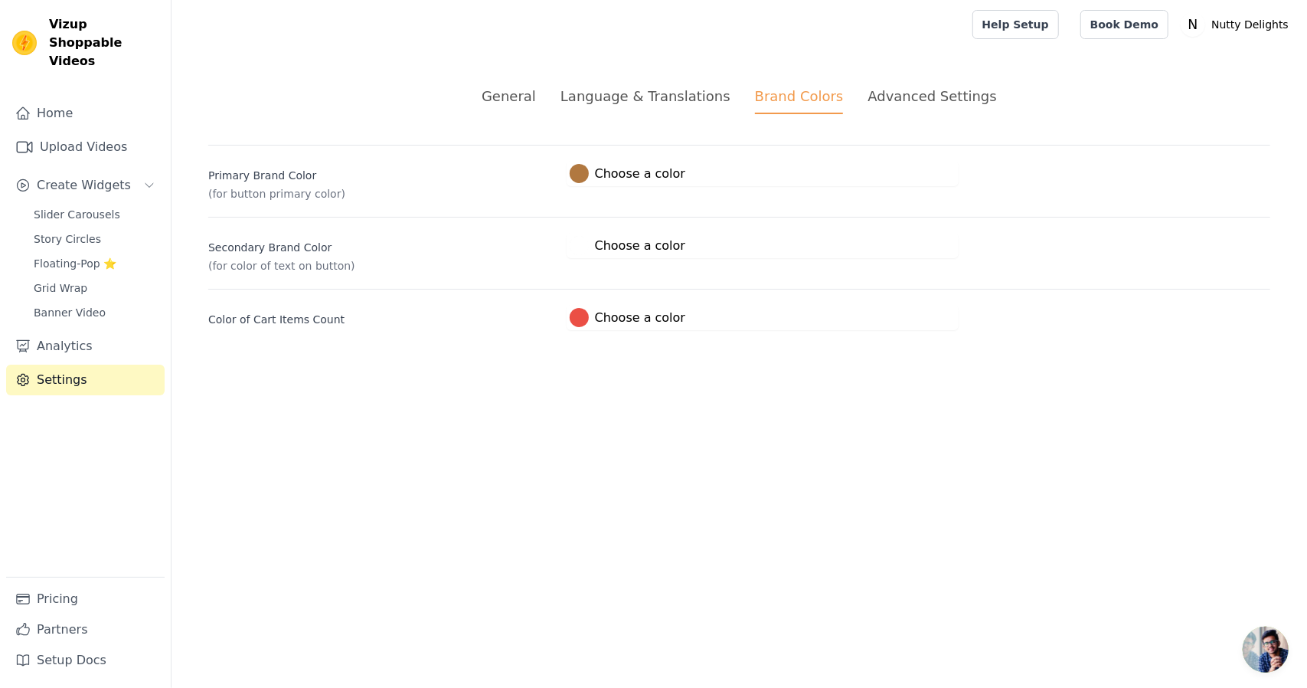
click at [580, 230] on div "Secondary Brand Color (for color of text on button) #ffffff Choose a color #fff…" at bounding box center [739, 245] width 1062 height 57
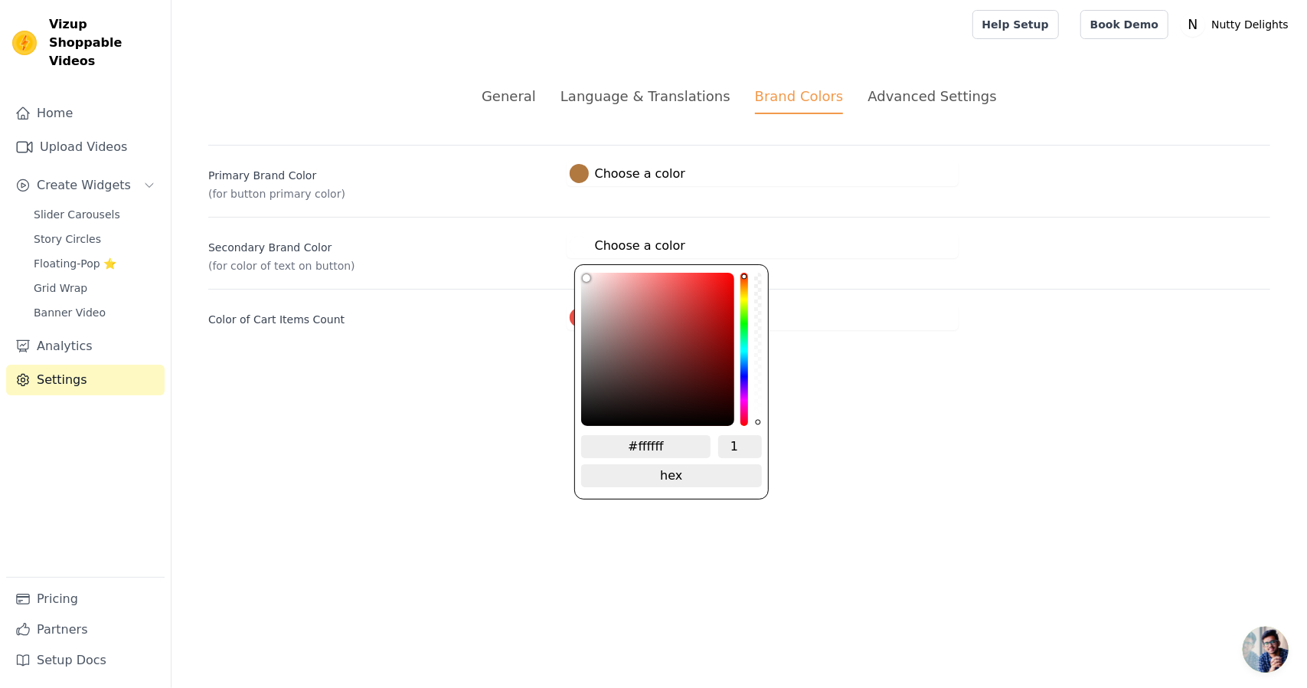
click at [576, 252] on div at bounding box center [579, 245] width 19 height 19
click at [665, 439] on input "#ffffff" at bounding box center [646, 446] width 130 height 23
click at [665, 440] on input "#ffffff" at bounding box center [646, 446] width 130 height 23
paste input "FFA500"
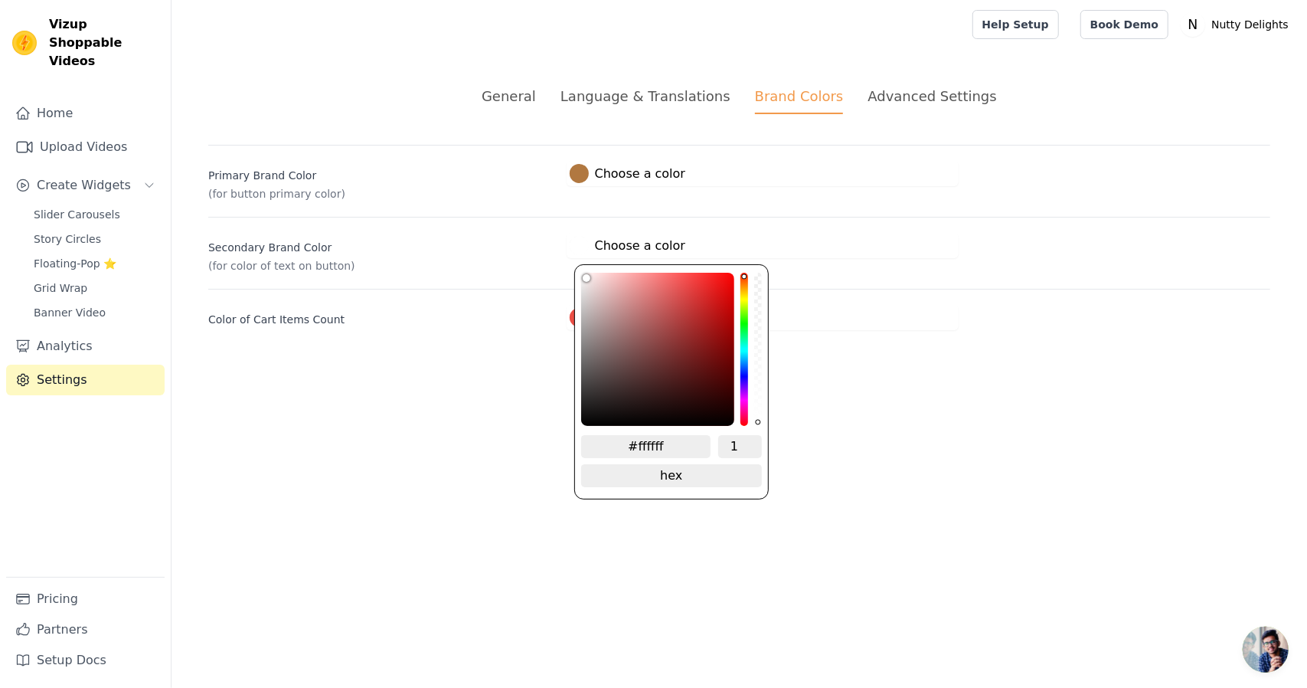
type input "#000000"
type input "FFA500"
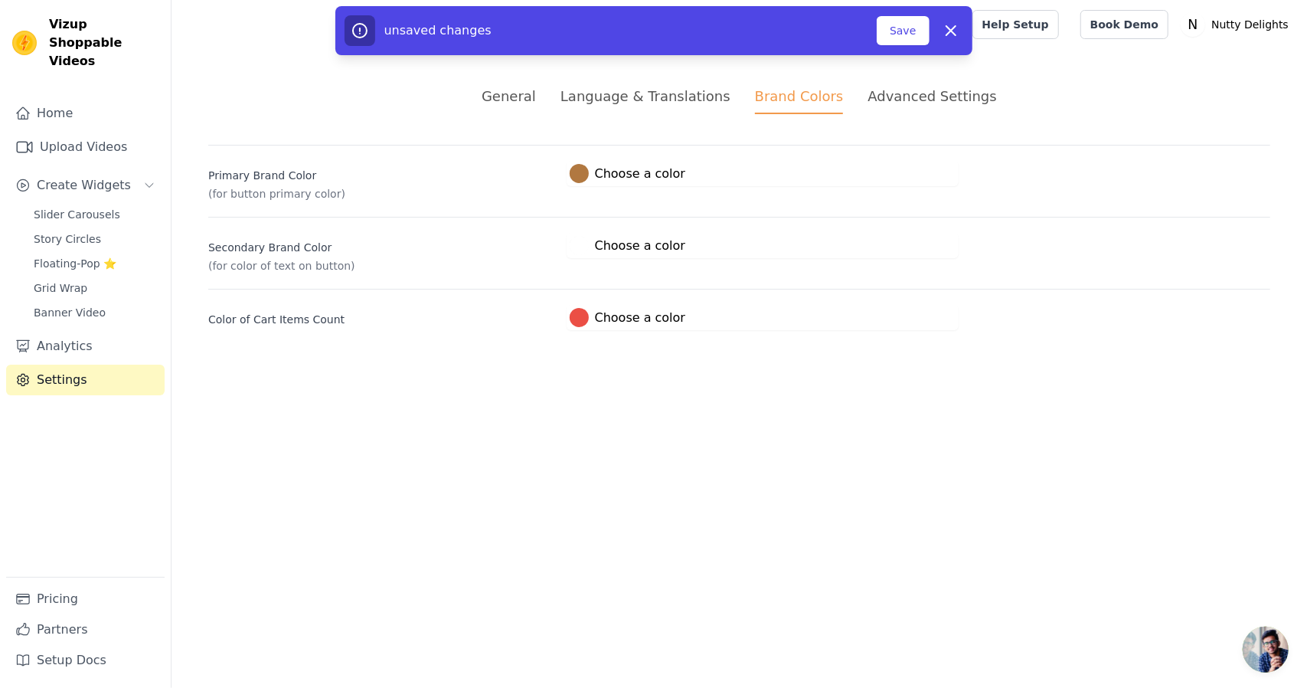
click at [827, 367] on html "Vizup Shoppable Videos Home Upload Videos Create Widgets Slider Carousels Story…" at bounding box center [653, 183] width 1307 height 367
click at [565, 238] on div "Secondary Brand Color (for color of text on button) #000000 Choose a color FFA5…" at bounding box center [739, 245] width 1062 height 57
click at [570, 241] on label "#000000 Choose a color" at bounding box center [628, 245] width 116 height 19
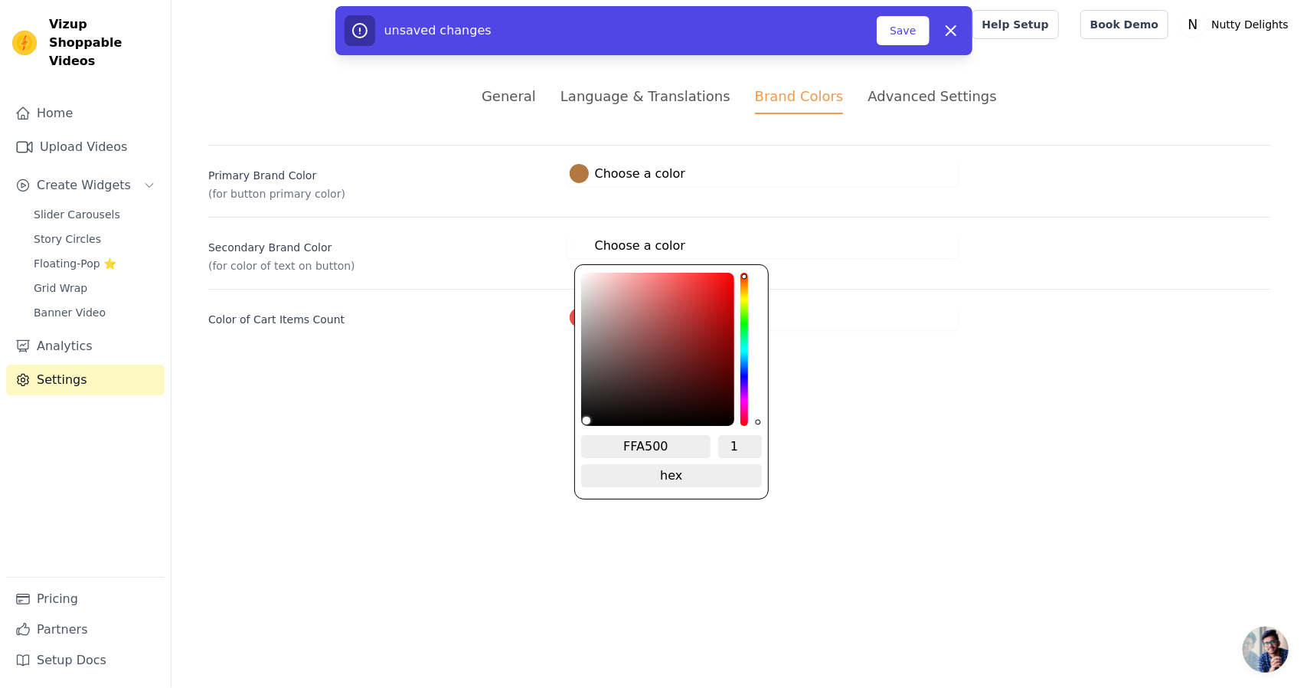
drag, startPoint x: 652, startPoint y: 426, endPoint x: 691, endPoint y: 422, distance: 39.2
click at [655, 426] on div "FFA500 1 hex change to rgb" at bounding box center [671, 381] width 194 height 235
drag, startPoint x: 801, startPoint y: 417, endPoint x: 754, endPoint y: 438, distance: 51.1
click at [799, 367] on html "Vizup Shoppable Videos Home Upload Videos Create Widgets Slider Carousels Story…" at bounding box center [653, 183] width 1307 height 367
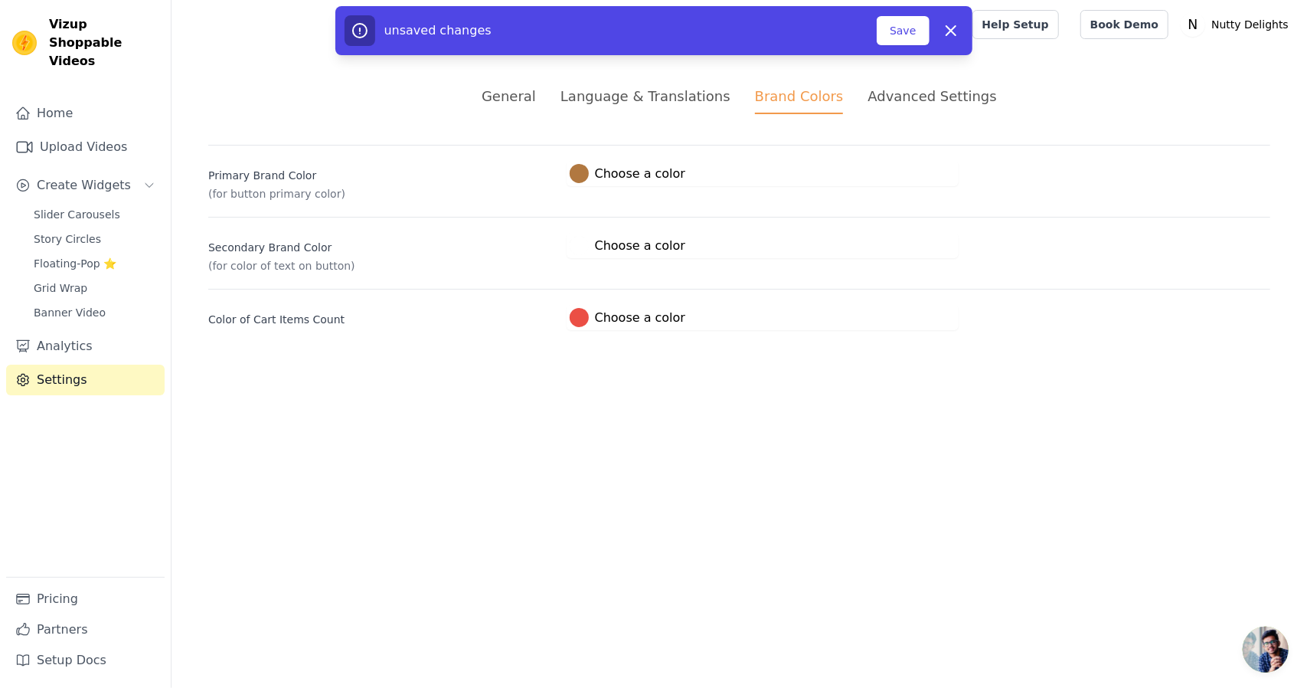
click at [580, 250] on div at bounding box center [579, 245] width 19 height 19
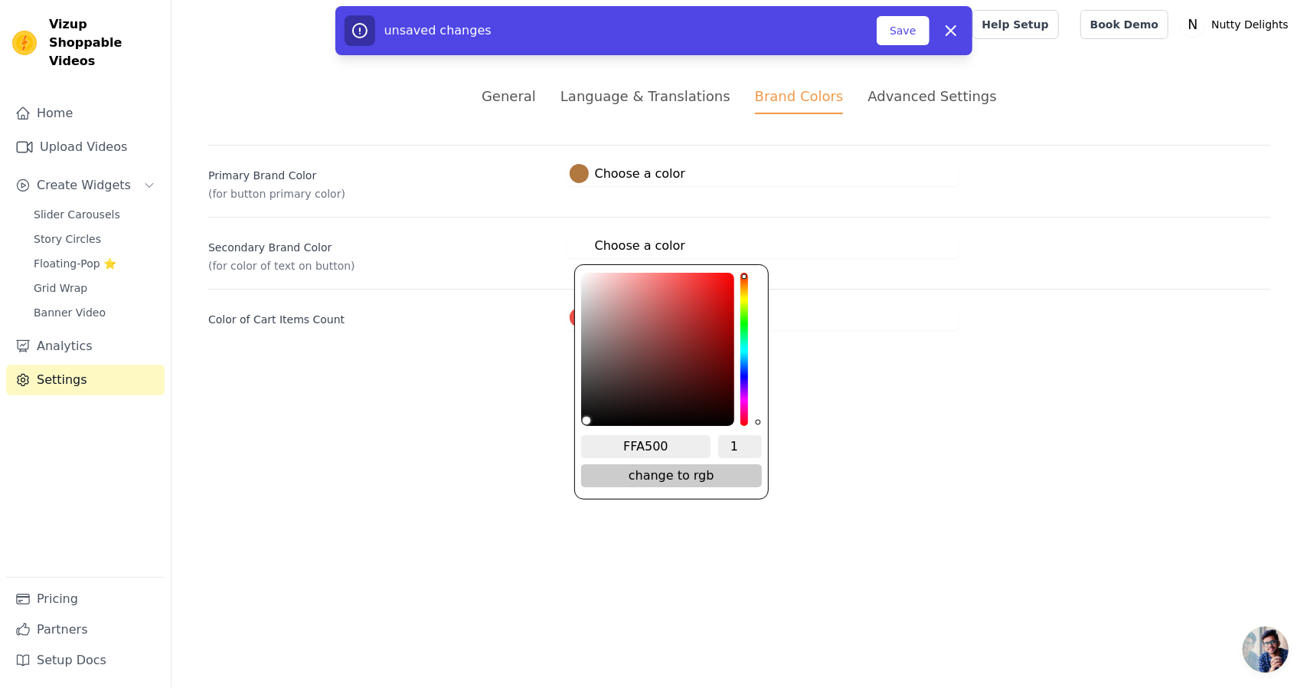
click at [658, 468] on span "change to rgb" at bounding box center [671, 475] width 181 height 23
drag, startPoint x: 670, startPoint y: 475, endPoint x: 659, endPoint y: 457, distance: 20.6
click at [669, 475] on span "change to hsv" at bounding box center [671, 475] width 181 height 23
click at [656, 442] on input "1" at bounding box center [648, 446] width 40 height 23
type input "2"
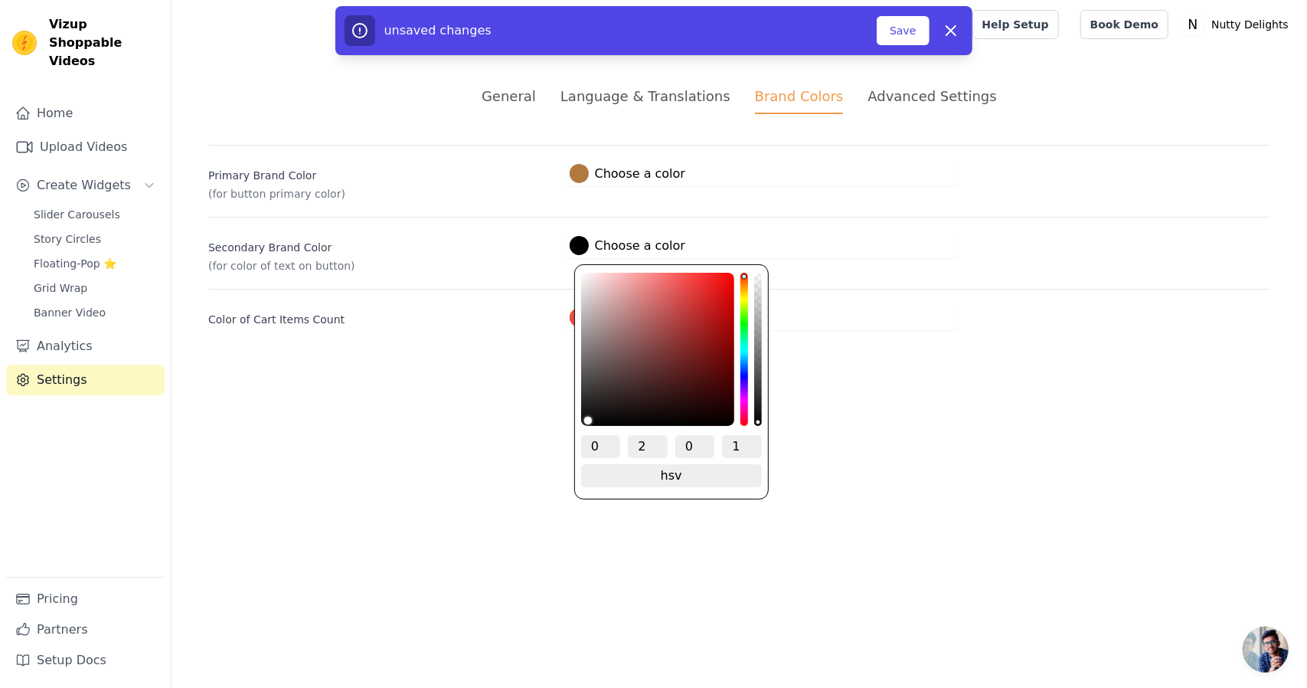
click at [656, 442] on input "2" at bounding box center [648, 446] width 40 height 23
click at [652, 472] on span "change to hex" at bounding box center [671, 475] width 181 height 23
click at [643, 447] on input "#000000" at bounding box center [646, 446] width 130 height 23
paste input "FFA5"
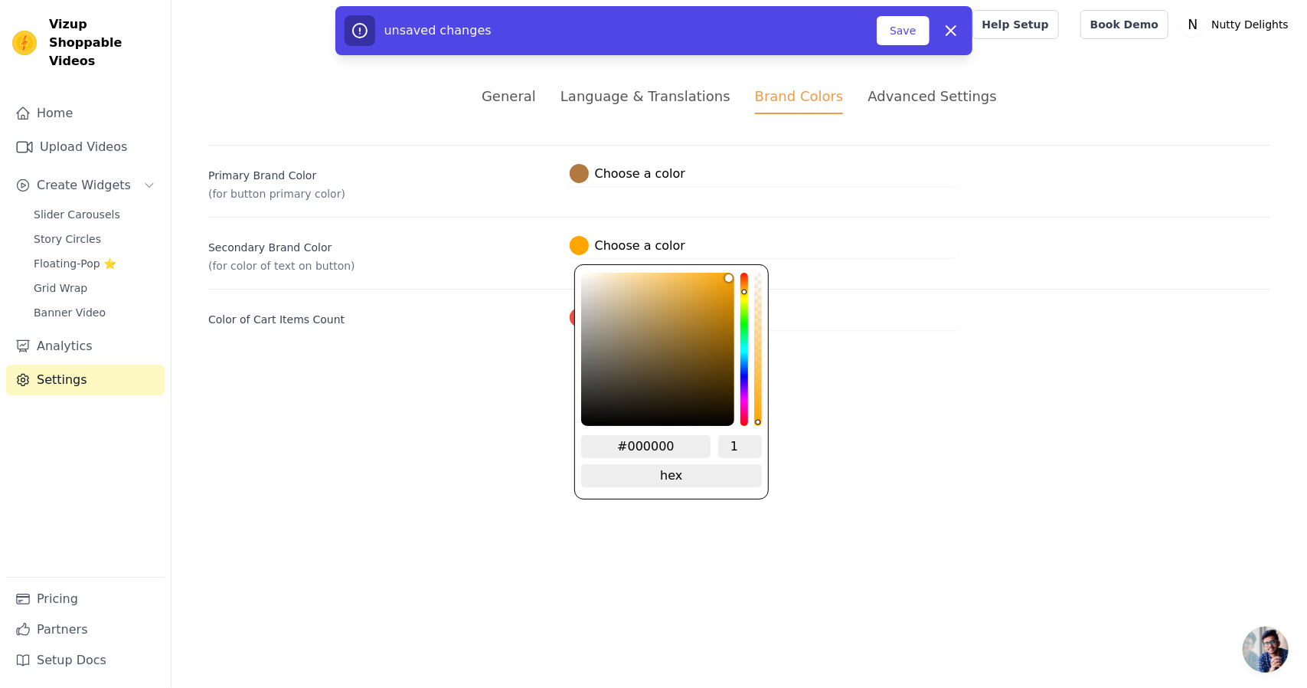
type input "#ffa500"
type input "#FFA500"
click at [625, 443] on input "#FFA500" at bounding box center [646, 446] width 130 height 23
click at [626, 444] on input "#FFA500" at bounding box center [646, 446] width 130 height 23
click at [625, 442] on input "#FFA500" at bounding box center [646, 446] width 130 height 23
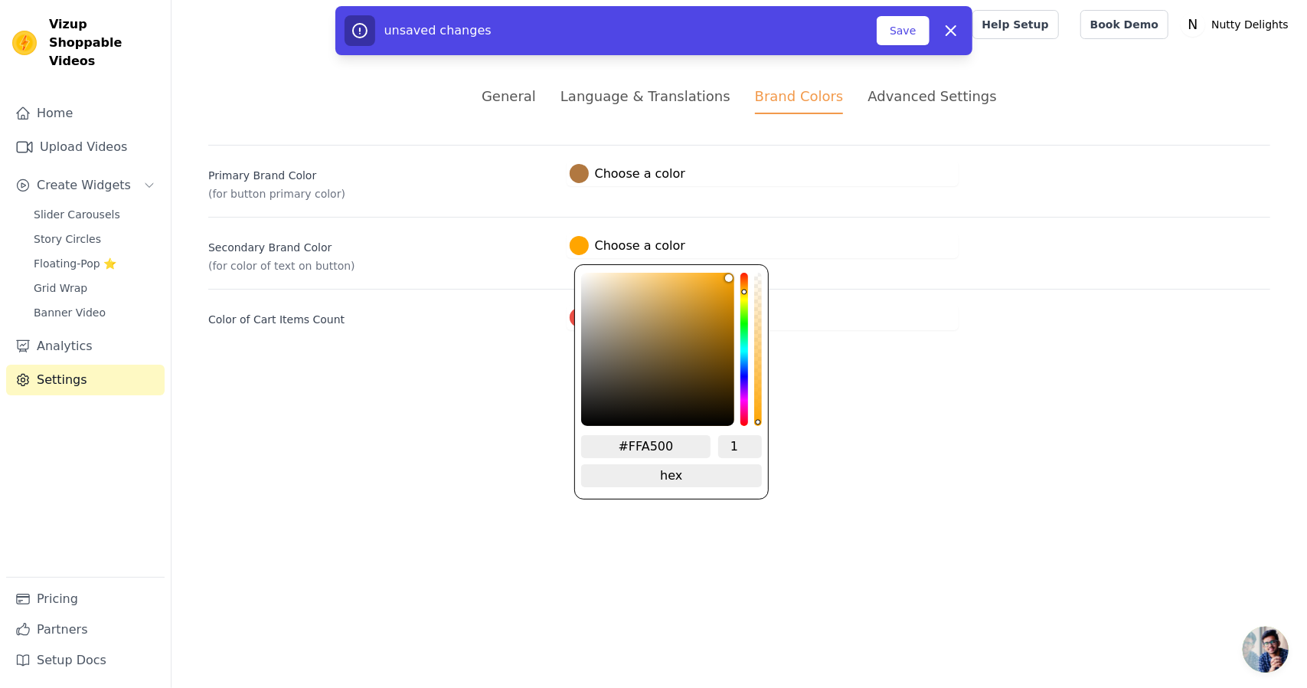
click at [629, 444] on input "#FFA500" at bounding box center [646, 446] width 130 height 23
type input "#000000"
type input "FFA500"
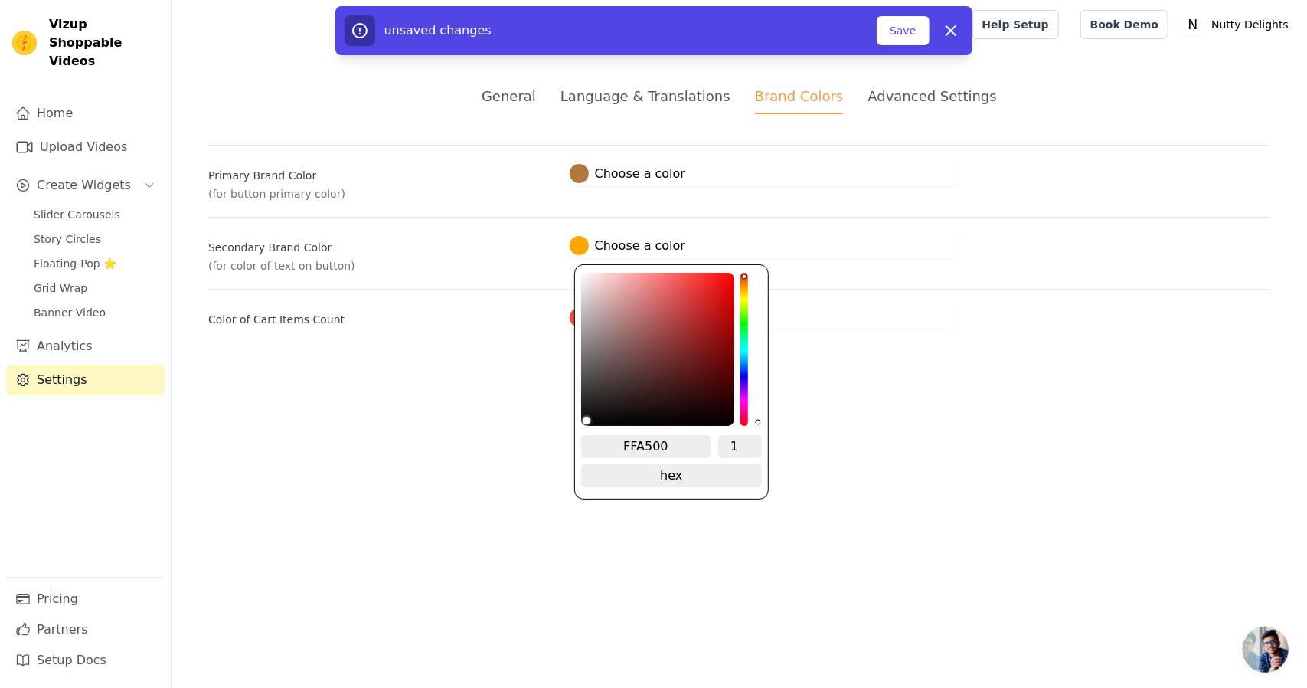
click at [825, 367] on html "Vizup Shoppable Videos Home Upload Videos Create Widgets Slider Carousels Story…" at bounding box center [653, 183] width 1307 height 367
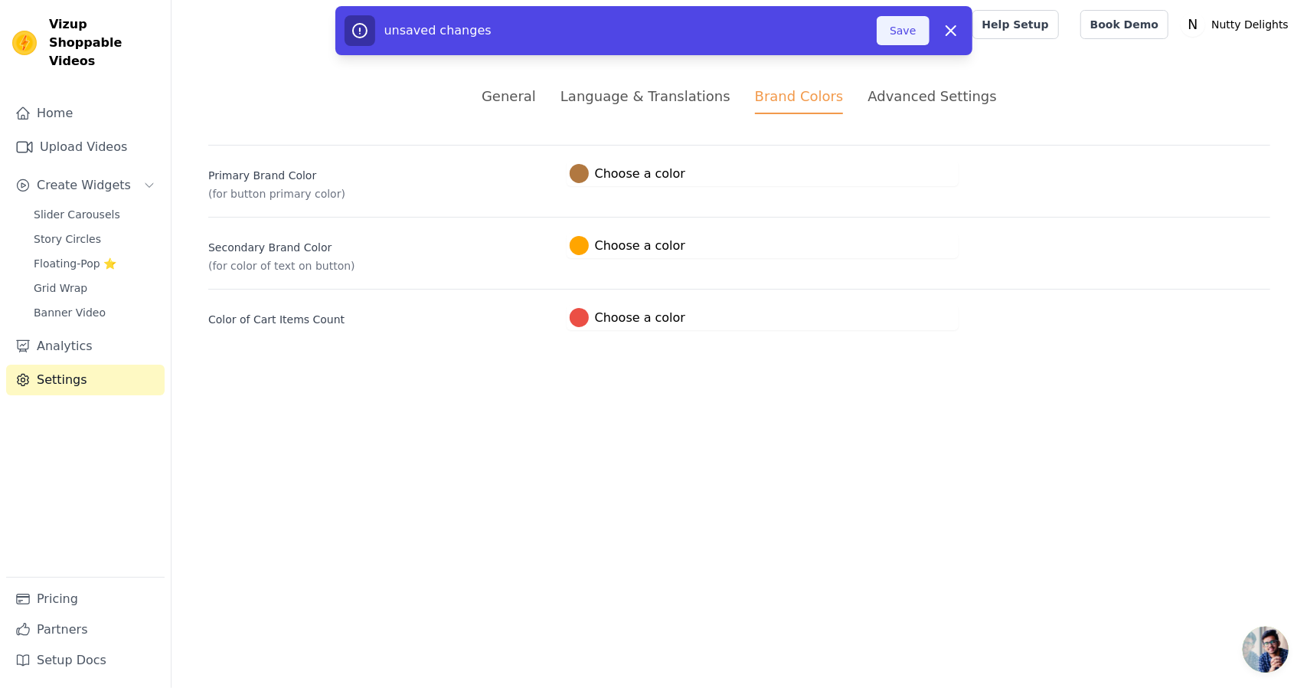
click at [899, 25] on button "Save" at bounding box center [903, 30] width 52 height 29
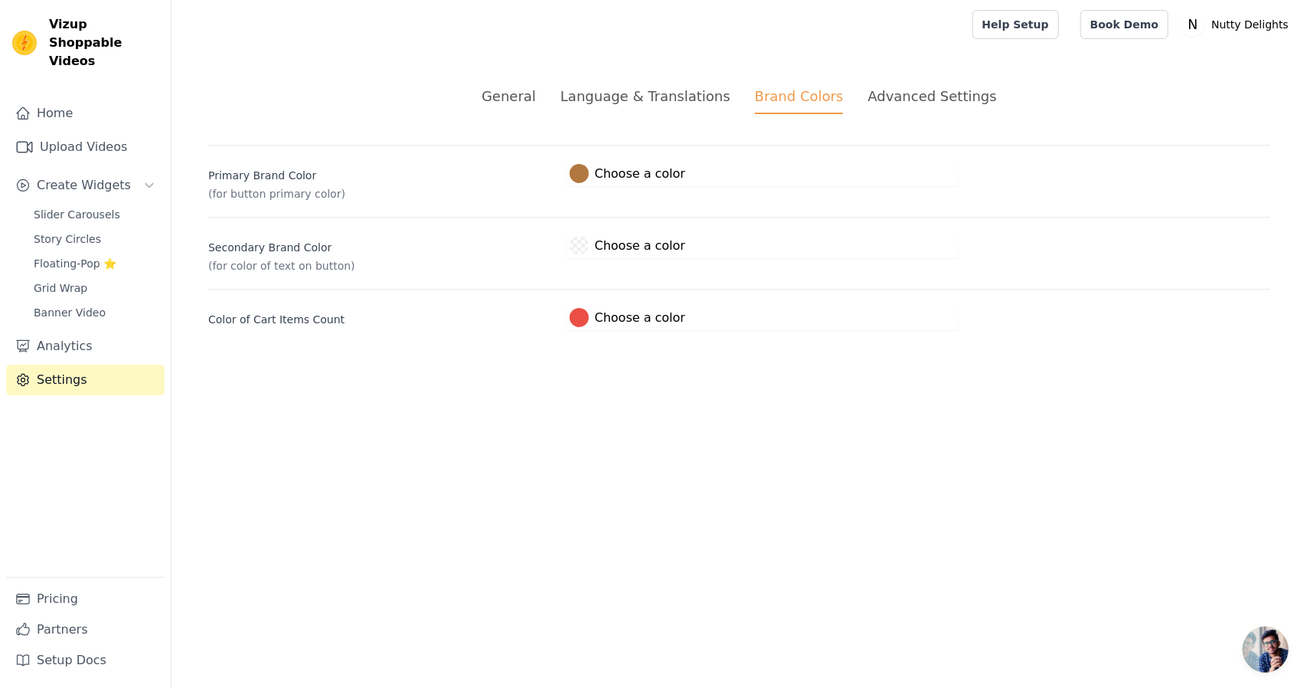
click at [593, 240] on label "#000000 Choose a color" at bounding box center [628, 245] width 116 height 19
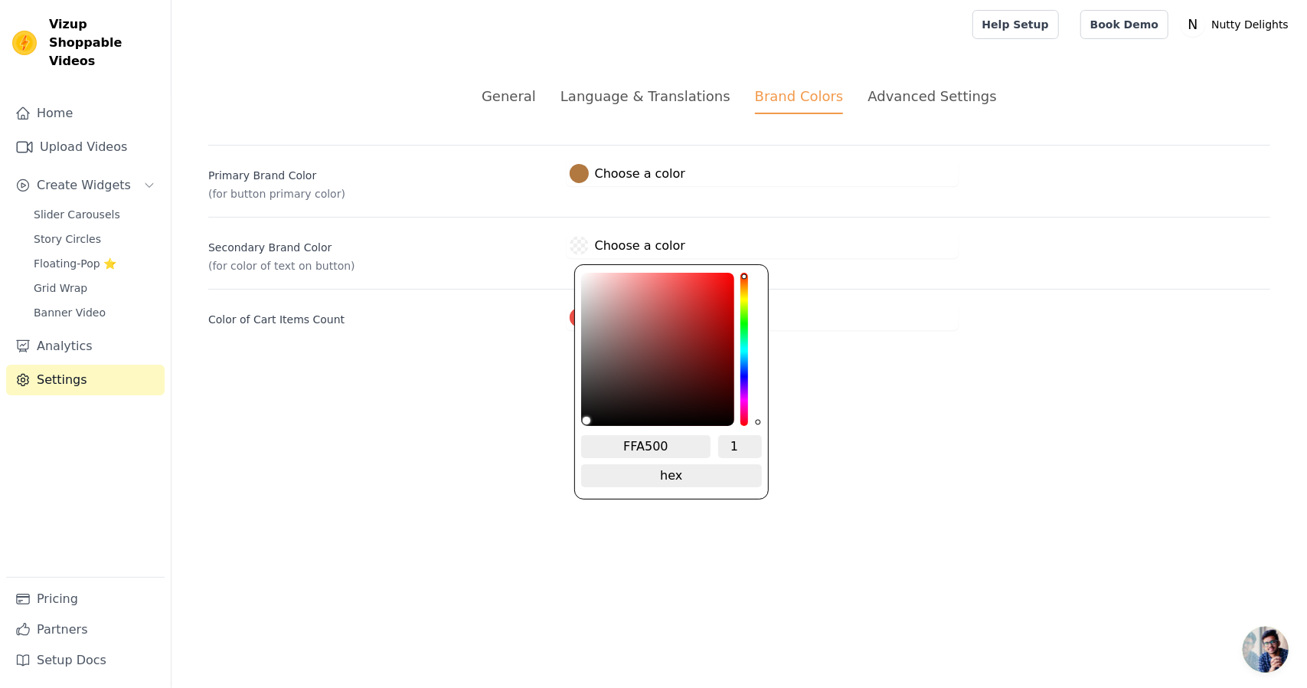
click at [655, 436] on input "FFA500" at bounding box center [646, 446] width 130 height 23
type input "#000000"
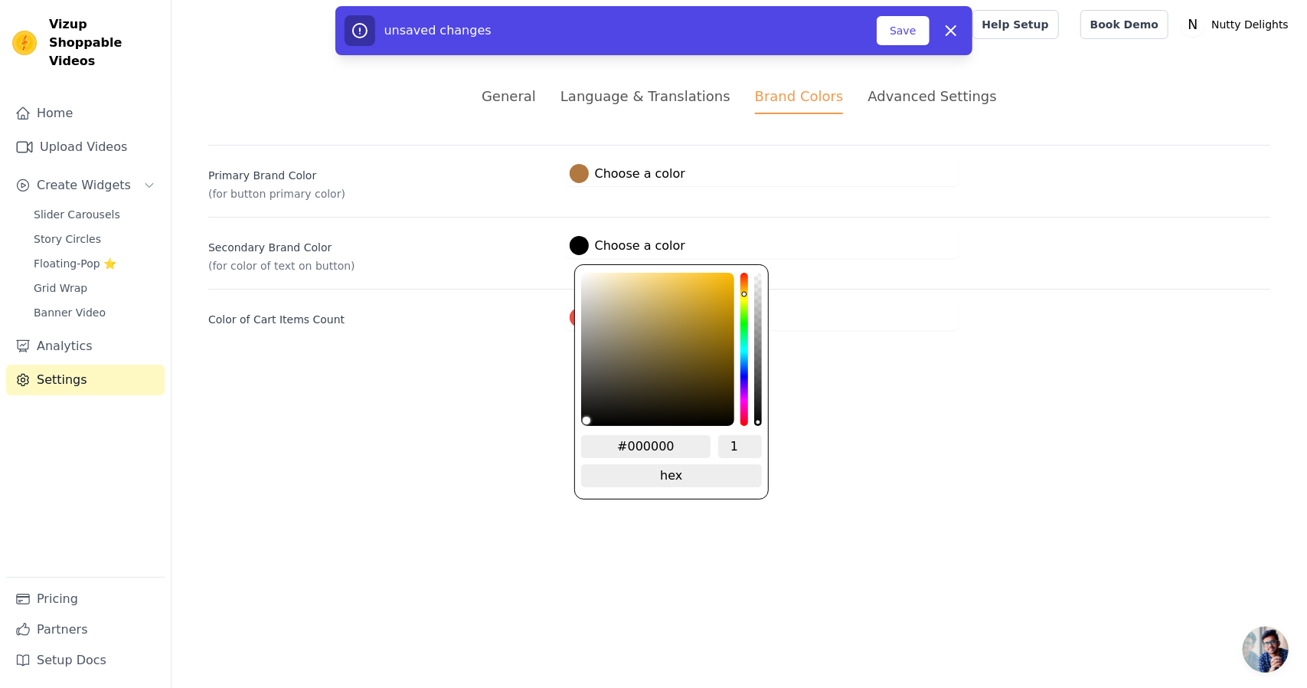
click at [744, 289] on div "hue channel" at bounding box center [744, 349] width 8 height 153
type input "#bb9633"
click at [692, 311] on div "color picker" at bounding box center [657, 349] width 153 height 153
type input "#c19c35"
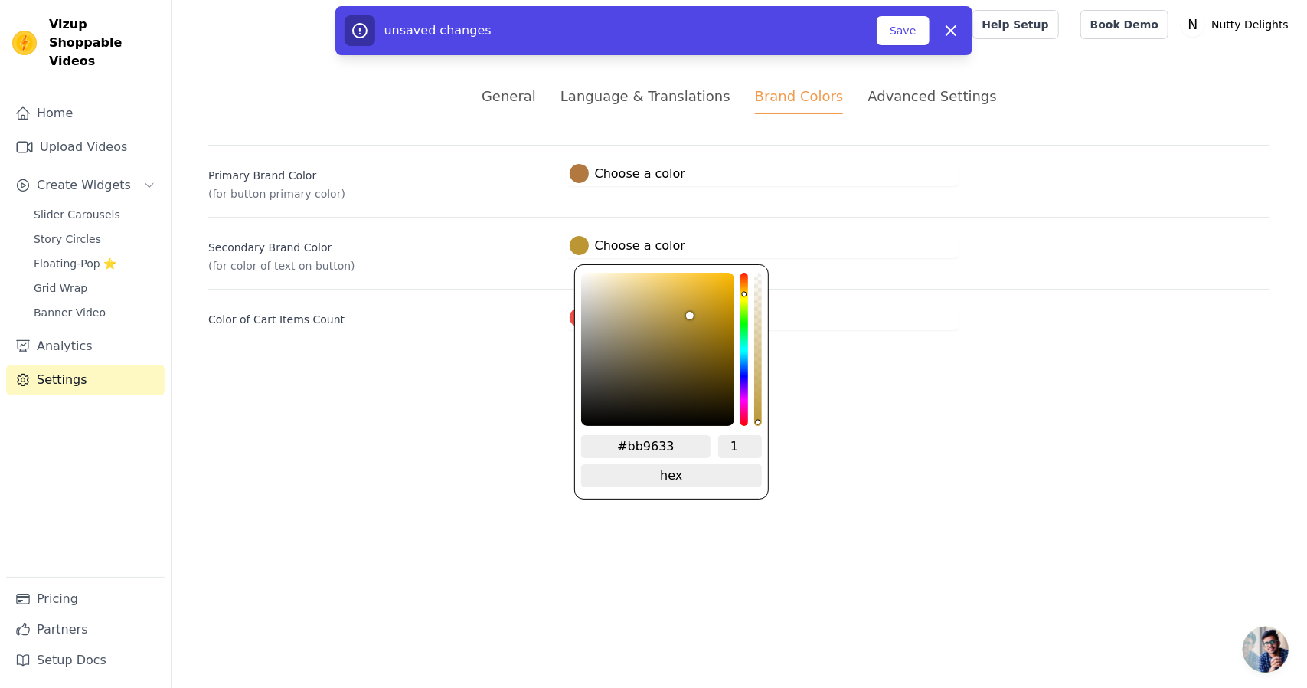
type input "#c19c35"
type input "#c49e35"
type input "#cea638"
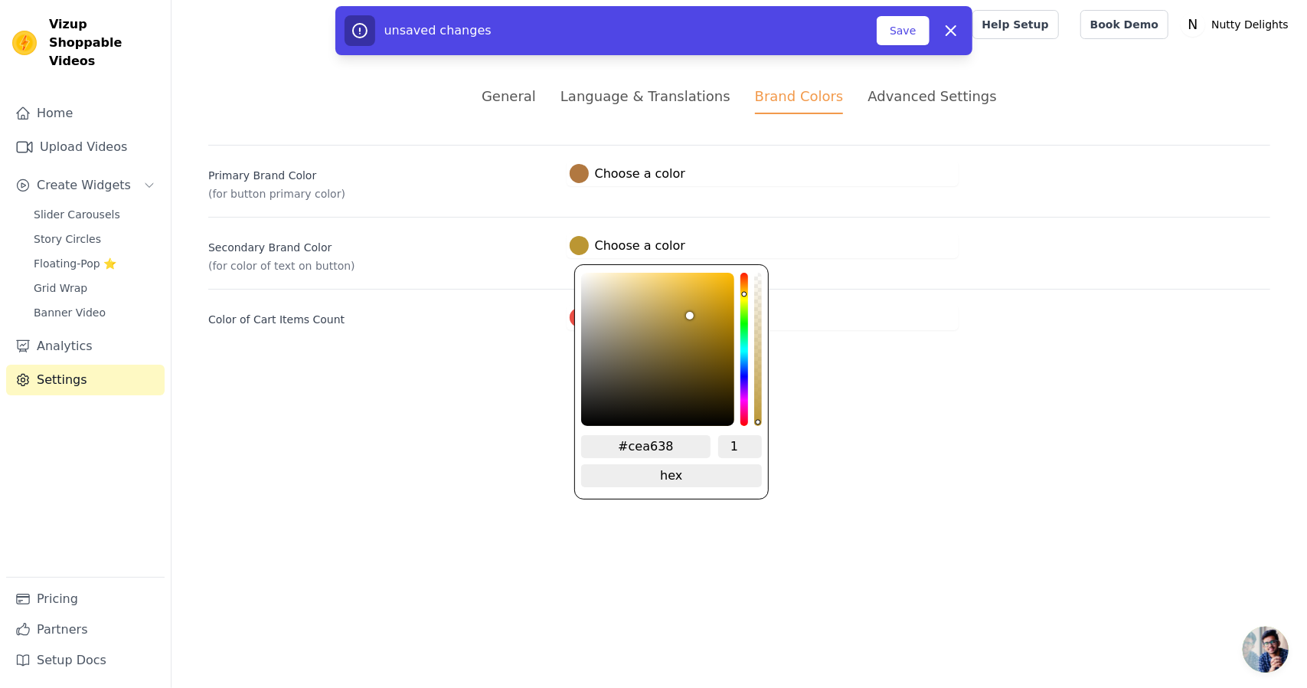
type input "#d3a937"
type input "#d9ae38"
type input "#ddb138"
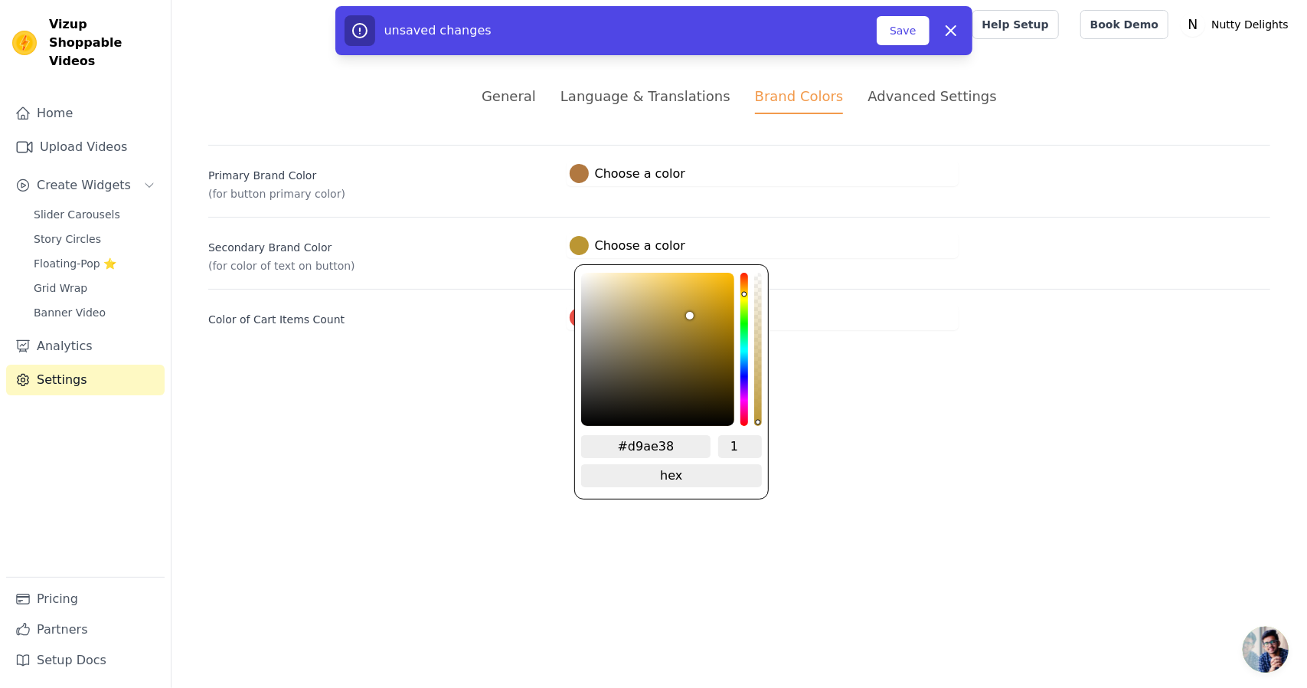
type input "#ddb138"
type input "#e0b337"
type input "#e3b537"
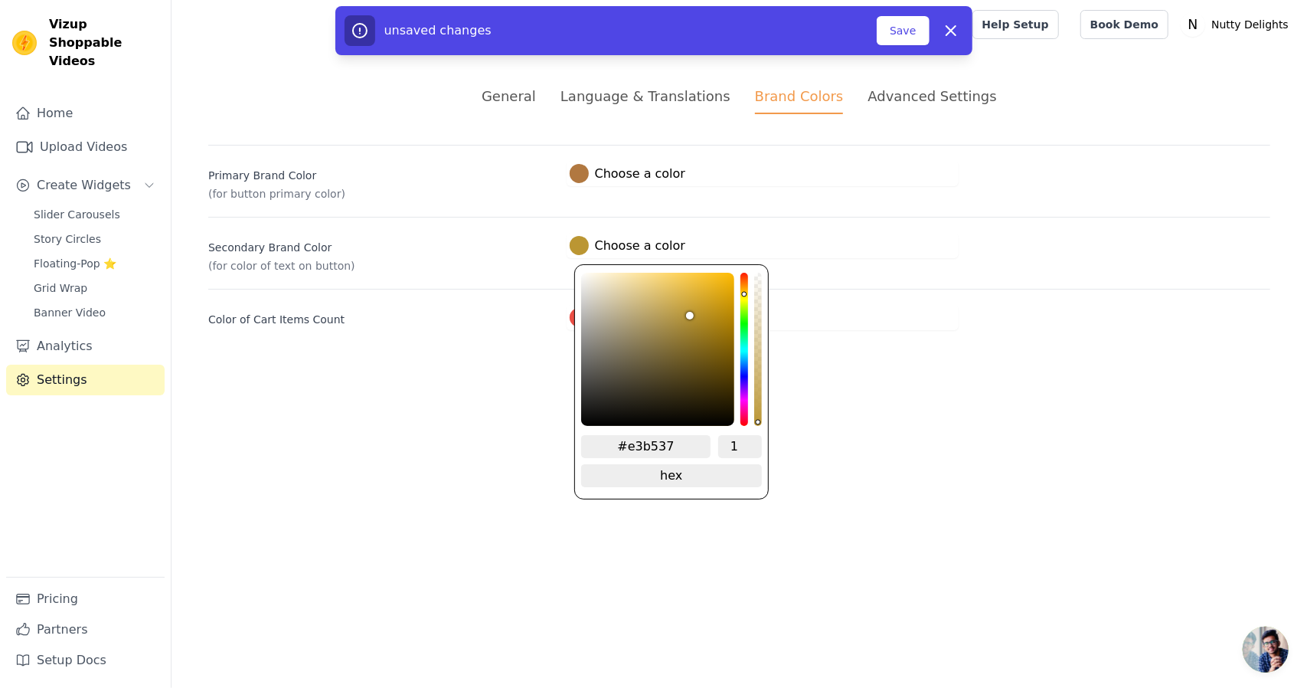
type input "#e6b737"
type input "#eaba36"
type input "#ecbc36"
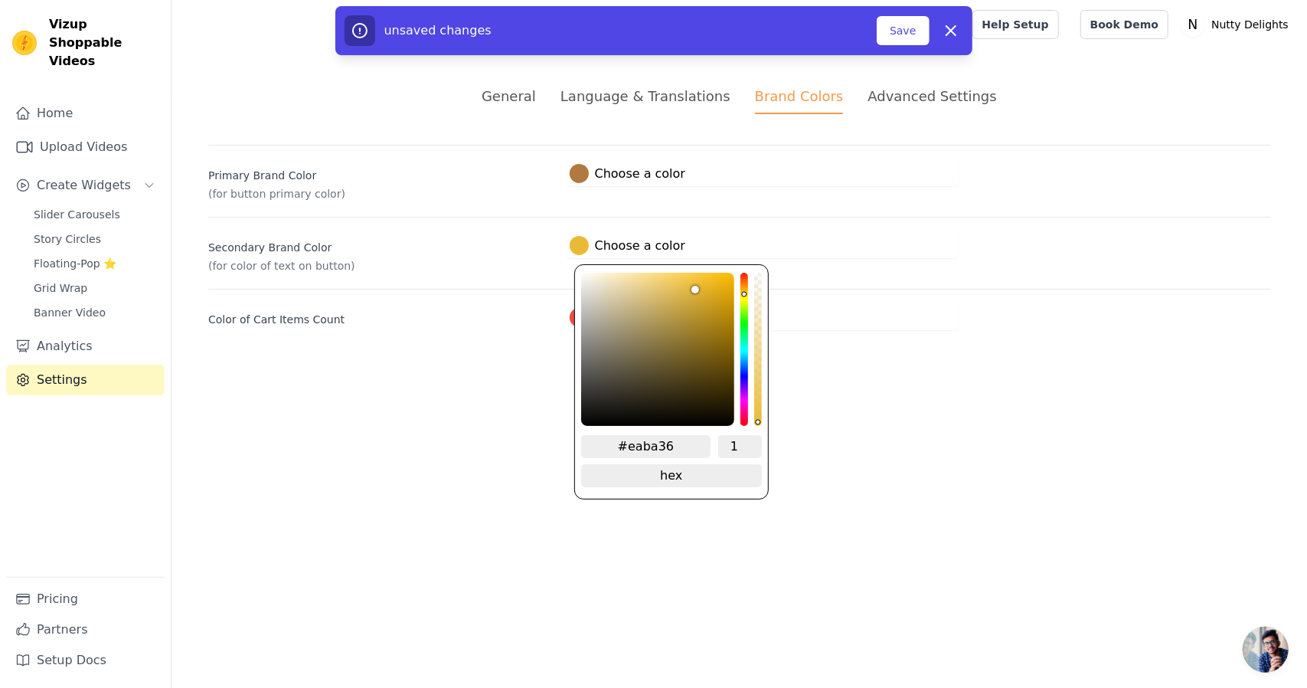
type input "#ecbc36"
type input "#efbd35"
type input "#f1bf33"
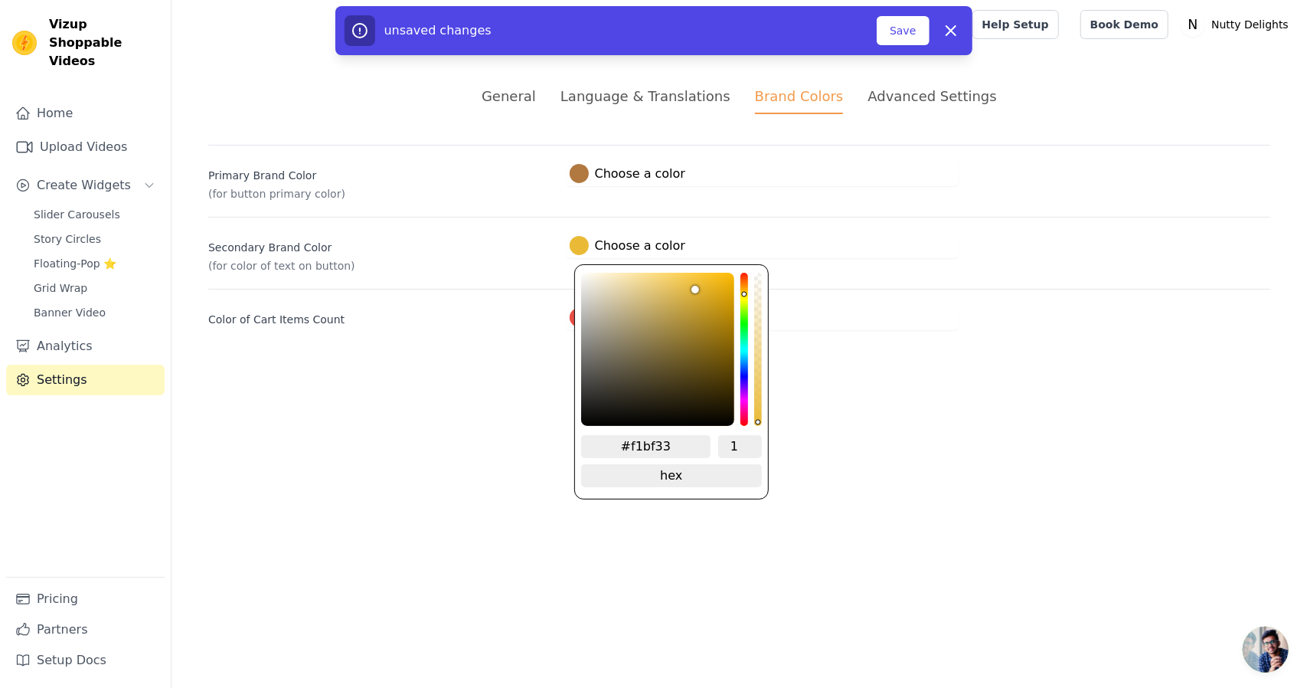
type input "#f7c12f"
type input "#fcc329"
type input "#ffc31f"
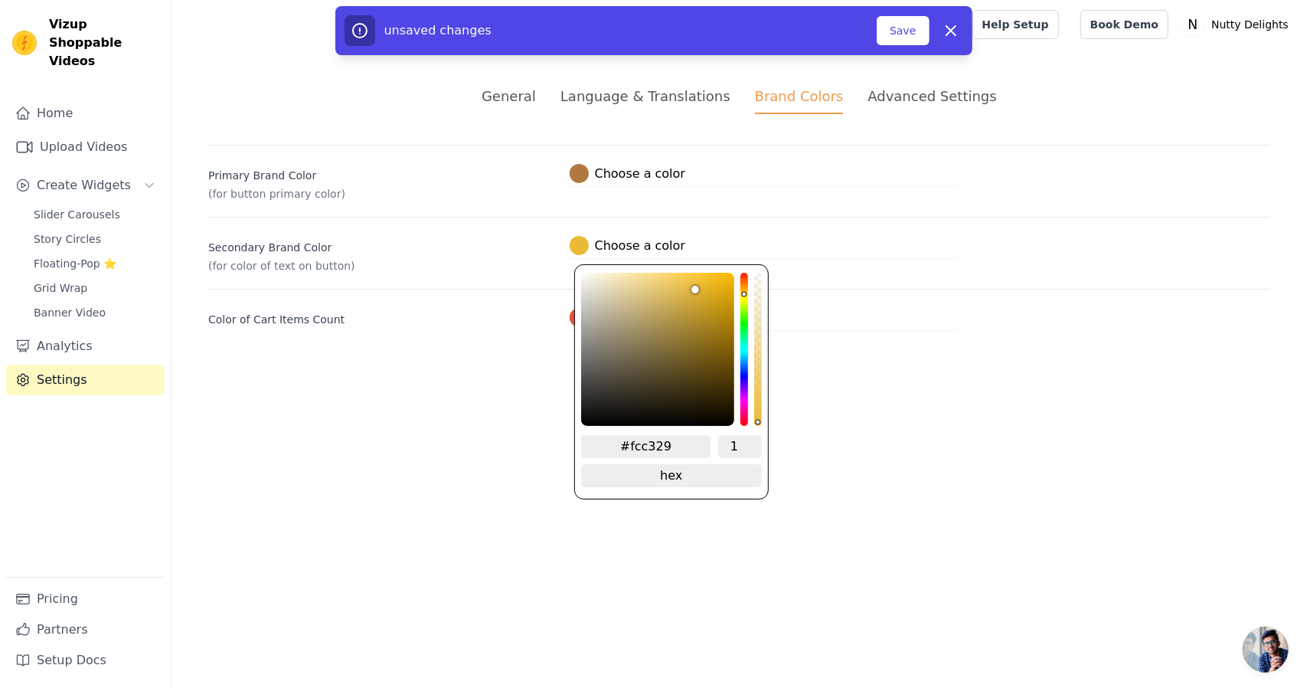
type input "#ffc31f"
type input "#ffc31d"
type input "#ffc21b"
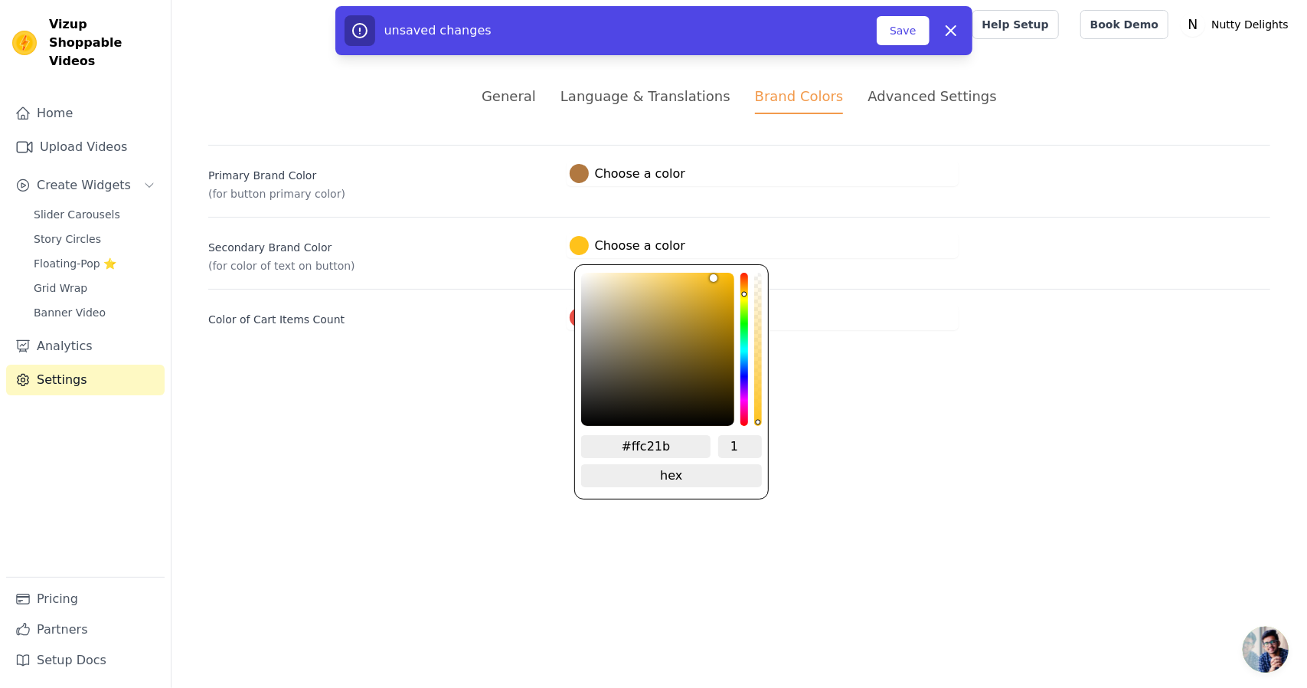
type input "#ffc21a"
drag, startPoint x: 692, startPoint y: 311, endPoint x: 718, endPoint y: 267, distance: 50.8
click at [718, 267] on div "#ffc21a 1 hex change to rgb" at bounding box center [671, 381] width 194 height 235
click at [691, 440] on input "#ffc21a" at bounding box center [646, 446] width 130 height 23
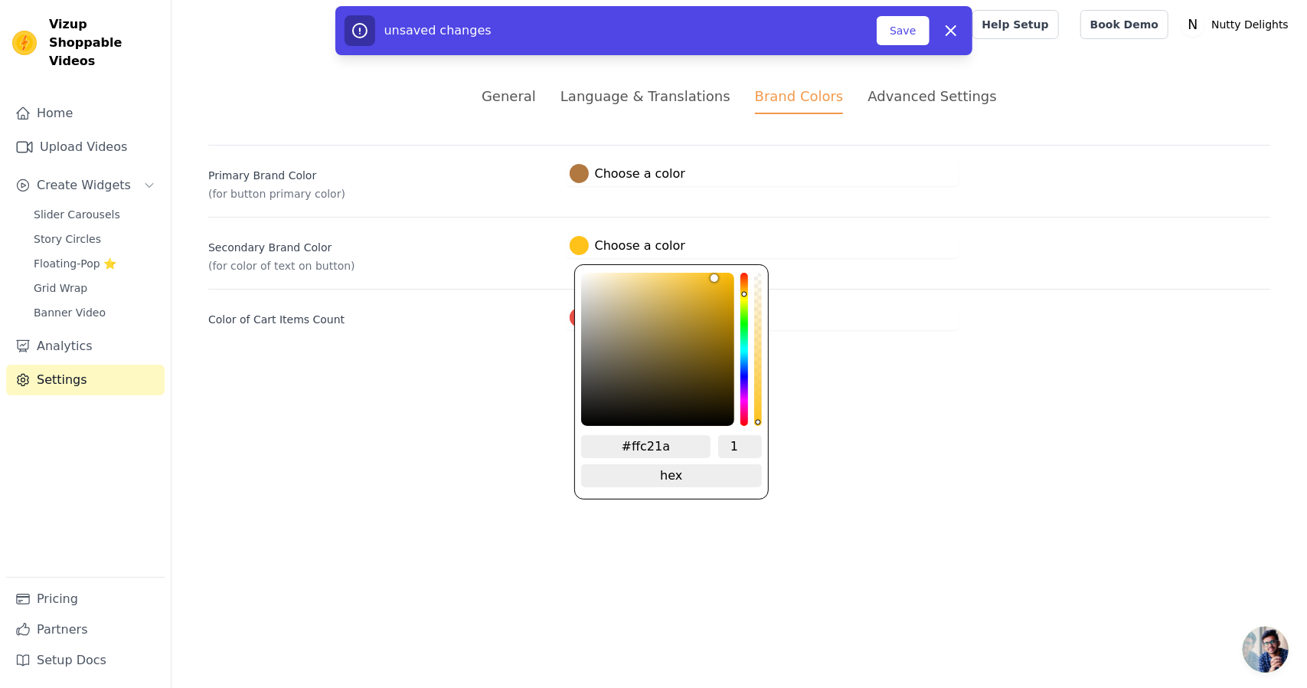
click at [691, 440] on input "#ffc21a" at bounding box center [646, 446] width 130 height 23
paste input "FFA500"
type input "#000000"
type input "FFA500"
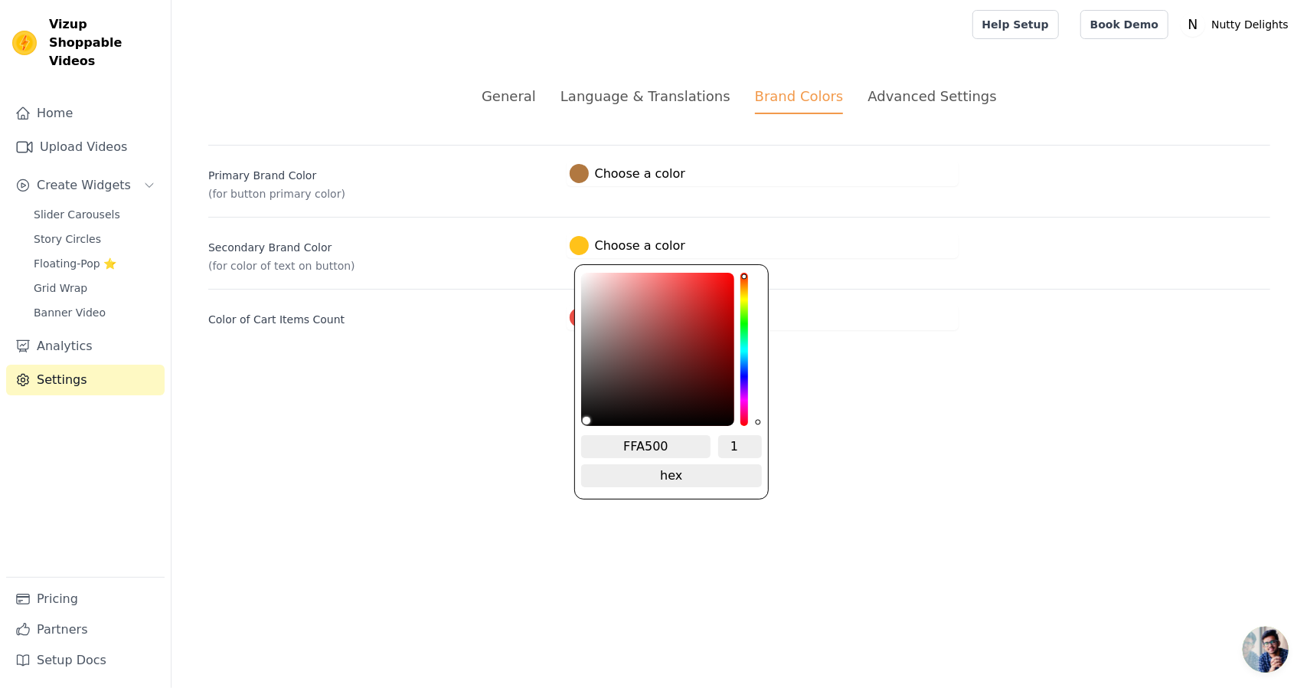
click at [617, 438] on input "FFA500" at bounding box center [646, 446] width 130 height 23
type input "#ffc21a"
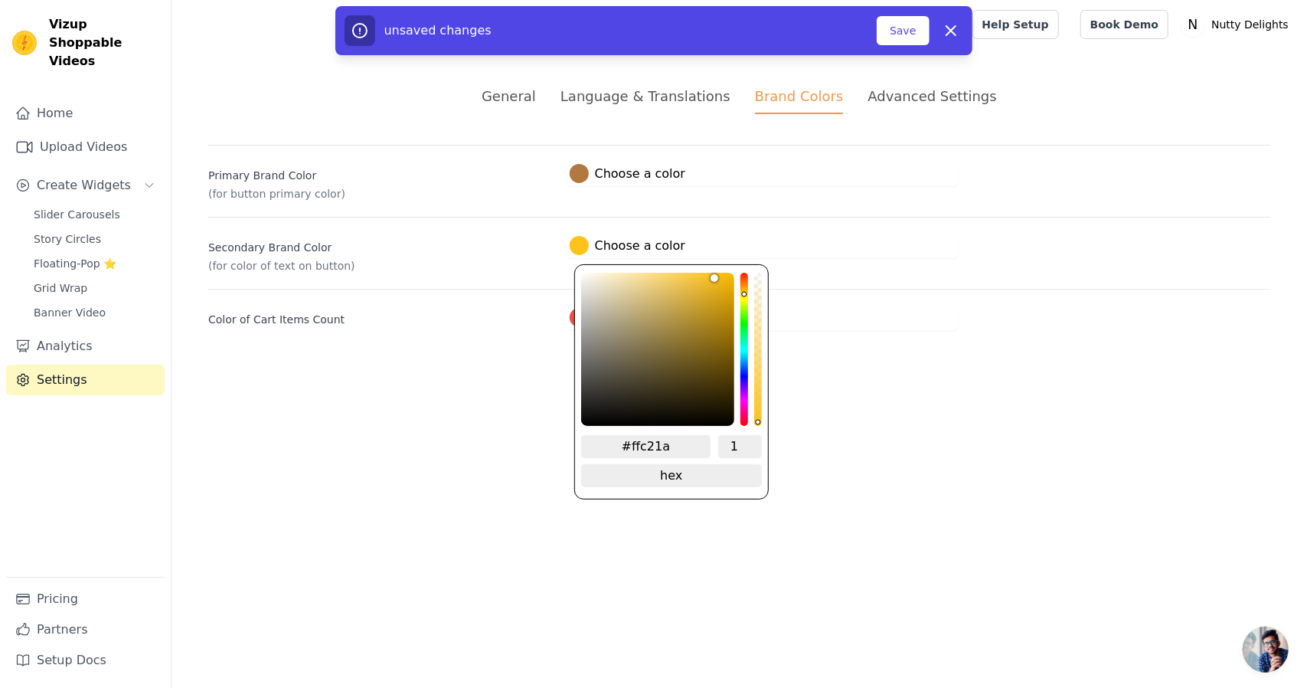
click at [674, 443] on input "#ffc21a" at bounding box center [646, 446] width 130 height 23
drag, startPoint x: 669, startPoint y: 443, endPoint x: 632, endPoint y: 450, distance: 38.3
click at [632, 450] on input "#ffc21a" at bounding box center [646, 446] width 130 height 23
click at [651, 441] on input "#FFA" at bounding box center [646, 446] width 130 height 23
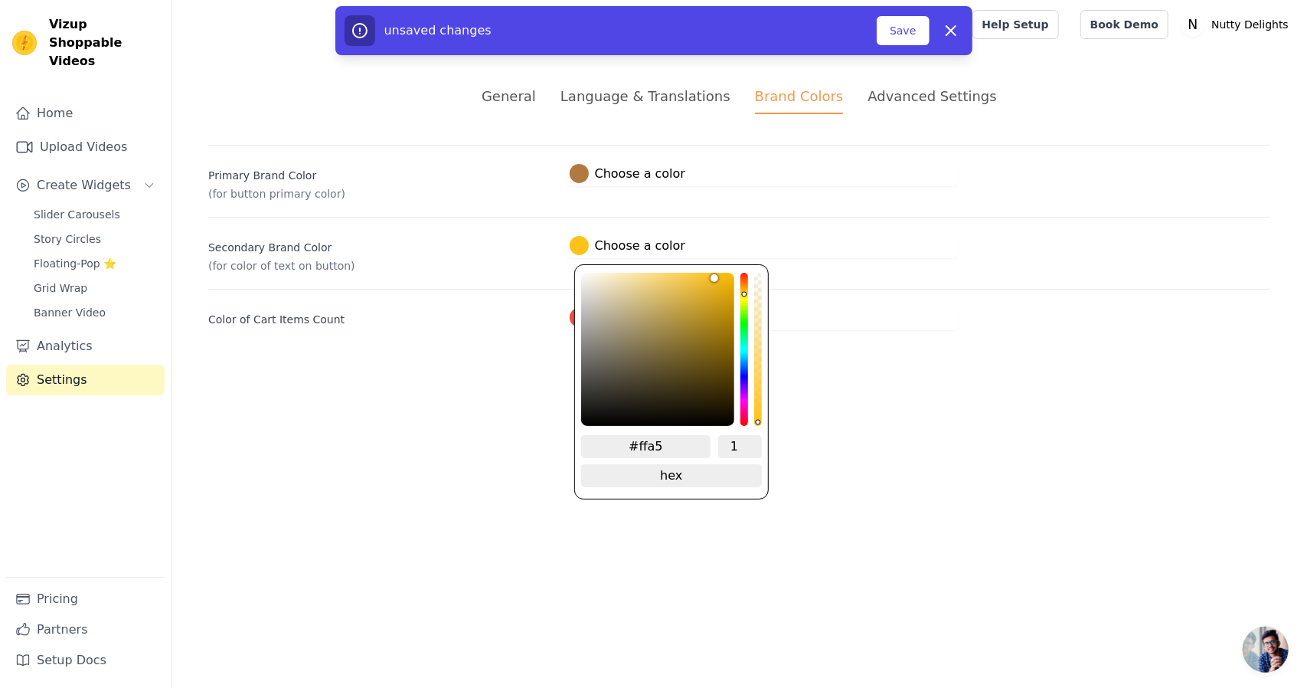
type input "#ffa50"
type input "#ffa500"
click at [674, 453] on input "#ffa500" at bounding box center [646, 446] width 130 height 23
click at [734, 279] on div "#ffa500 1 hex change to rgb" at bounding box center [671, 381] width 194 height 235
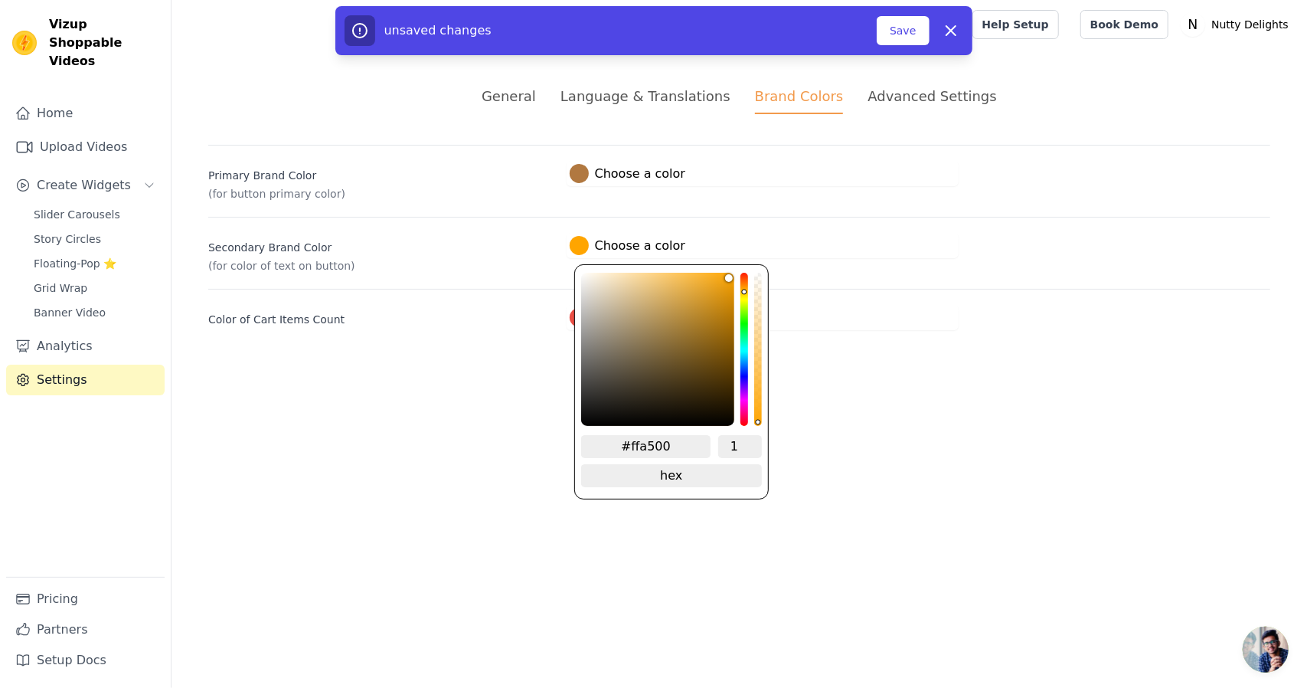
type input "#f3a412"
click at [723, 277] on div "color picker" at bounding box center [657, 349] width 153 height 153
type input "#f3a30f"
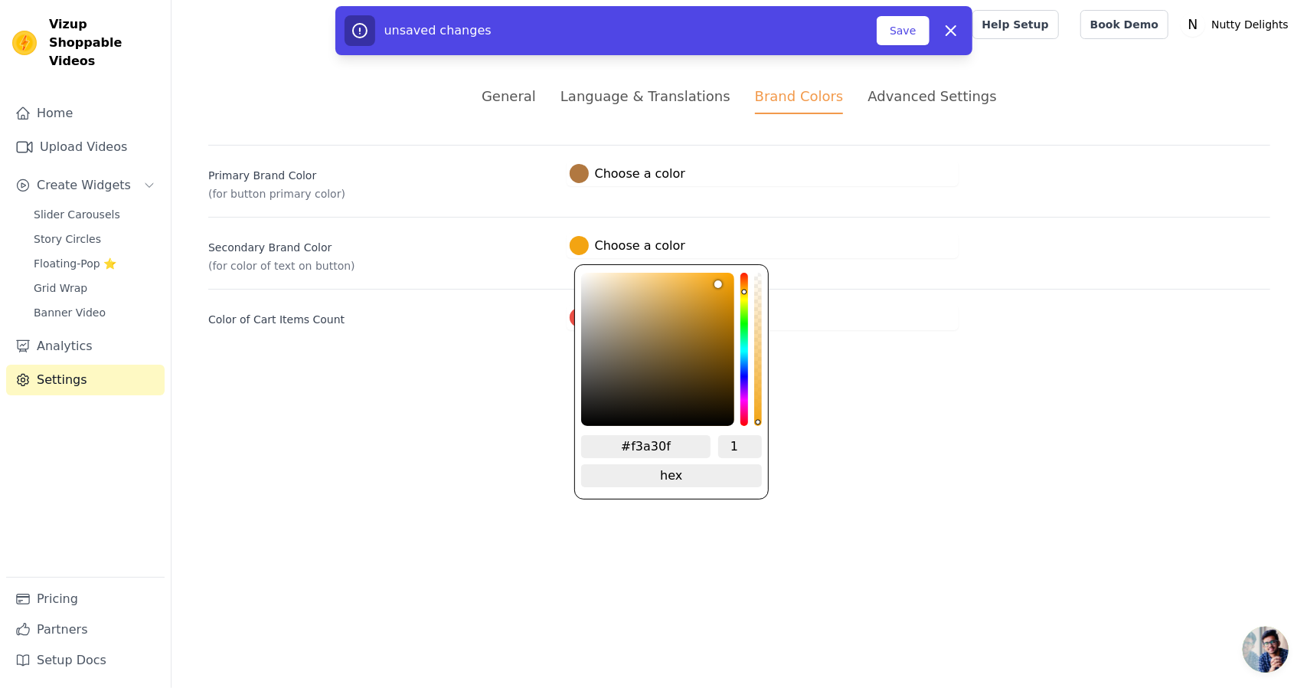
type input "#f4a30e"
type input "#f4a30d"
type input "#f7a40c"
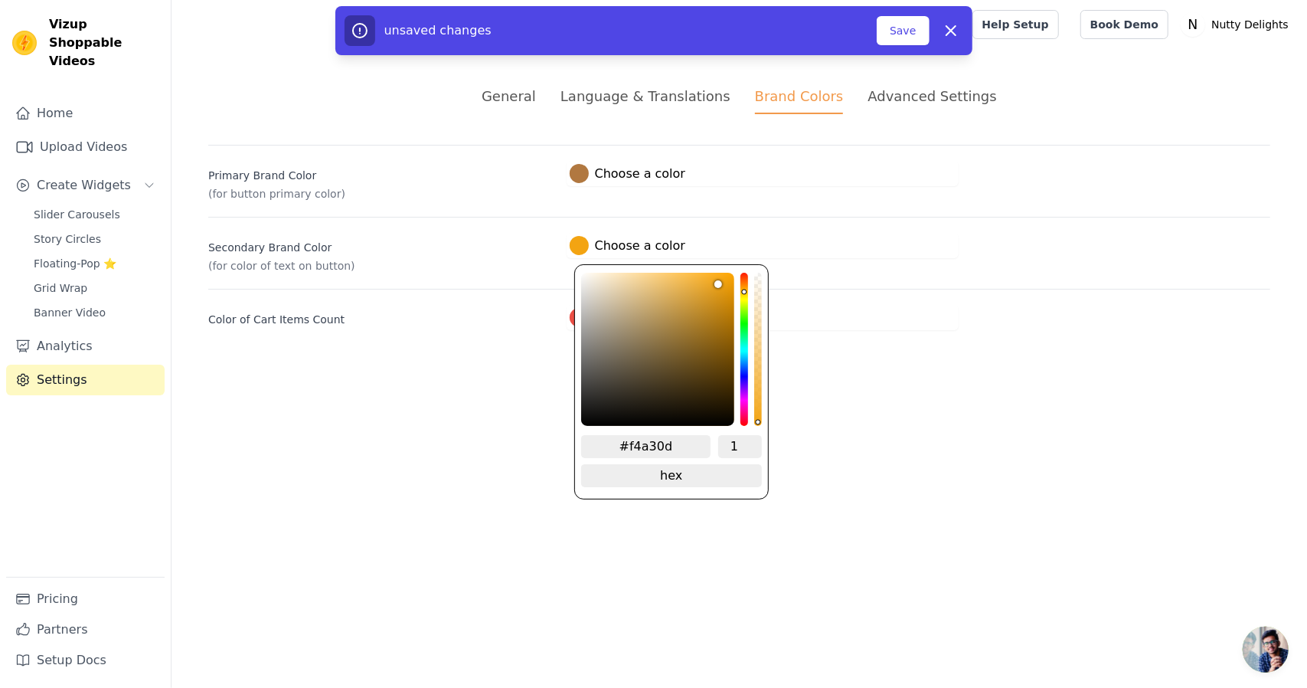
type input "#f7a40c"
type input "#f7a40a"
type input "#f8a408"
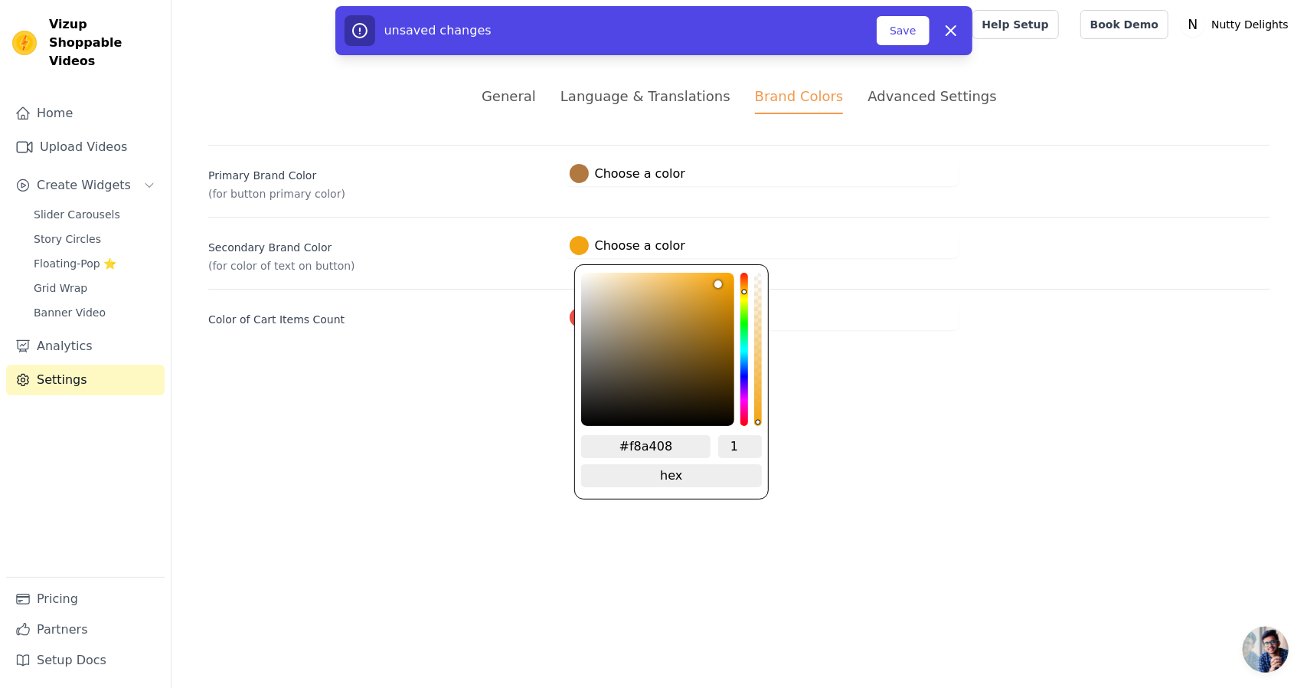
type input "#faa506"
type input "#fca504"
type input "#fca503"
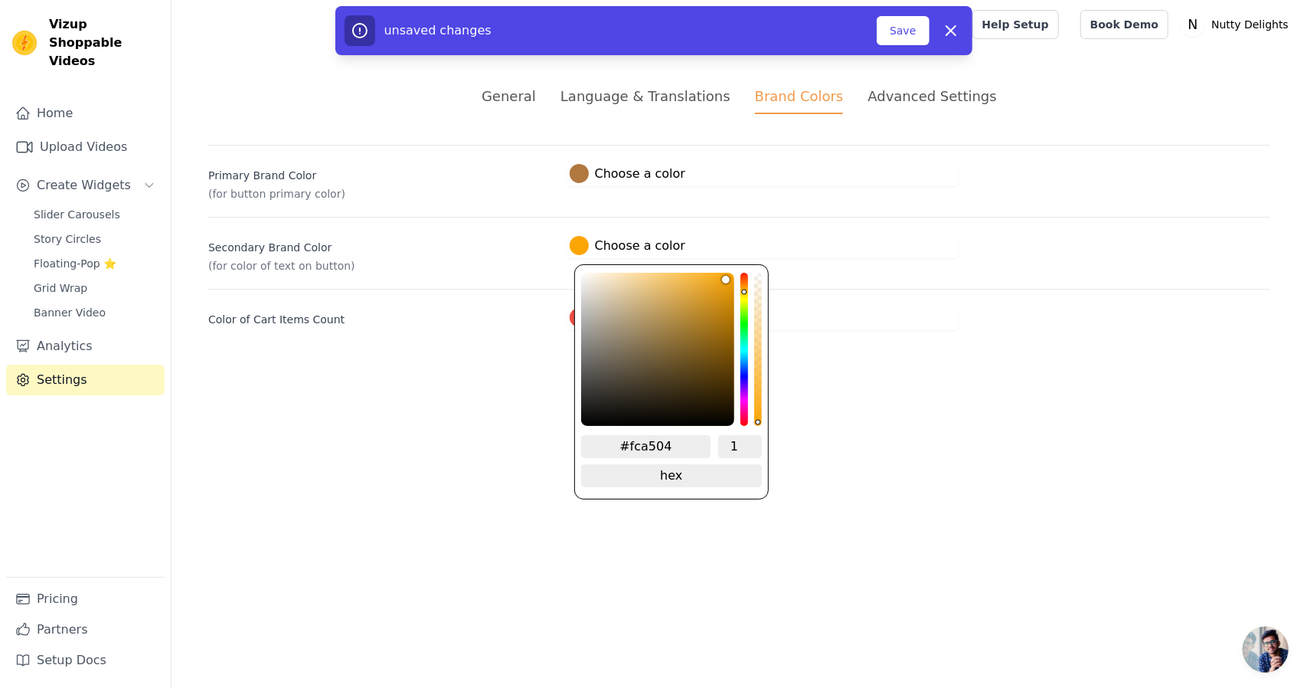
type input "#fca503"
type input "#fda503"
type input "#fea602"
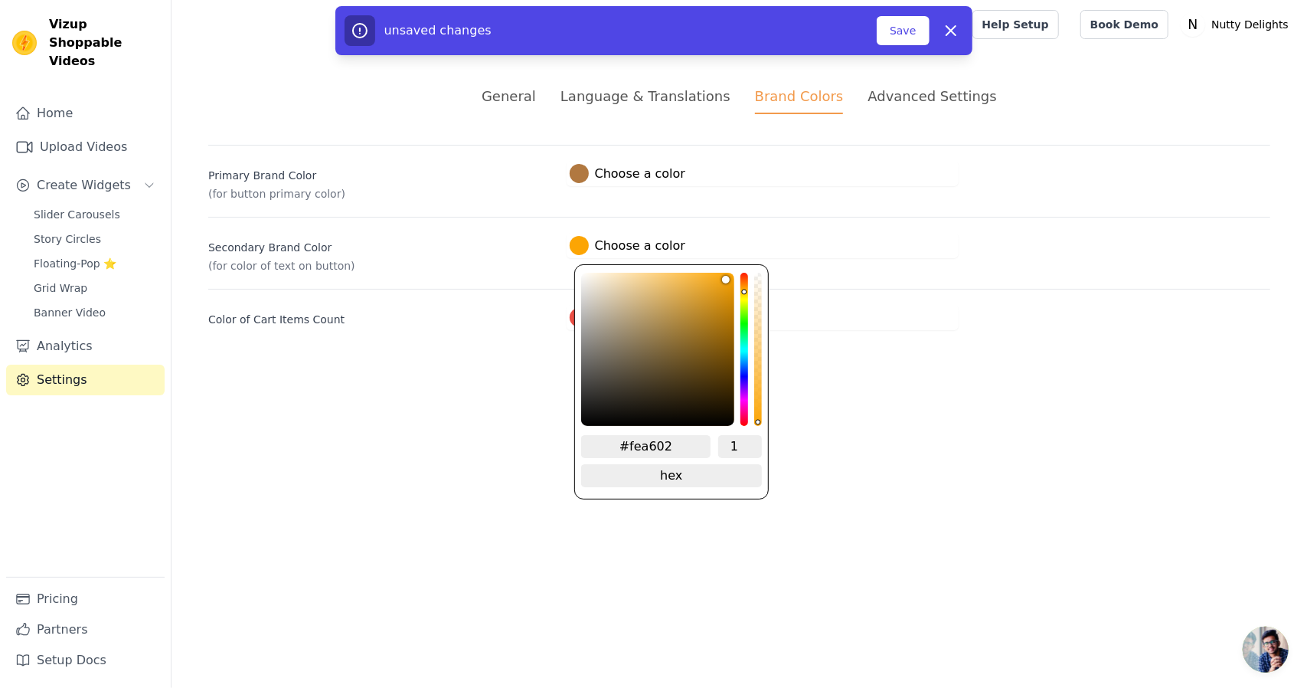
type input "#fea501"
type input "#fea602"
type input "#fea603"
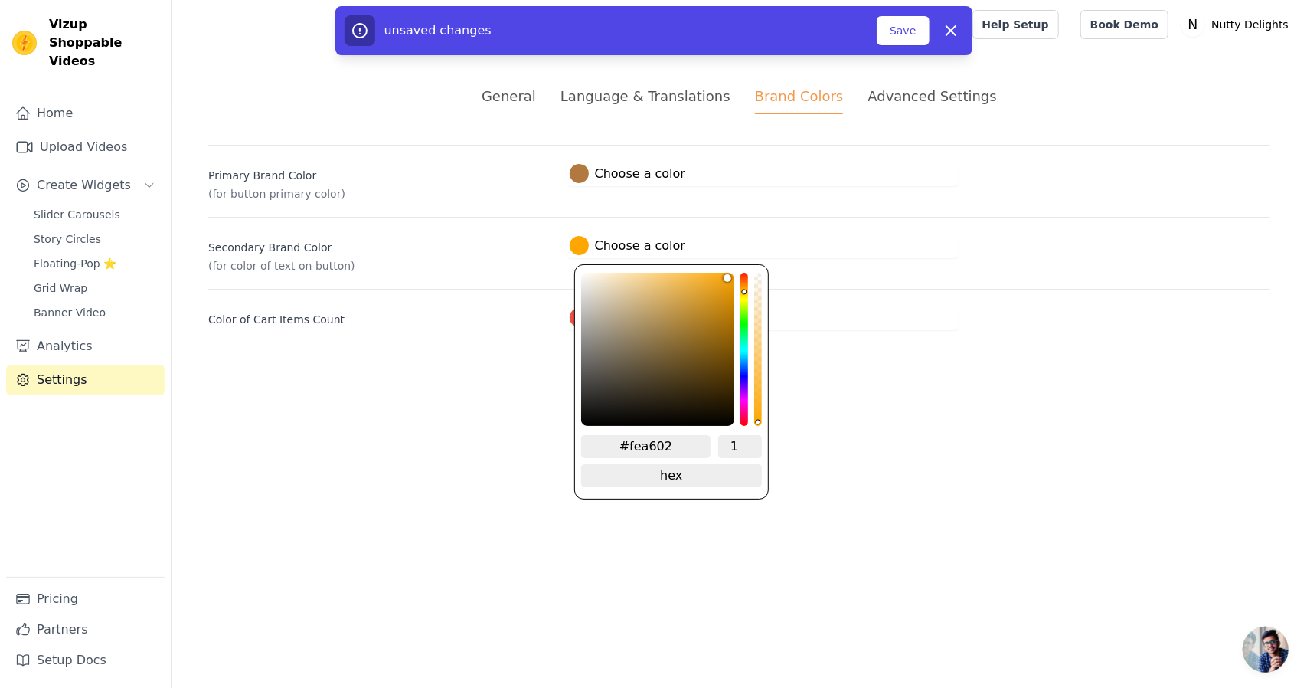
type input "#fea603"
drag, startPoint x: 723, startPoint y: 277, endPoint x: 732, endPoint y: 270, distance: 11.5
click at [732, 270] on div "#fea603 1 hex change to rgb" at bounding box center [671, 381] width 194 height 235
drag, startPoint x: 732, startPoint y: 270, endPoint x: 724, endPoint y: 264, distance: 9.8
click at [729, 247] on div "#fea603 Choose a color #fea603 1 hex change to rgb" at bounding box center [763, 245] width 392 height 25
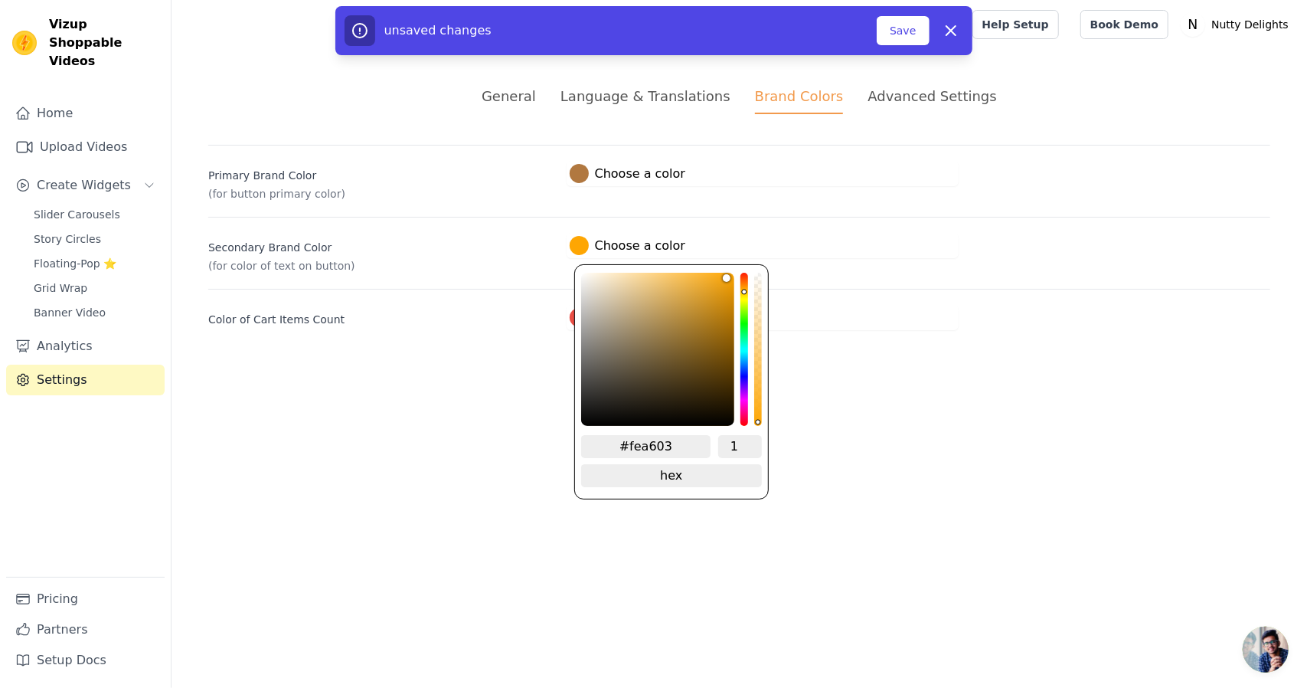
type input "#f3a619"
type input "#f4a718"
type input "#f7a714"
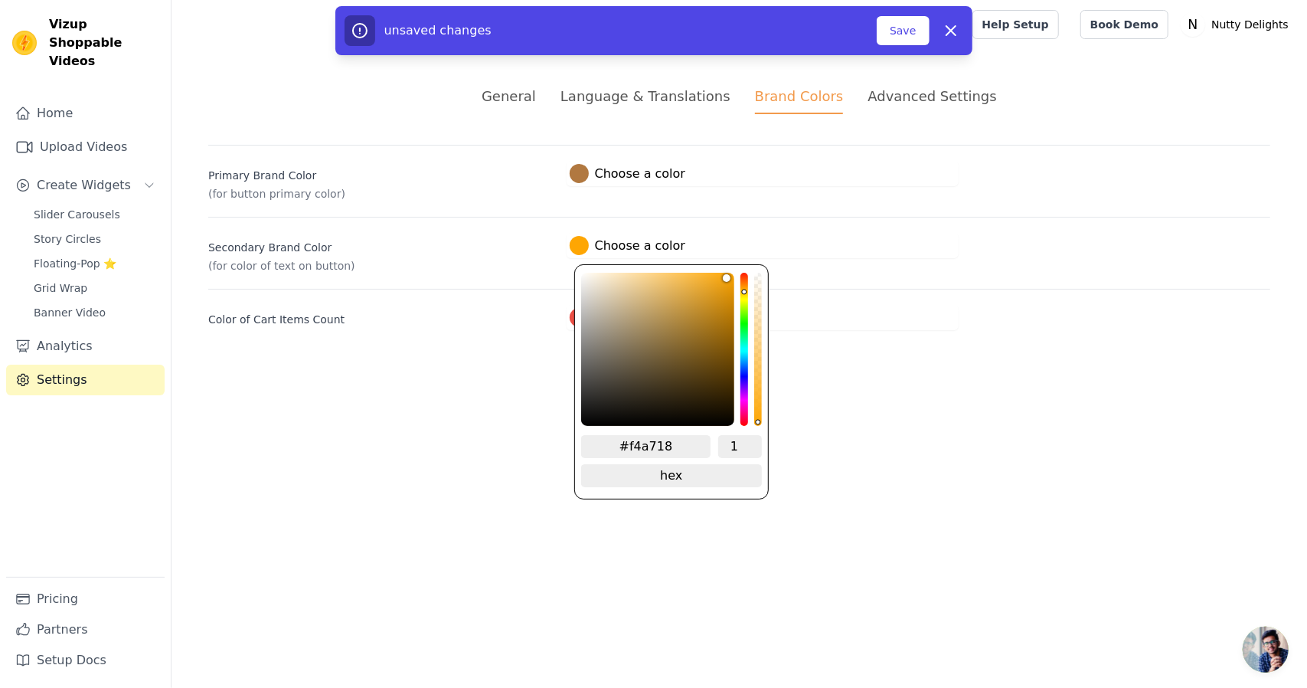
type input "#f7a714"
type input "#f8a712"
type input "#f9a70f"
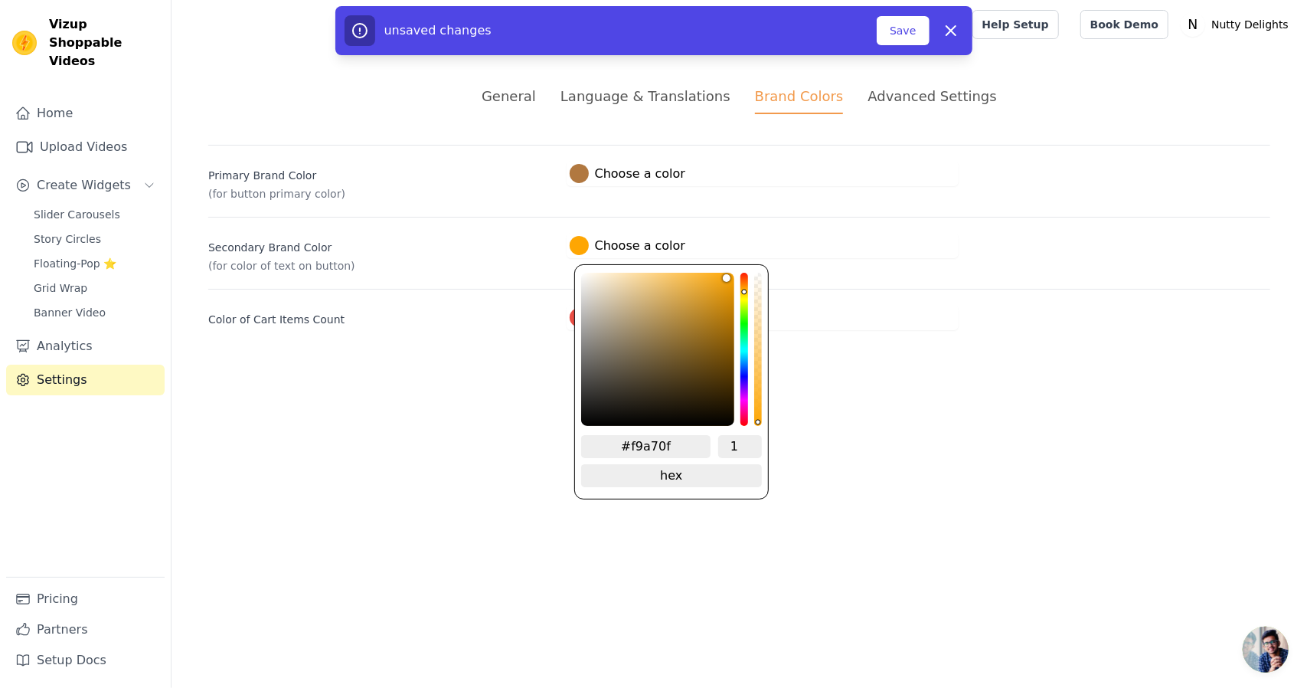
type input "#fca80d"
type input "#fea909"
type input "#fea808"
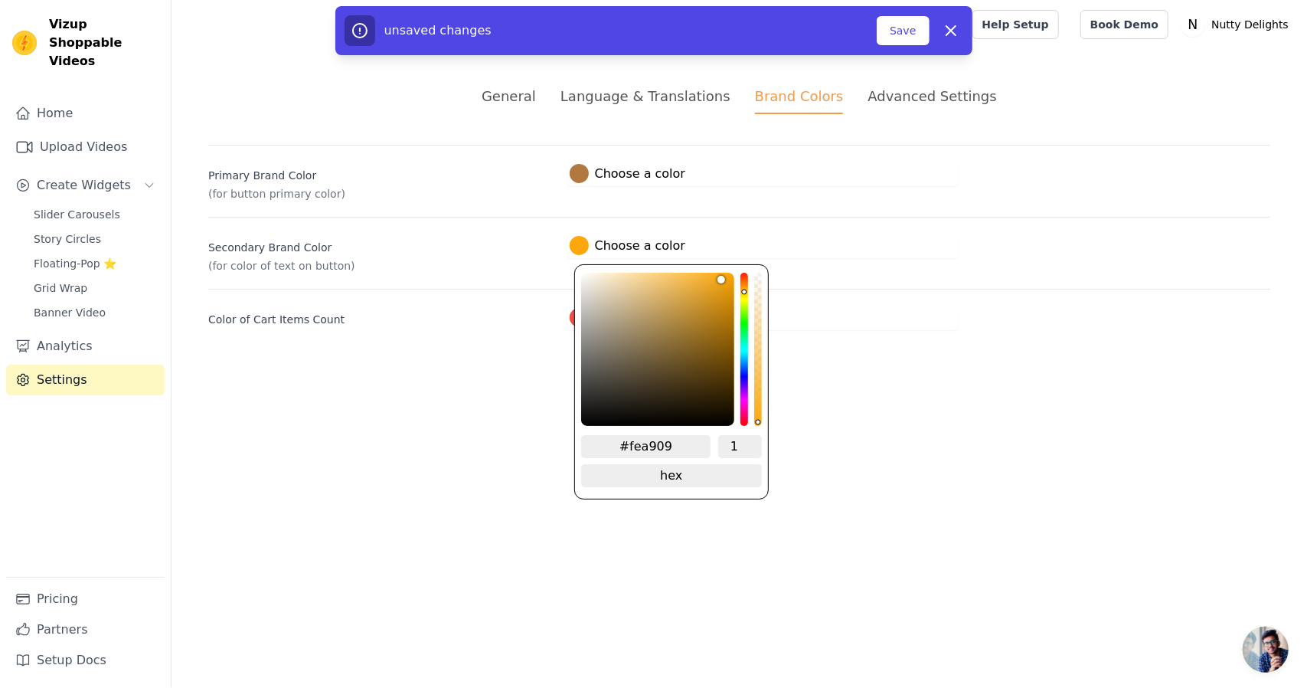
type input "#fea808"
type input "#ffa806"
type input "#ffa703"
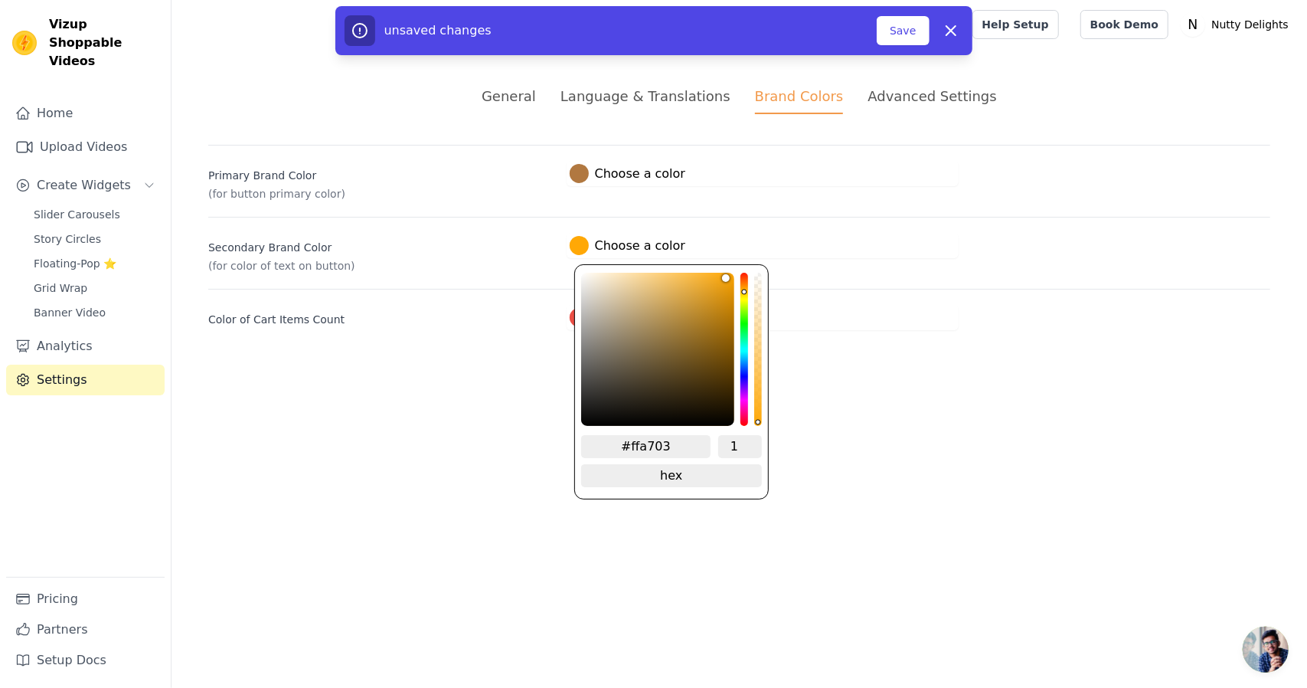
type input "#ffa601"
type input "#ffa600"
type input "#ffa601"
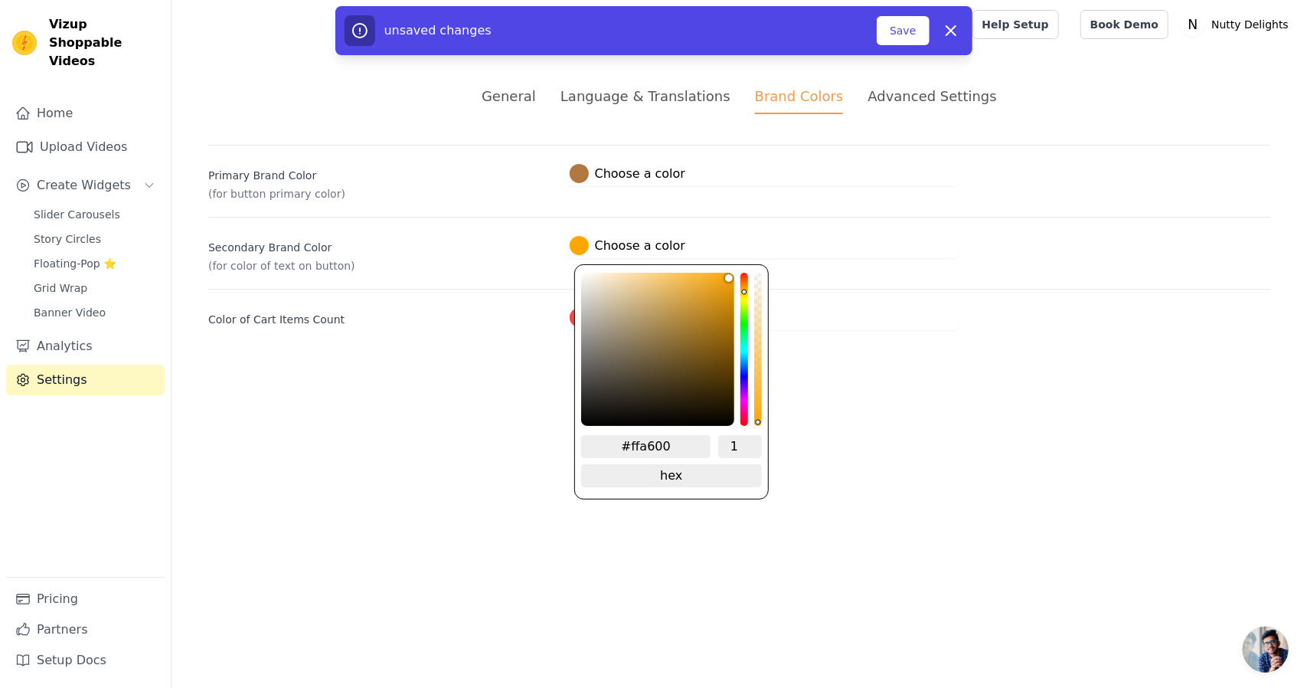
type input "#ffa601"
type input "#ffa602"
type input "#ffa703"
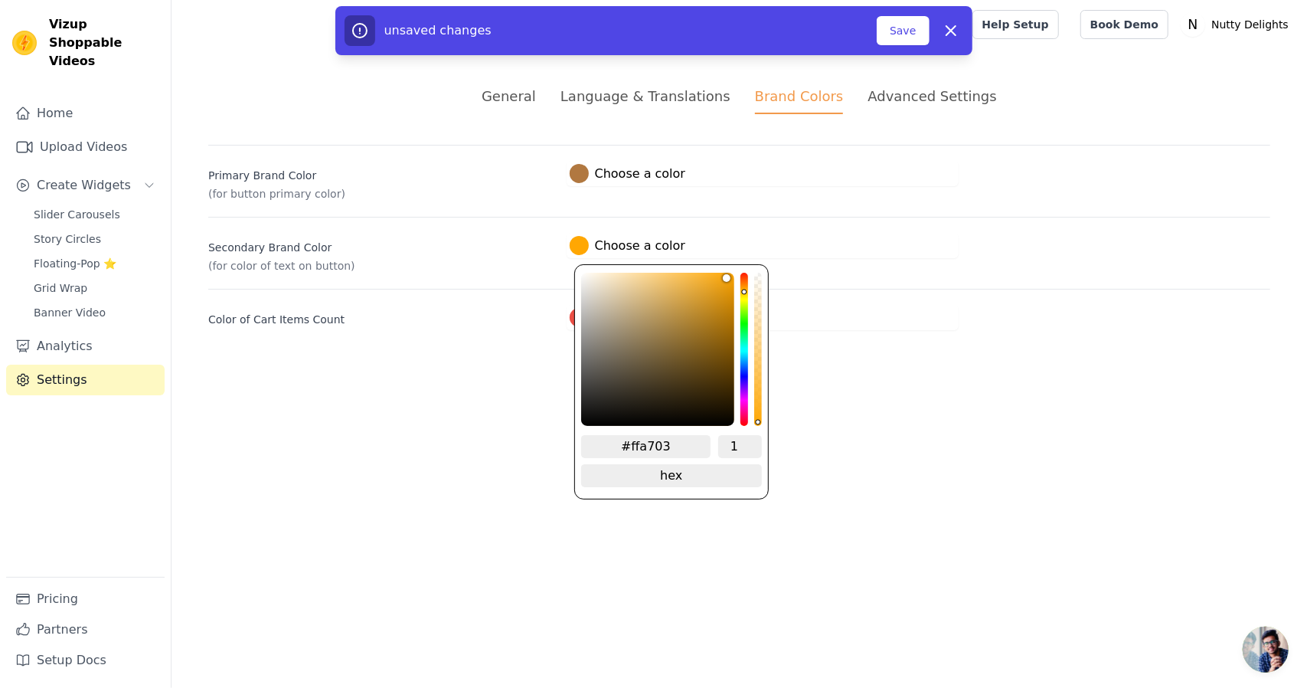
type input "#ffa806"
type input "#ffa807"
type input "#ffa806"
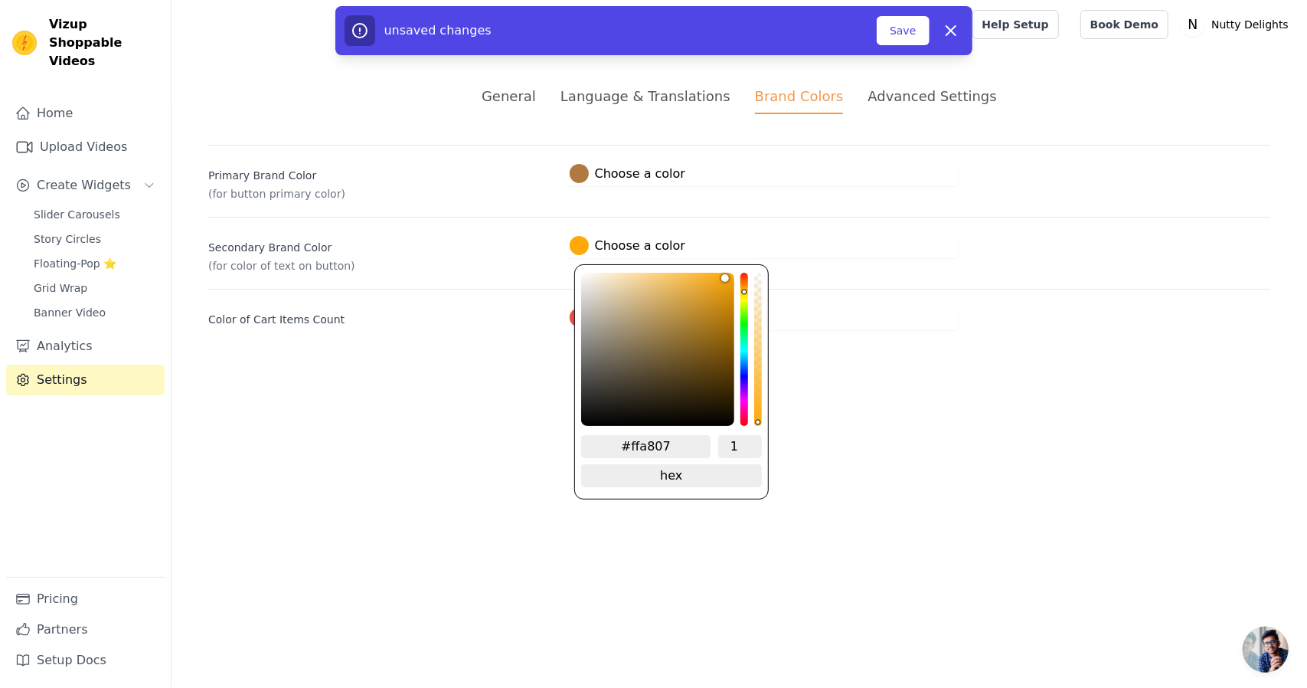
type input "#ffa806"
type input "#ffa703"
type input "#ffa602"
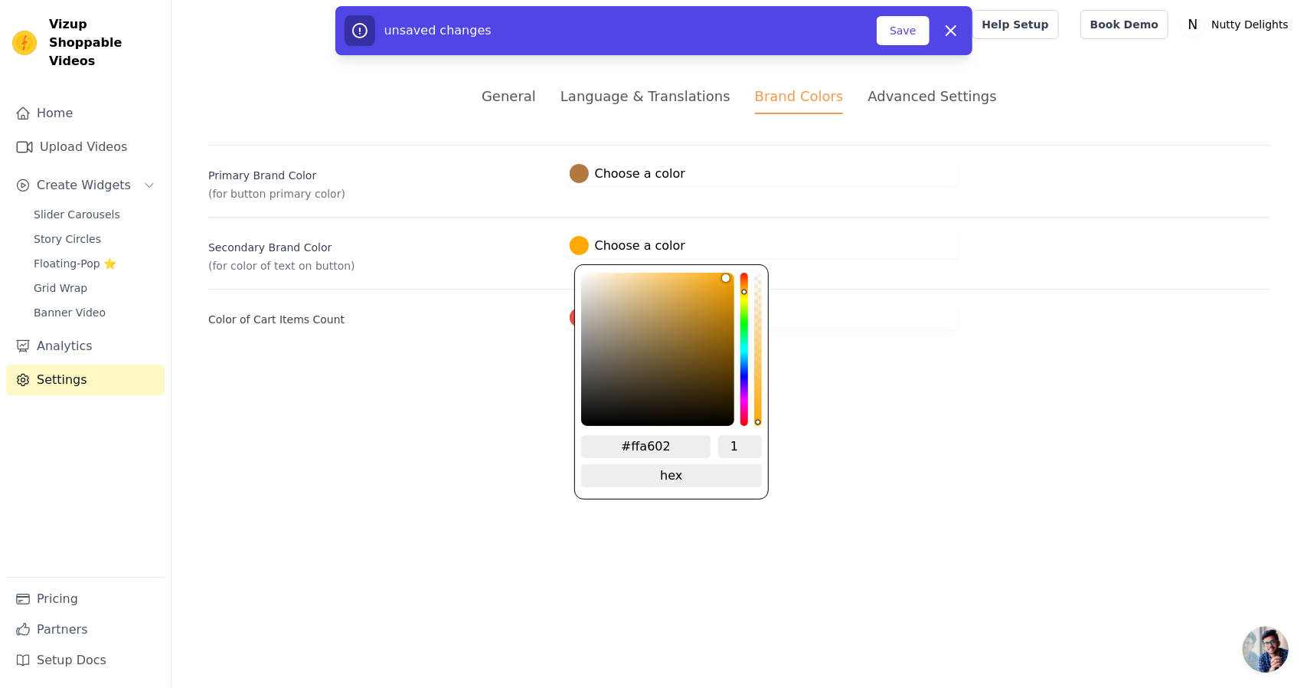
type input "#ffa601"
type input "#ffa600"
type input "#fea500"
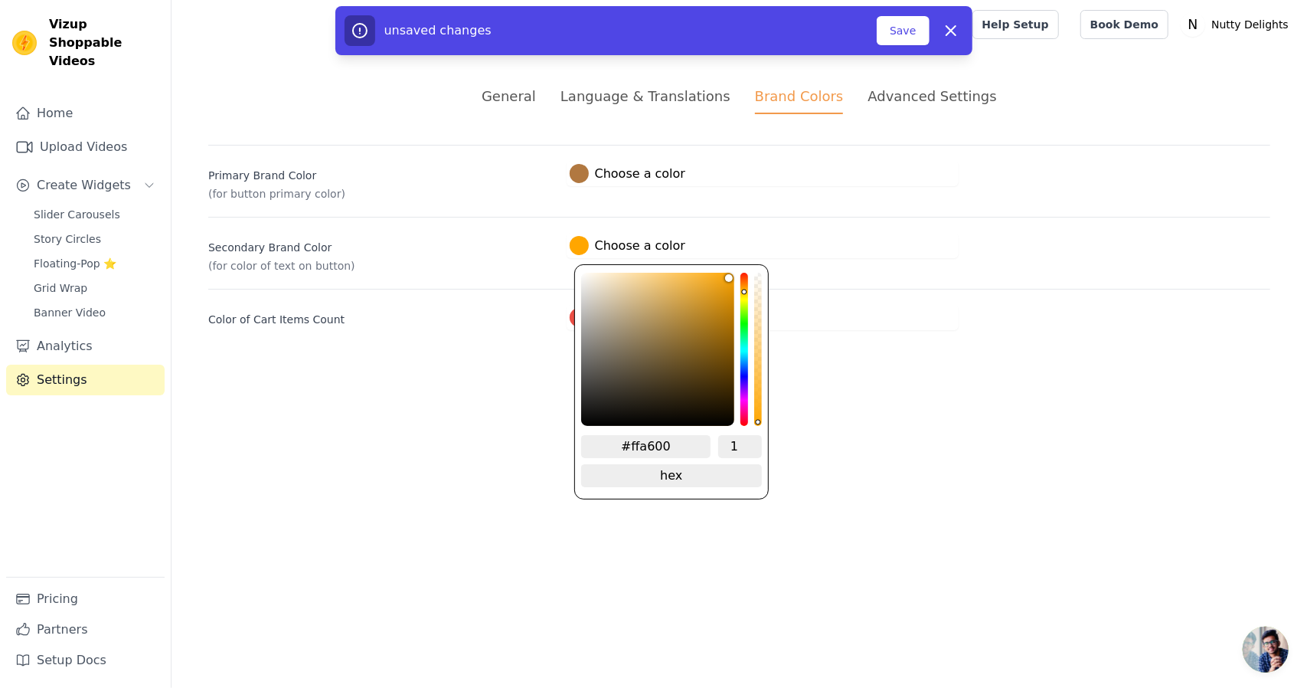
type input "#fea500"
type input "#fca400"
type input "#fda400"
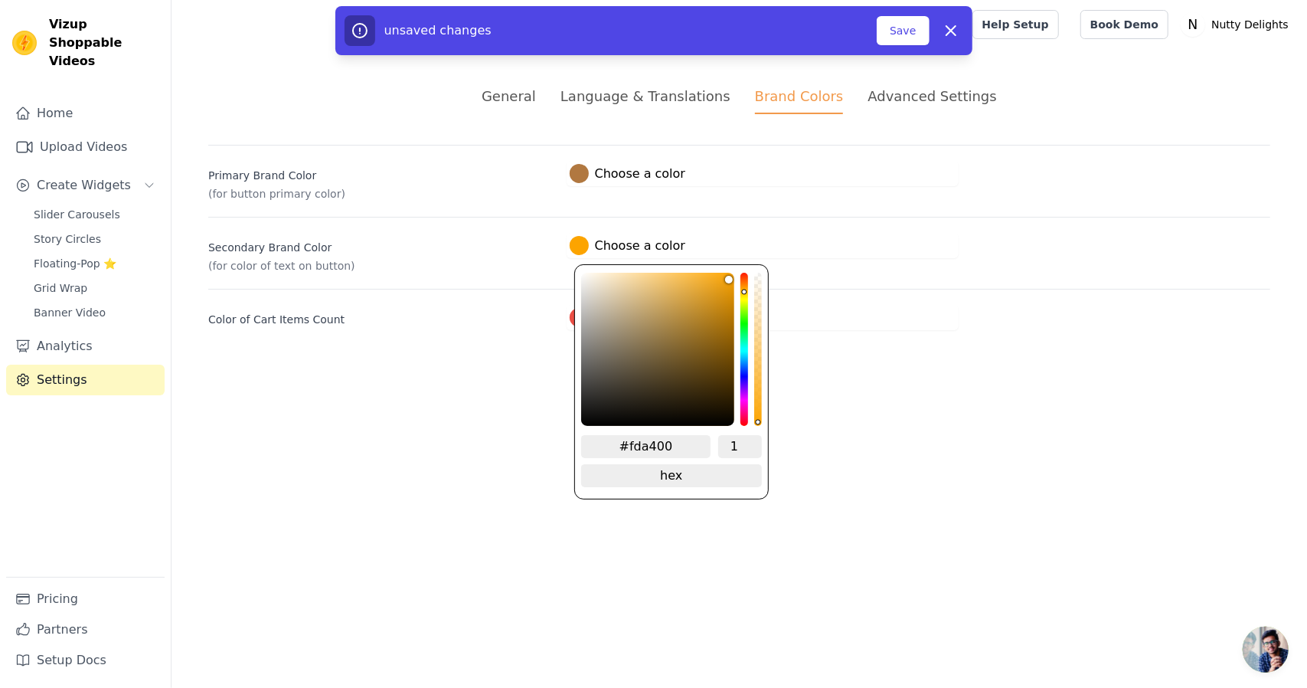
type input "#fea500"
type input "#ffa600"
drag, startPoint x: 718, startPoint y: 277, endPoint x: 753, endPoint y: 263, distance: 37.4
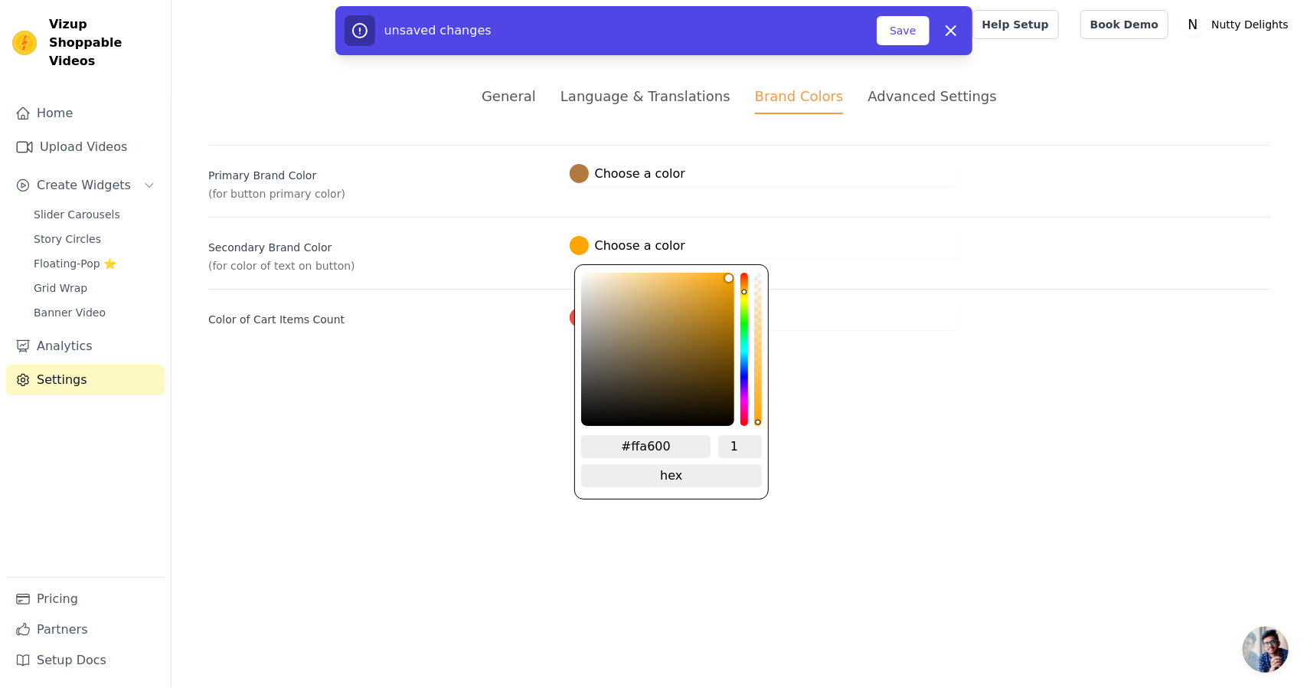
click at [753, 264] on div "#ffa600 1 hex change to rgb" at bounding box center [671, 381] width 194 height 235
click at [810, 344] on div "General Language & Translations Brand Colors Advanced Settings unsaved changes …" at bounding box center [740, 208] width 1136 height 318
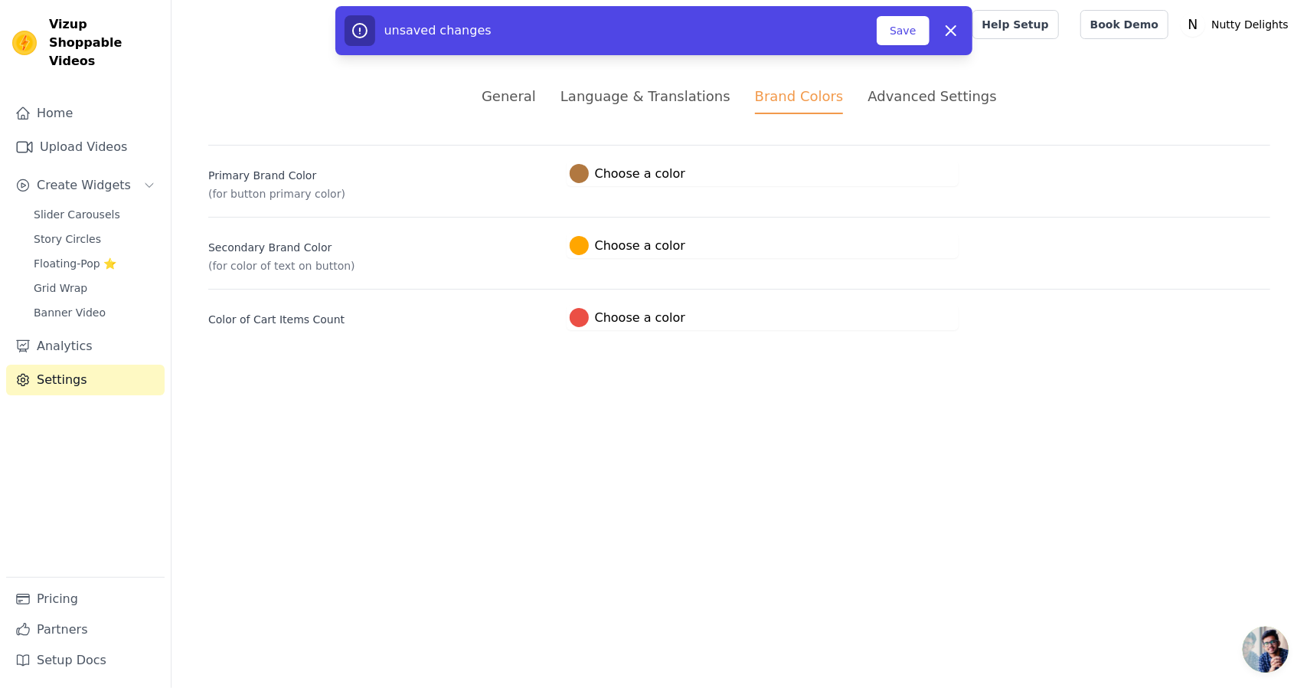
click at [922, 12] on div "unsaved changes Save Dismiss" at bounding box center [653, 30] width 637 height 49
click at [918, 23] on button "Save" at bounding box center [903, 30] width 52 height 29
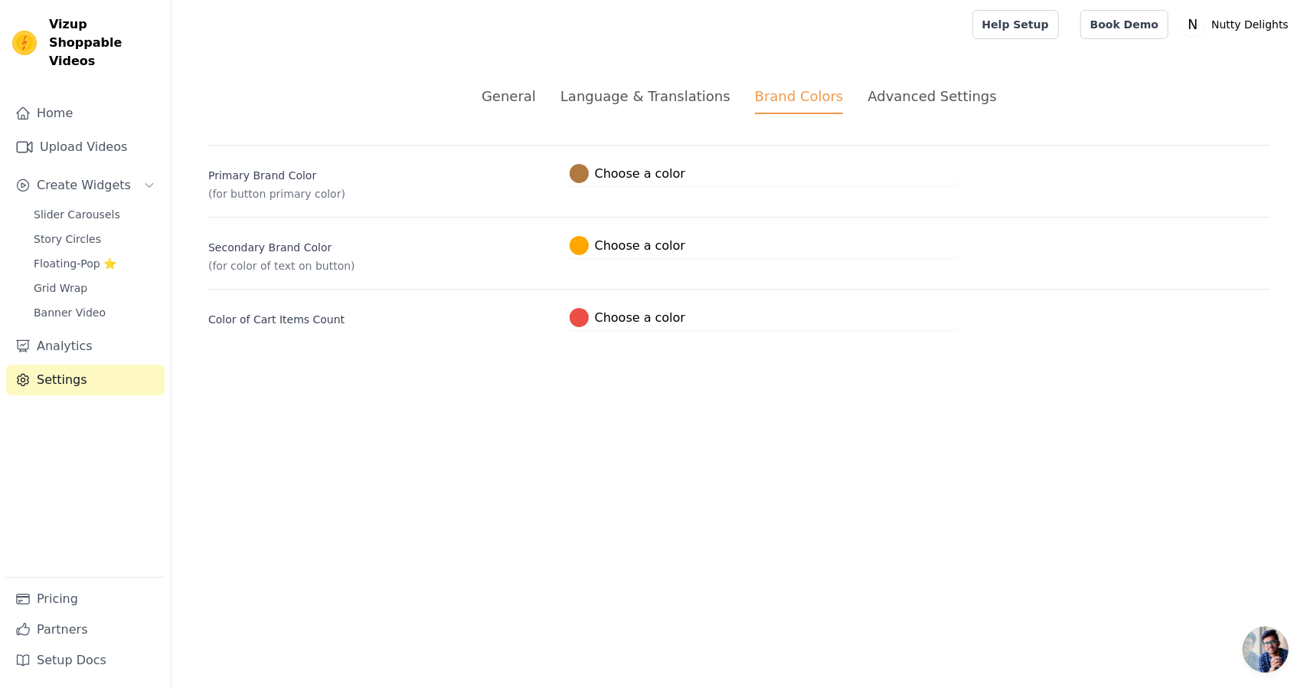
click at [712, 104] on div "Language & Translations" at bounding box center [646, 96] width 170 height 21
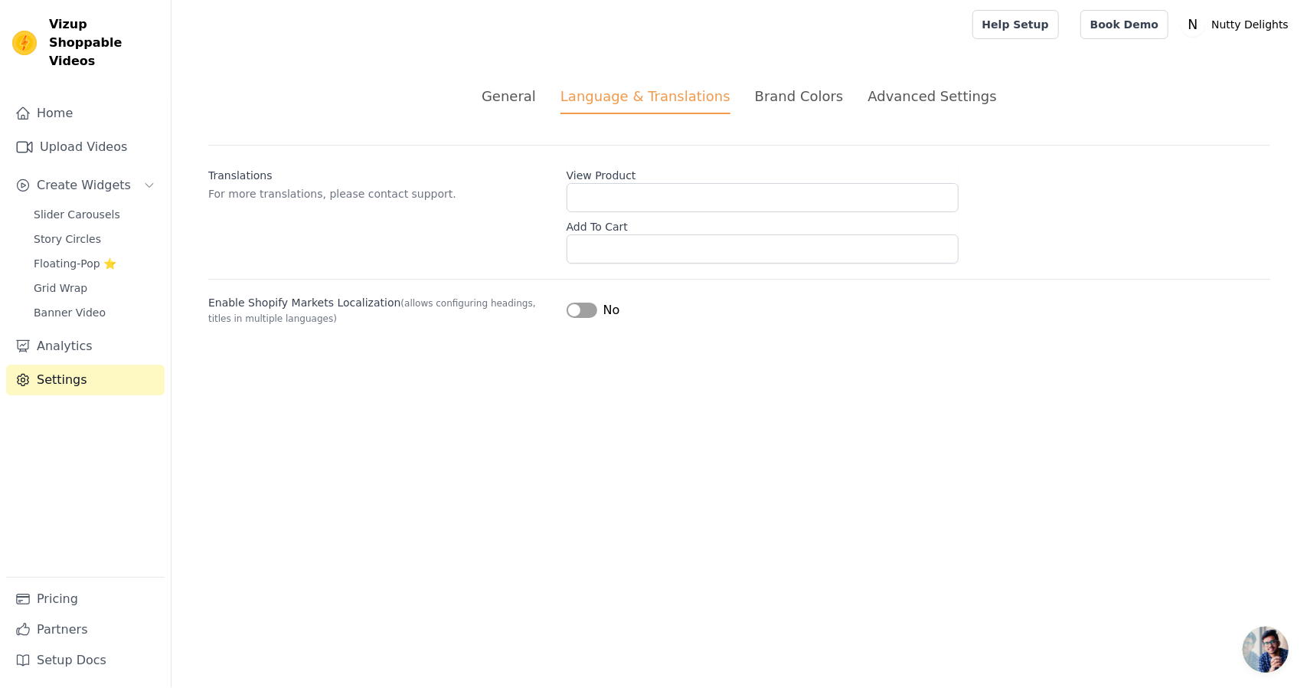
click at [557, 93] on ul "General Language & Translations Brand Colors Advanced Settings" at bounding box center [739, 100] width 1062 height 28
click at [524, 93] on div "General" at bounding box center [509, 96] width 54 height 21
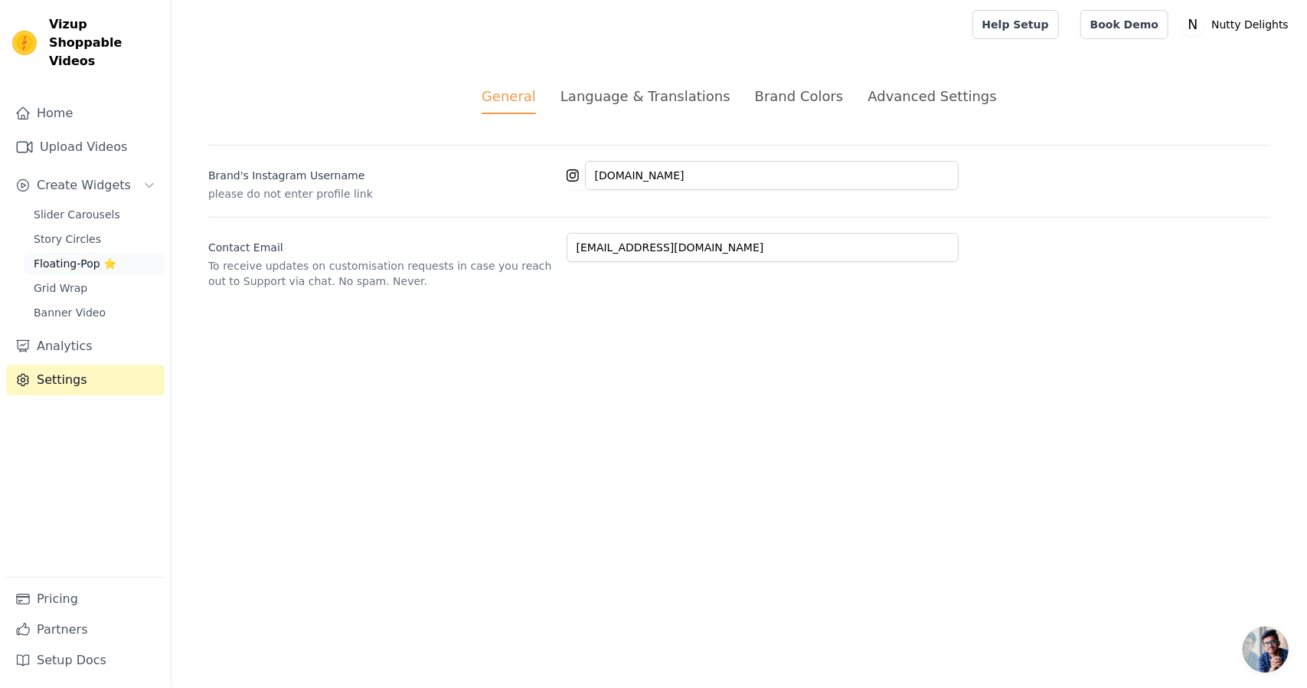
click at [78, 256] on span "Floating-Pop ⭐" at bounding box center [75, 263] width 83 height 15
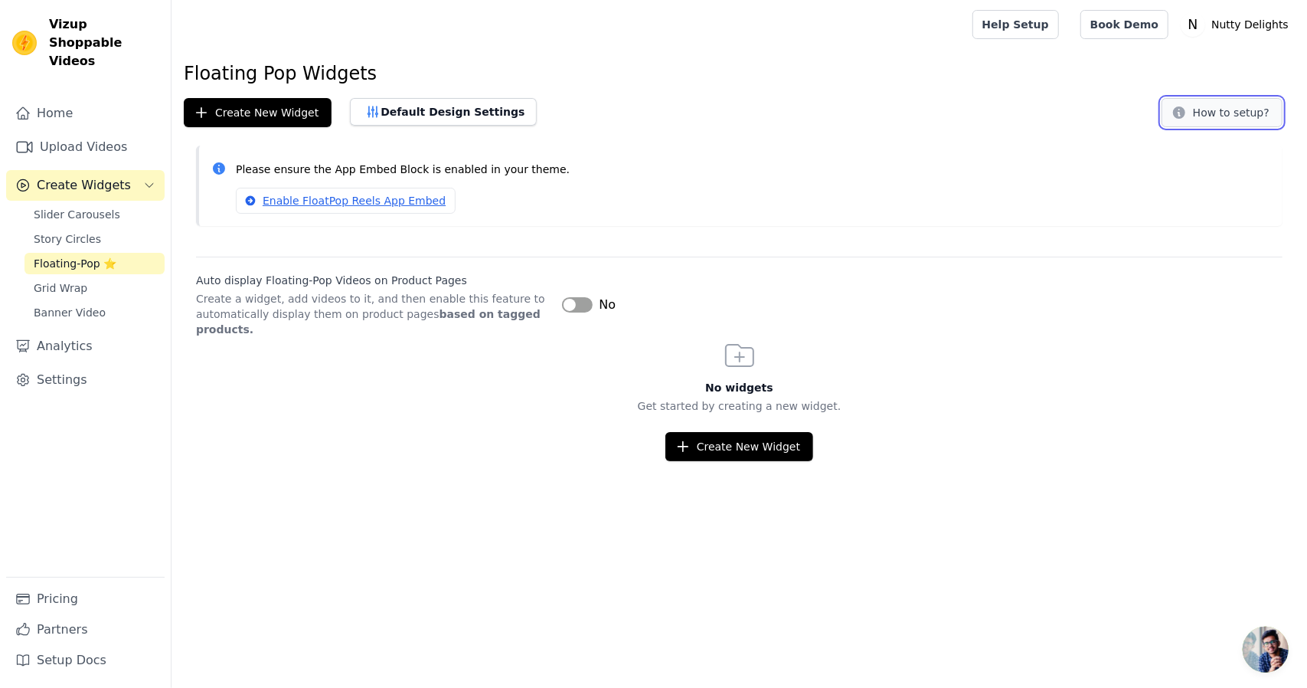
click at [1225, 120] on button "How to setup?" at bounding box center [1222, 112] width 121 height 29
click at [77, 231] on span "Story Circles" at bounding box center [67, 238] width 67 height 15
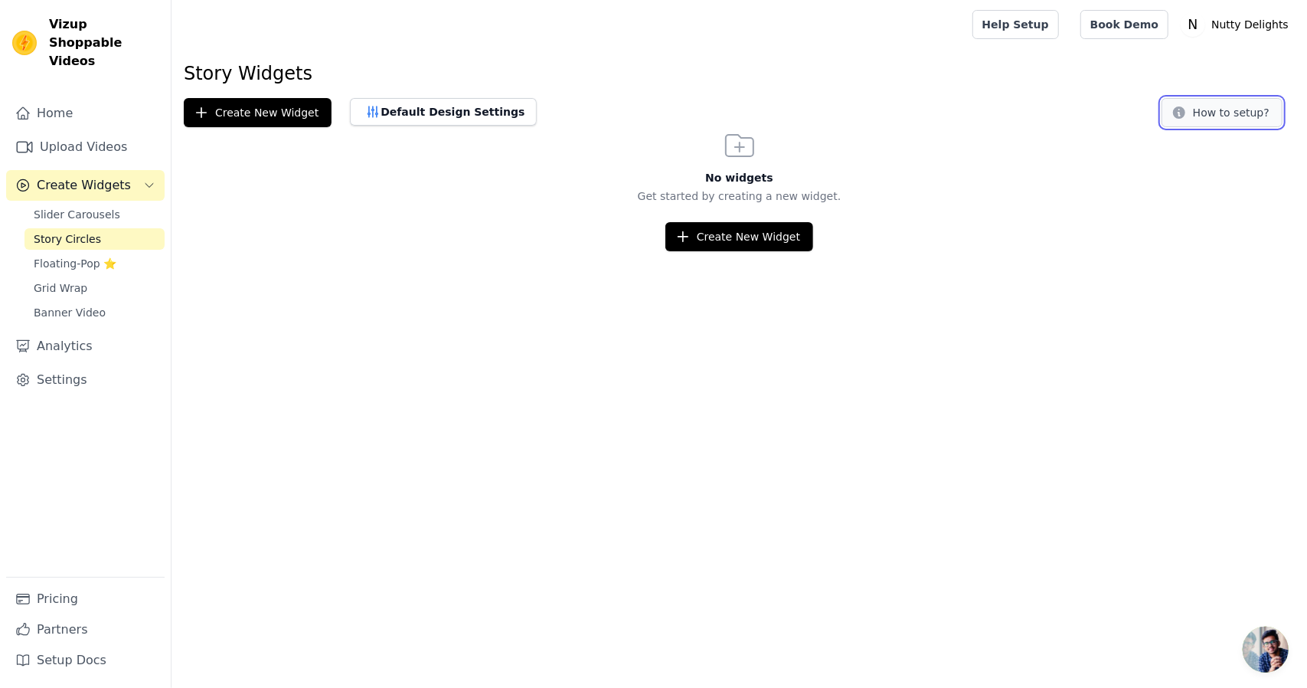
click at [1204, 125] on button "How to setup?" at bounding box center [1222, 112] width 121 height 29
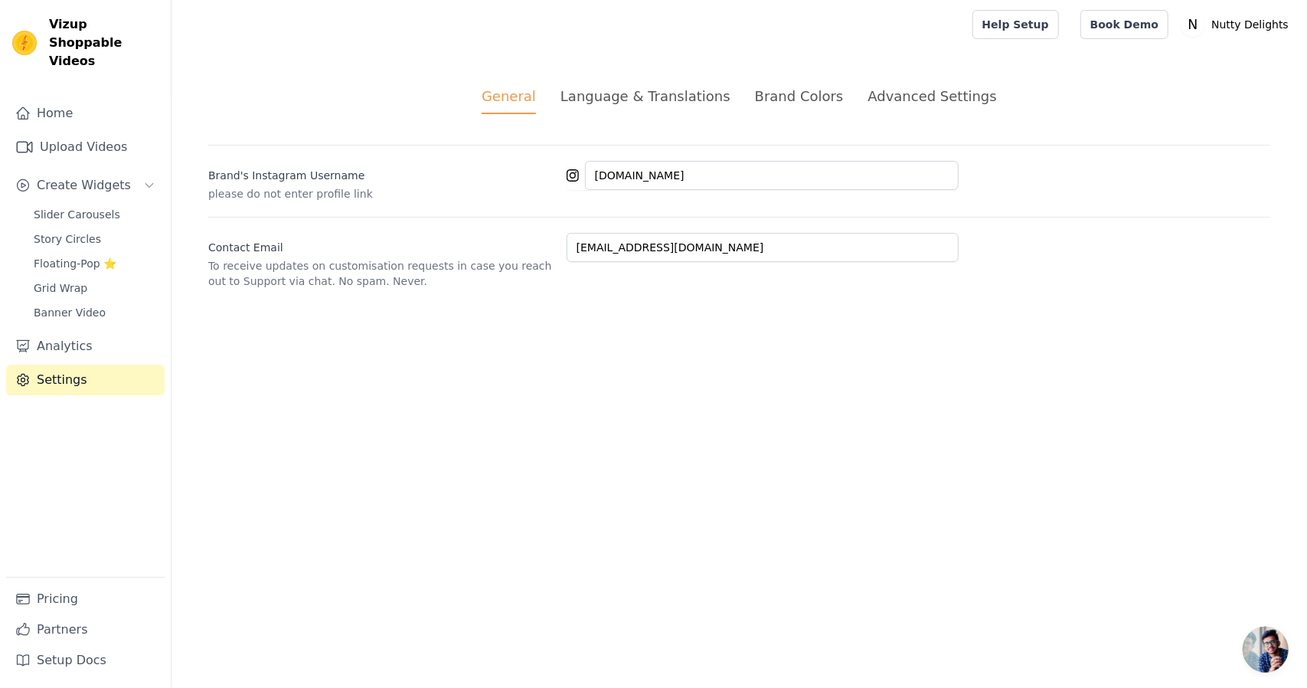
click at [65, 580] on nav "Home Upload Videos Create Widgets Slider Carousels Story Circles Floating-Pop ⭐…" at bounding box center [85, 393] width 171 height 590
click at [74, 589] on link "Pricing" at bounding box center [85, 598] width 159 height 31
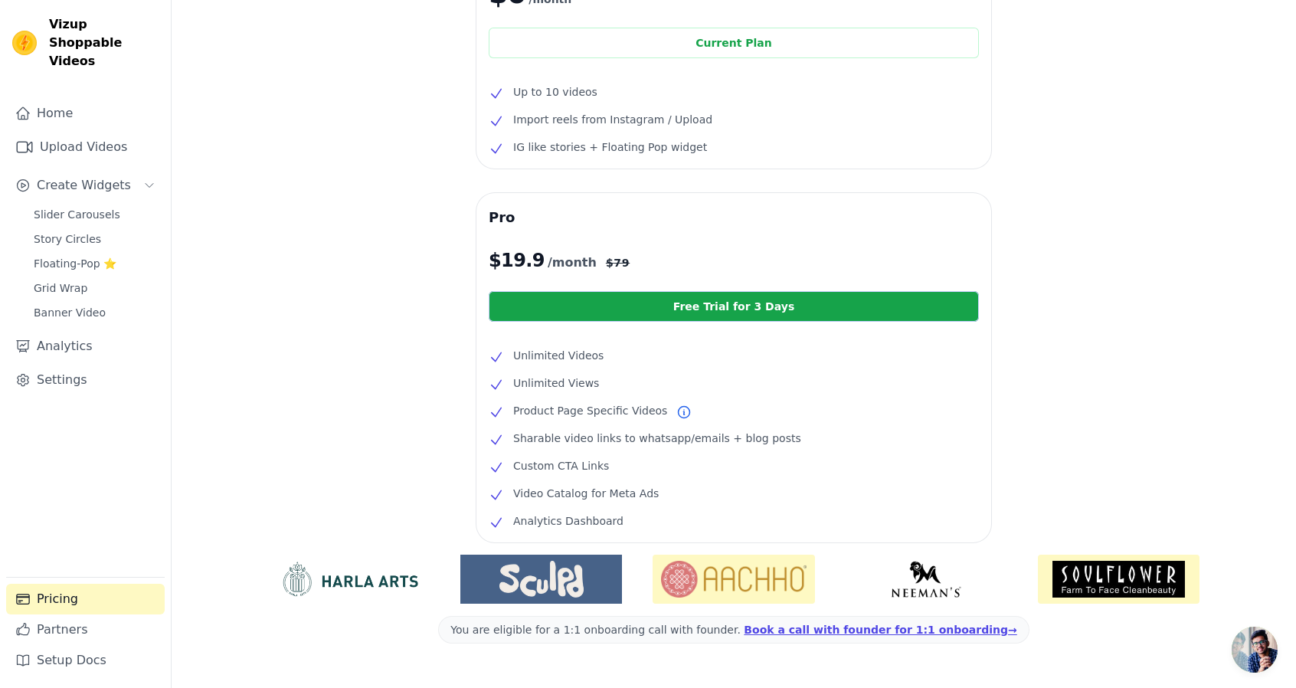
scroll to position [185, 0]
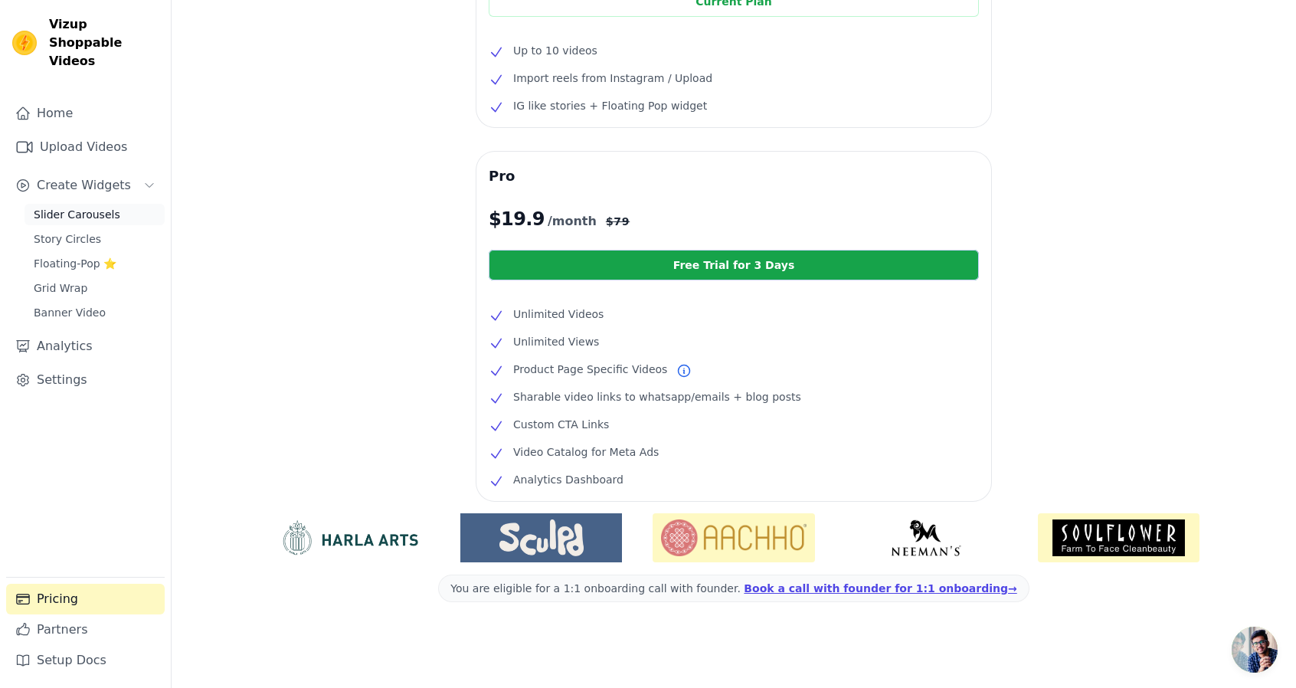
click at [88, 207] on span "Slider Carousels" at bounding box center [77, 214] width 87 height 15
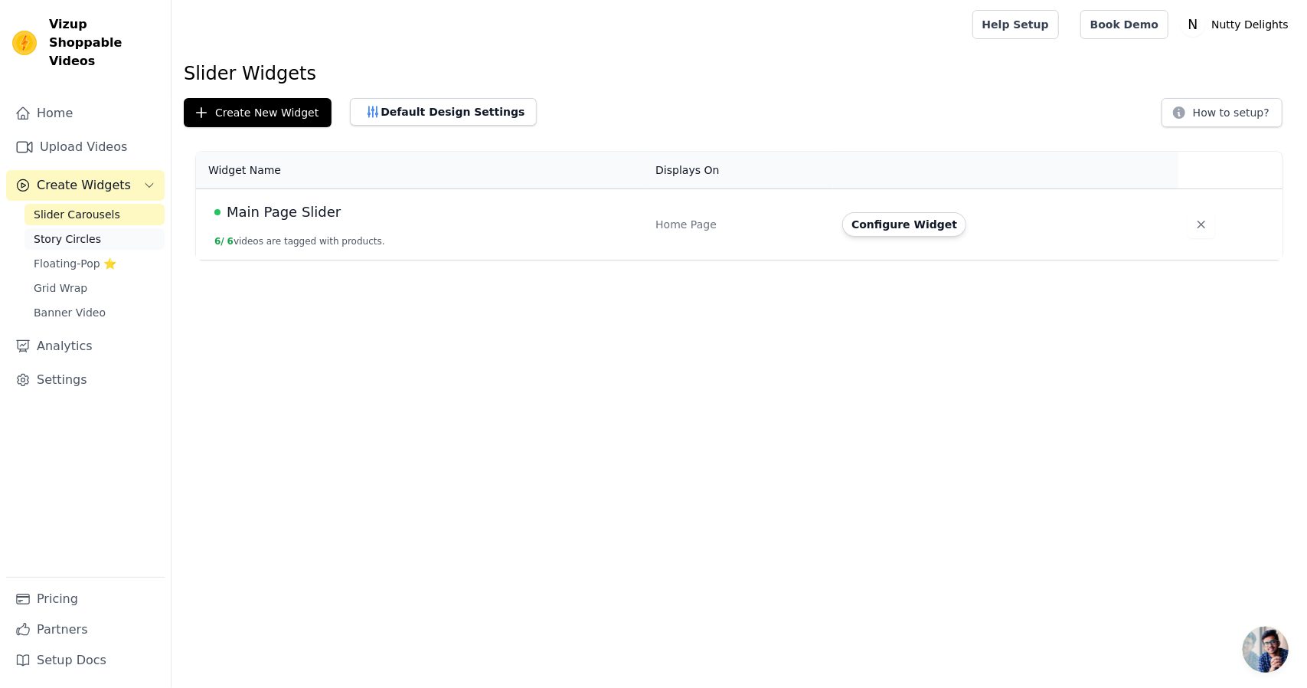
click at [87, 228] on link "Story Circles" at bounding box center [95, 238] width 140 height 21
